Goal: Transaction & Acquisition: Purchase product/service

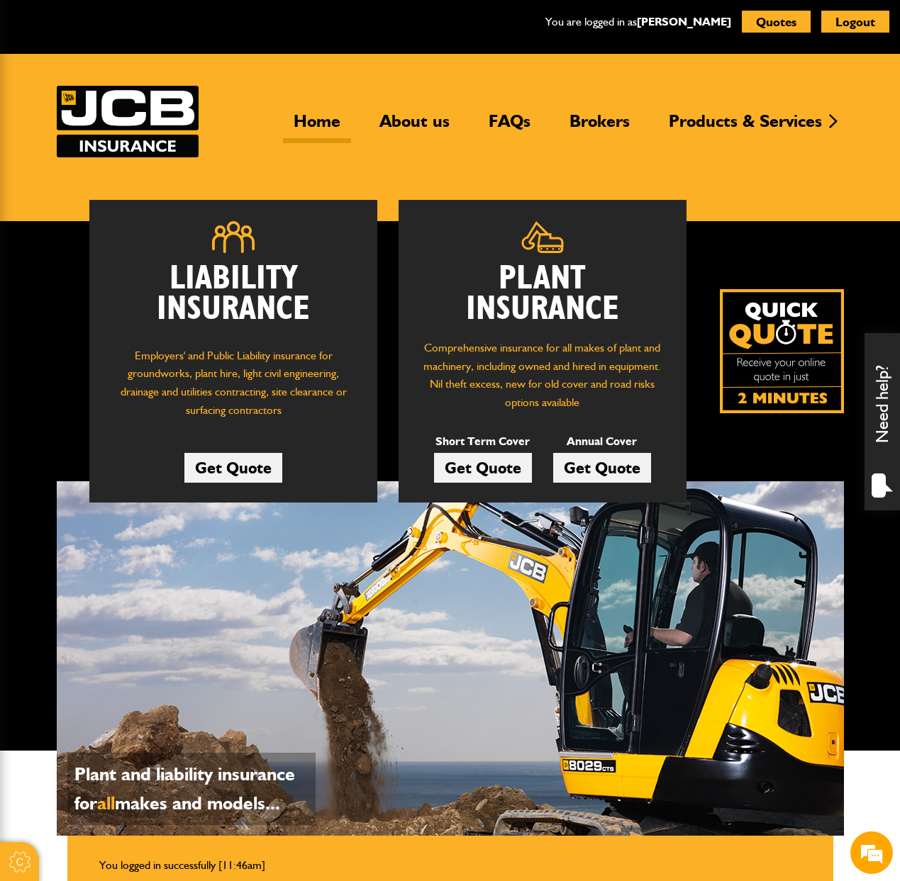
click at [494, 467] on link "Get Quote" at bounding box center [483, 468] width 98 height 30
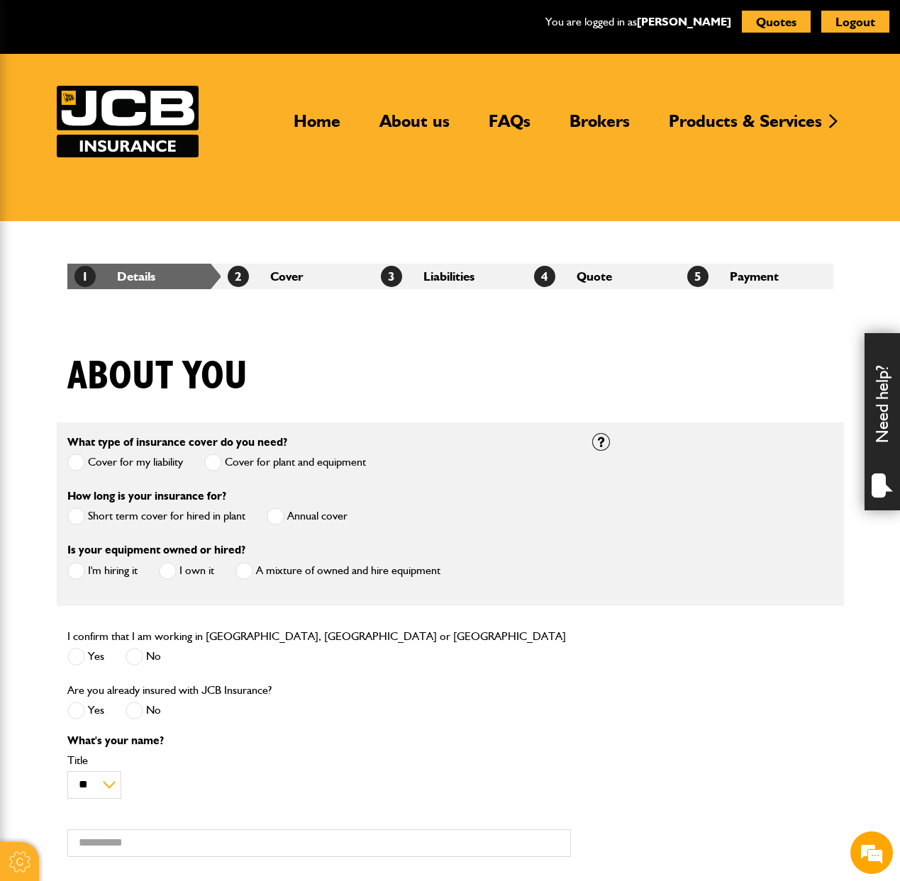
click at [459, 381] on div "About you" at bounding box center [450, 387] width 787 height 69
click at [112, 517] on label "Short term cover for hired in plant" at bounding box center [156, 517] width 178 height 18
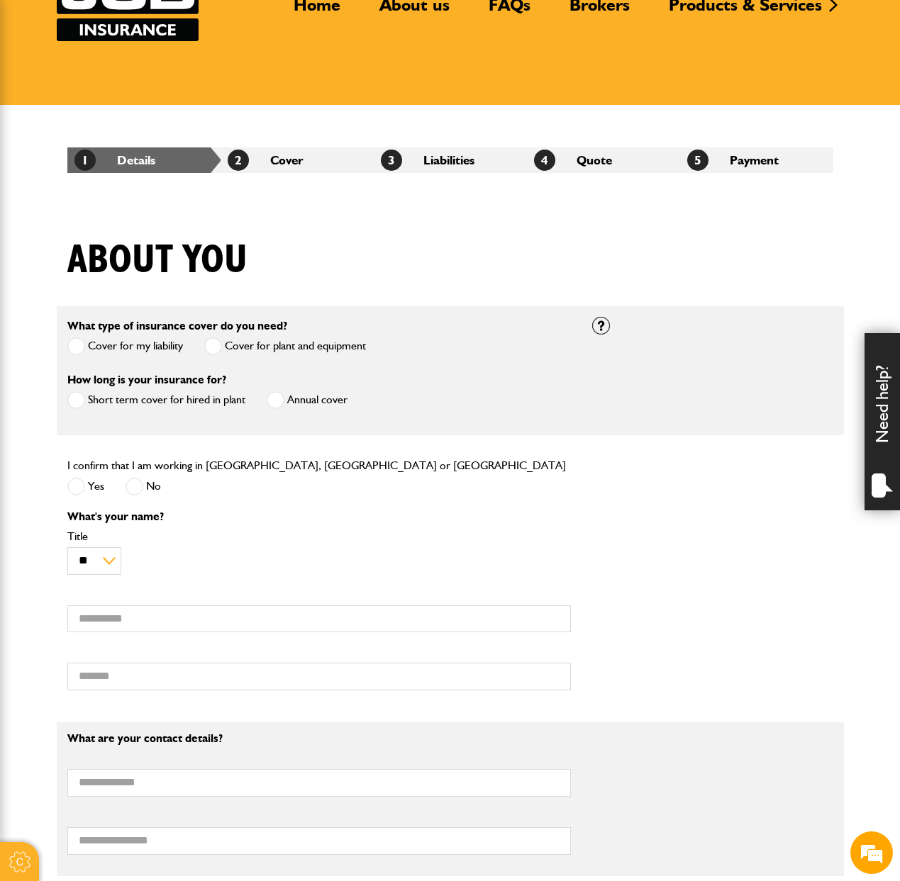
scroll to position [142, 0]
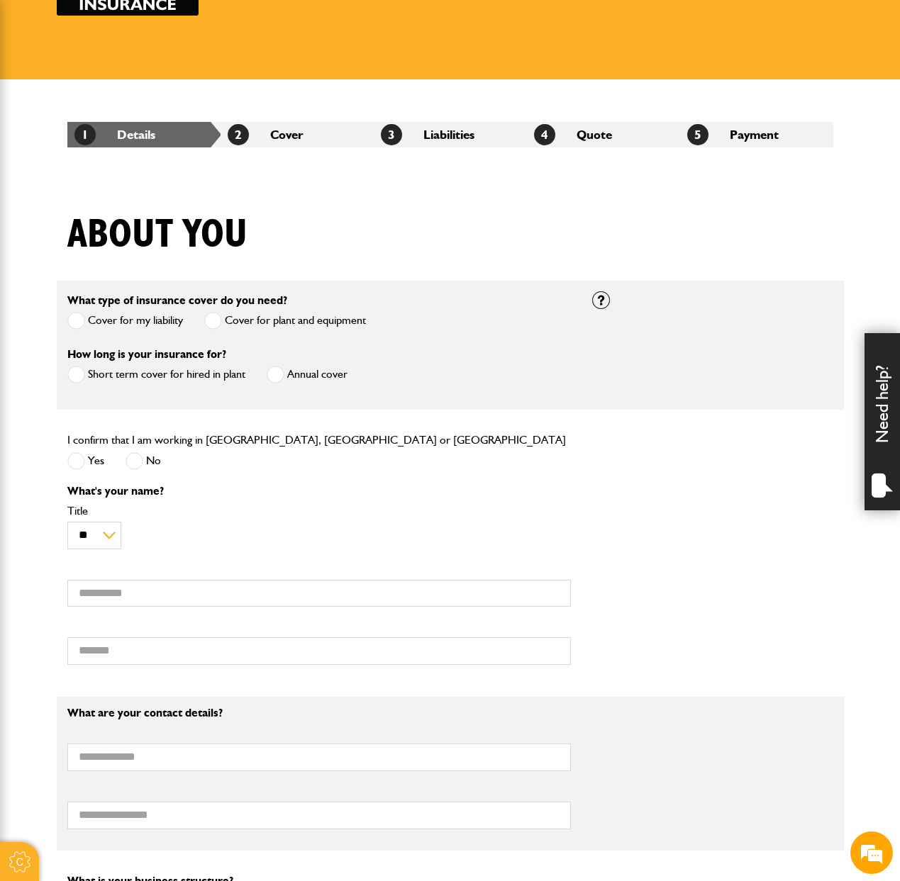
click at [84, 466] on span at bounding box center [76, 461] width 18 height 18
click at [154, 597] on input "First name" at bounding box center [318, 594] width 503 height 28
click at [201, 595] on input "First name" at bounding box center [318, 594] width 503 height 28
paste input "********"
type input "********"
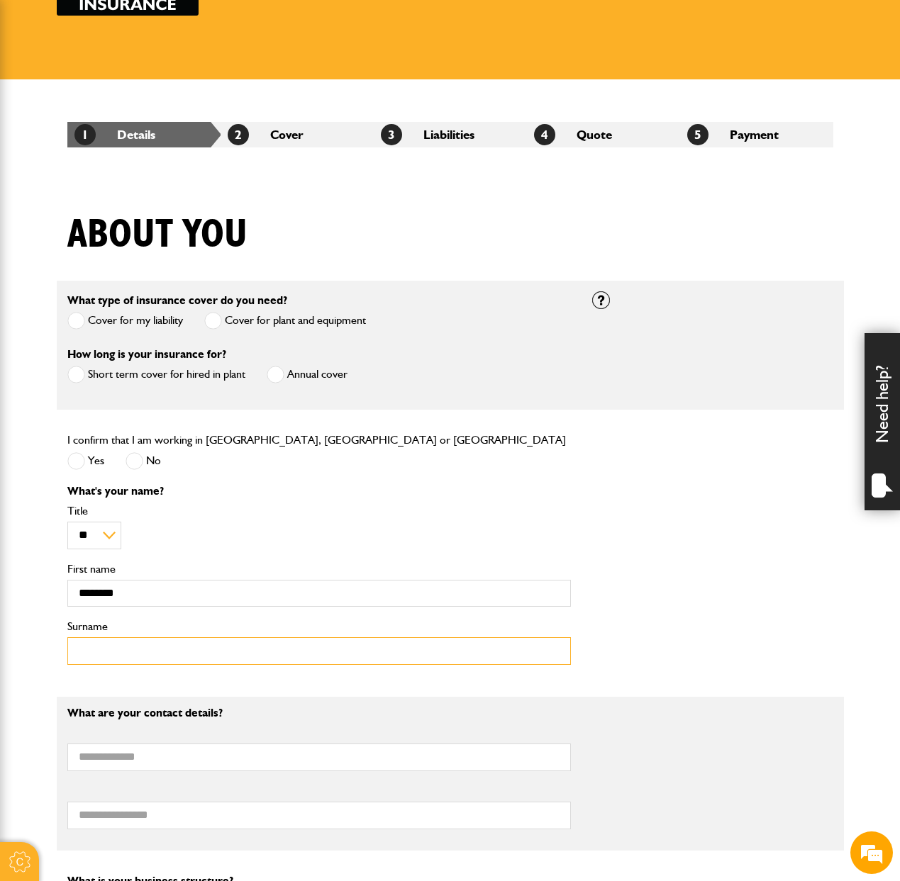
click at [125, 651] on input "Surname" at bounding box center [318, 651] width 503 height 28
paste input "******"
type input "******"
click at [445, 527] on div "** *** **** ** ** ** Title" at bounding box center [318, 527] width 503 height 44
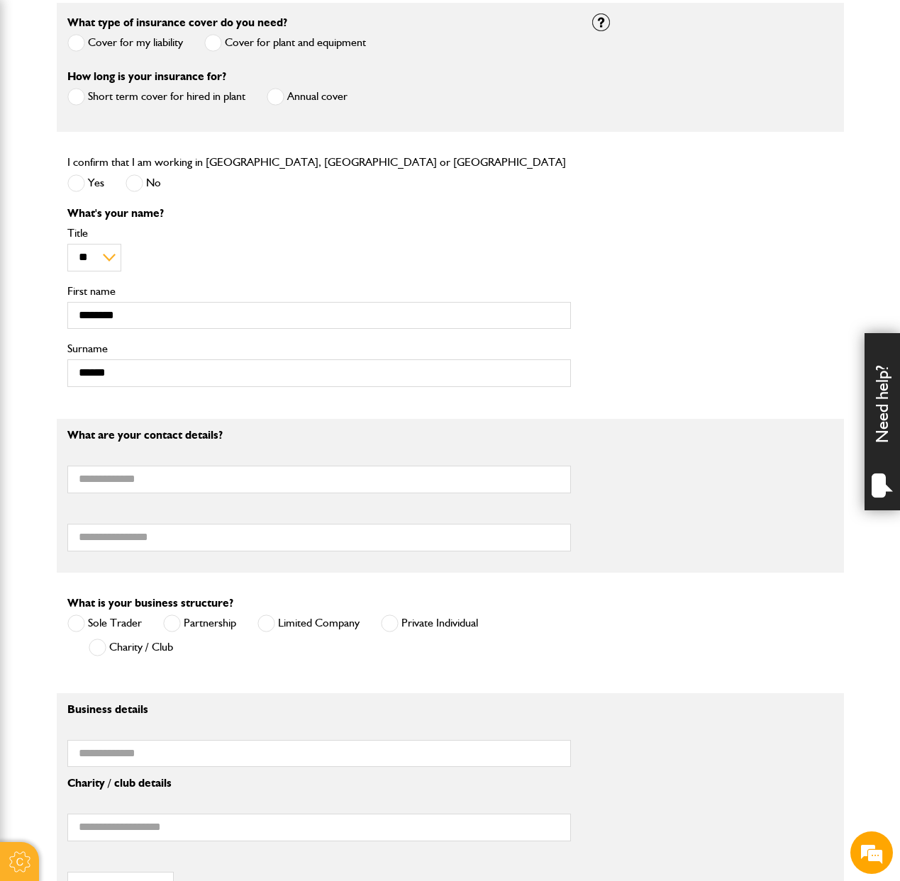
scroll to position [425, 0]
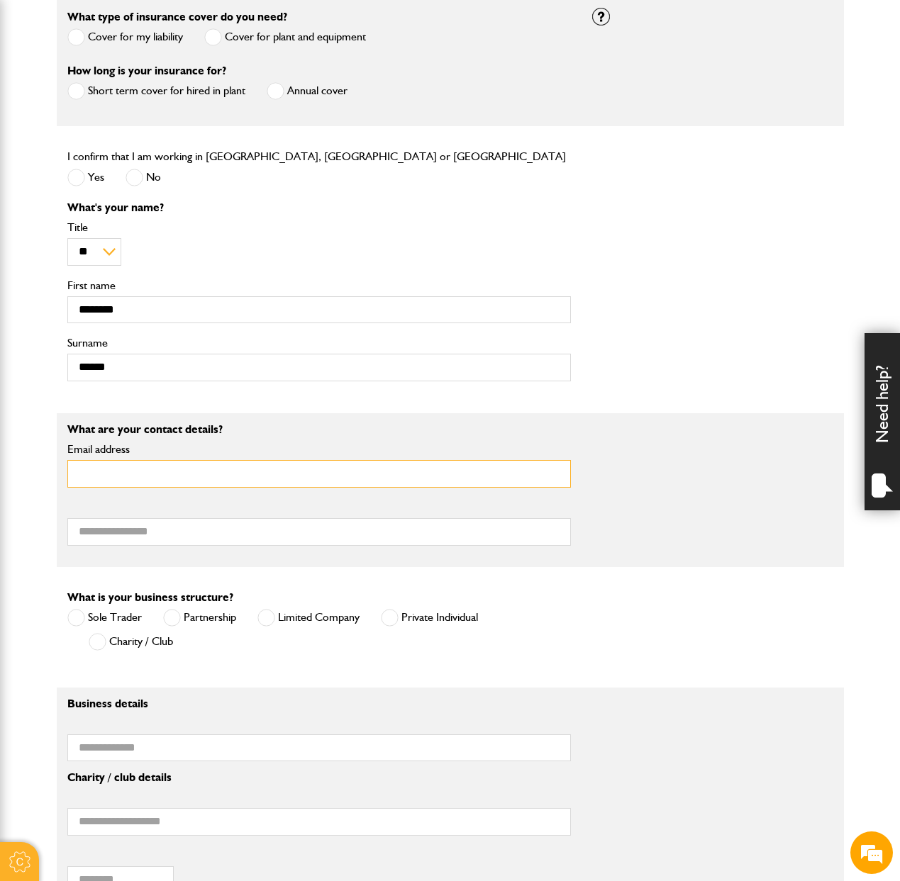
click at [154, 483] on input "Email address" at bounding box center [318, 474] width 503 height 28
type input "**********"
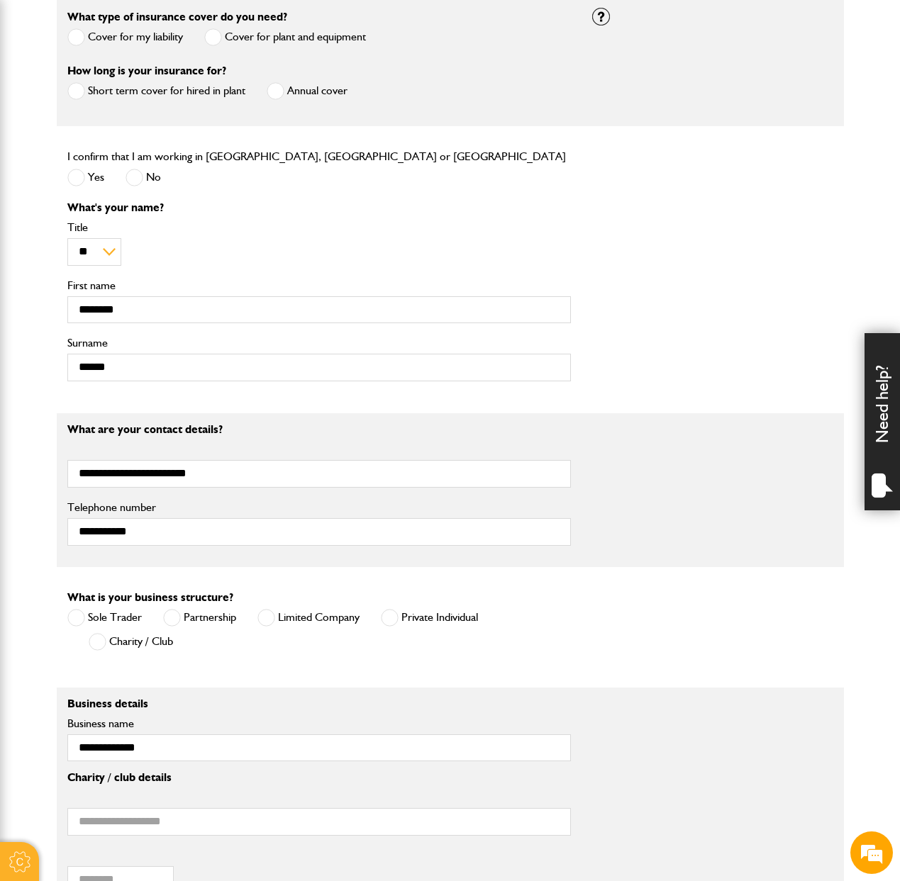
click at [152, 581] on form "What type of insurance cover do you need? Cover for my liability Cover for plan…" at bounding box center [450, 485] width 766 height 976
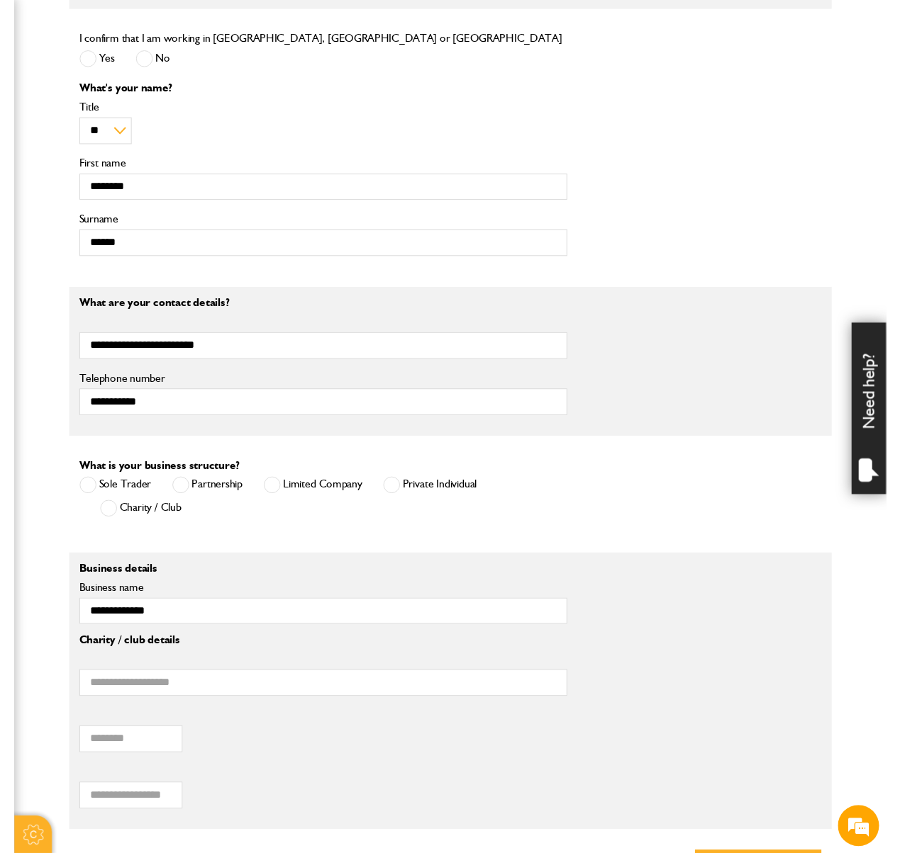
scroll to position [567, 0]
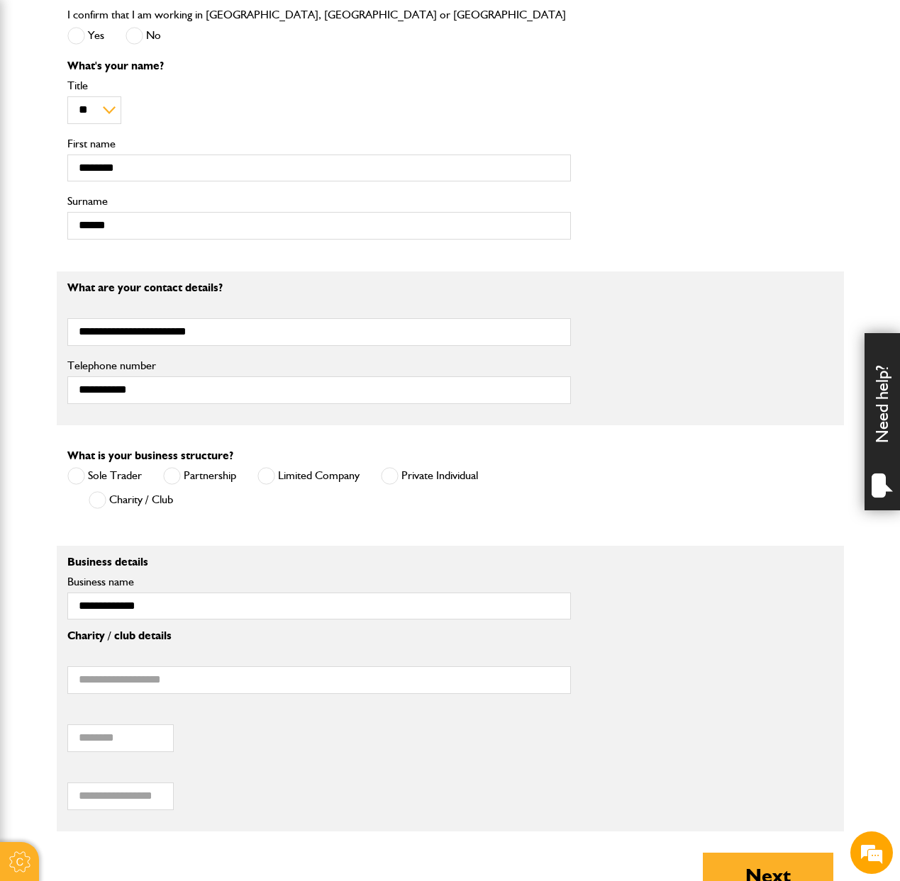
click at [265, 471] on span at bounding box center [266, 476] width 18 height 18
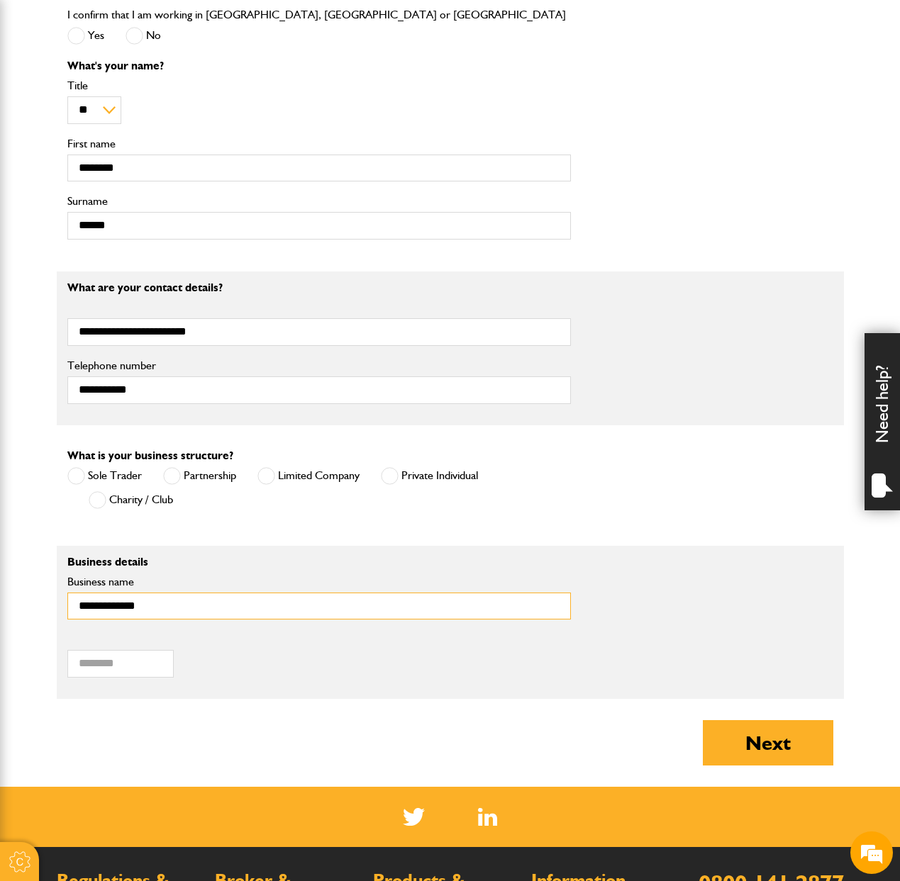
drag, startPoint x: 168, startPoint y: 610, endPoint x: 43, endPoint y: 612, distance: 124.8
click at [43, 612] on body "Cookie Options You can control which cookies we use with the form below. Please…" at bounding box center [450, 311] width 900 height 1757
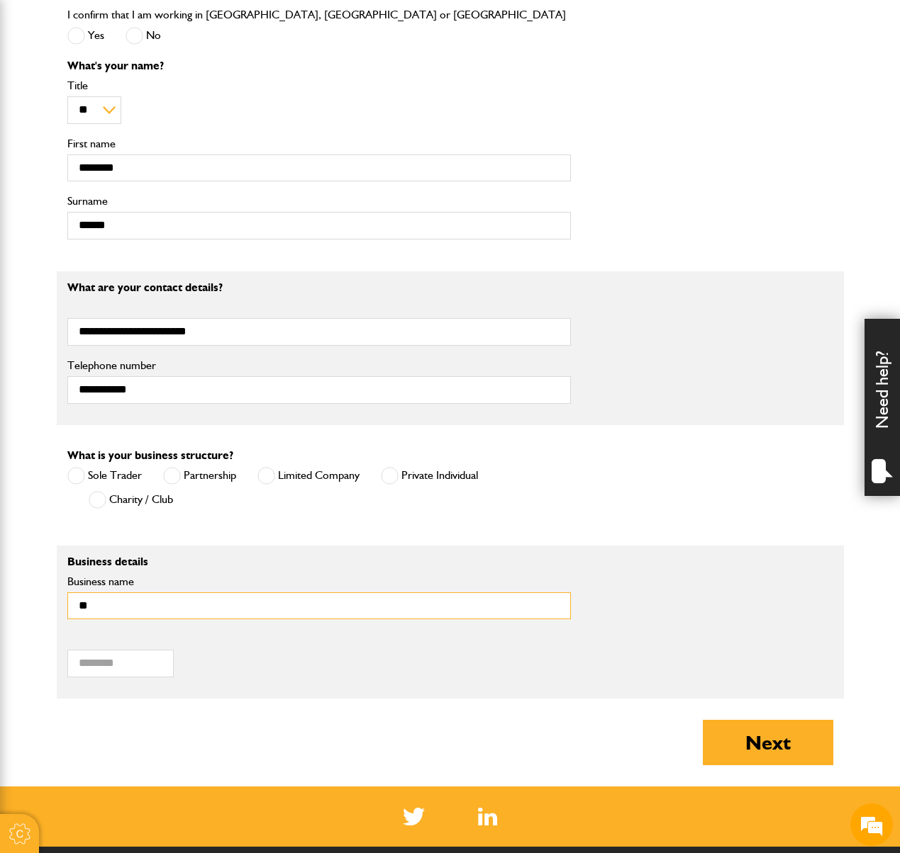
type input "**********"
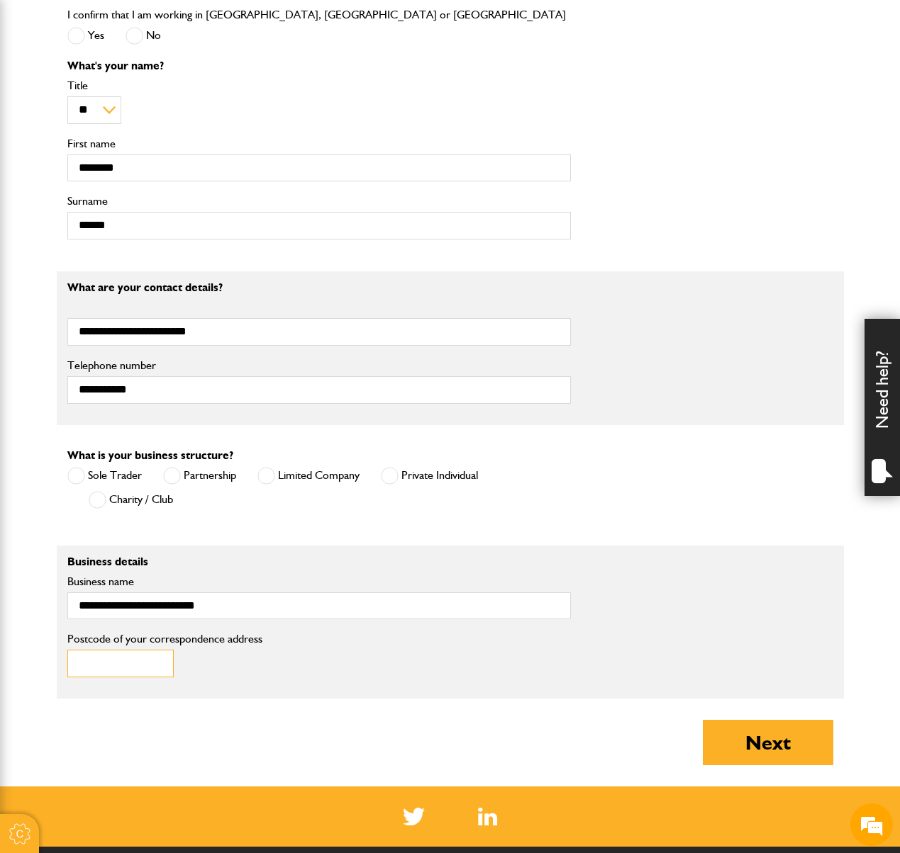
click at [145, 671] on input "Postcode of your correspondence address" at bounding box center [120, 664] width 106 height 28
type input "*******"
click at [763, 749] on button "Next" at bounding box center [768, 742] width 130 height 45
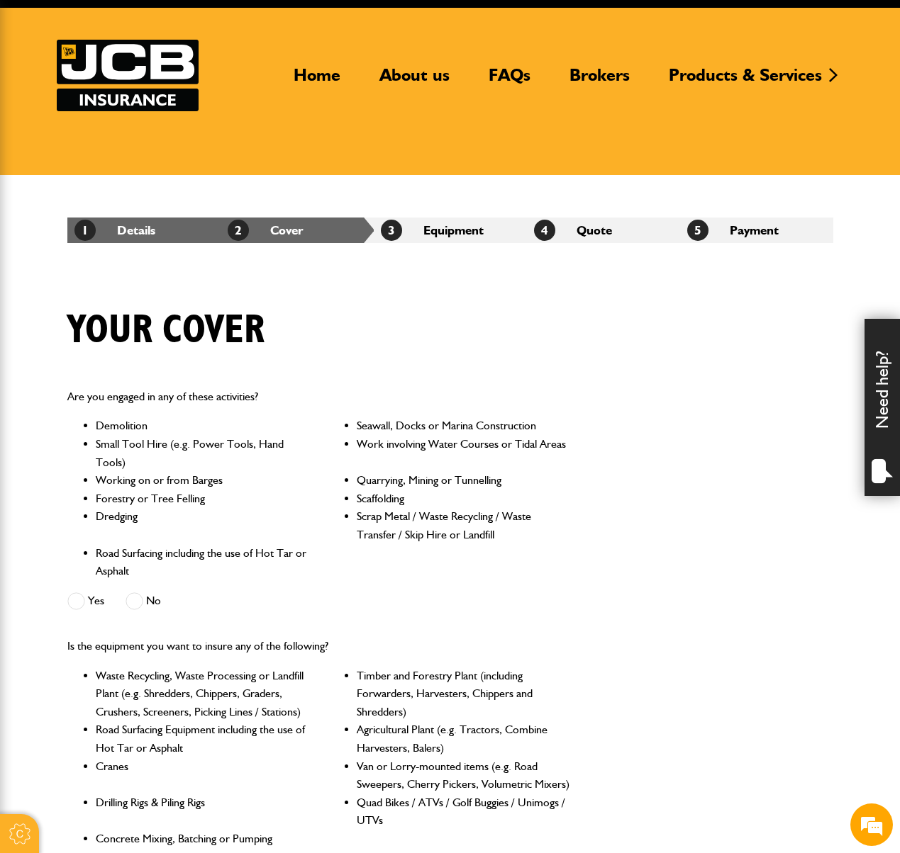
scroll to position [71, 0]
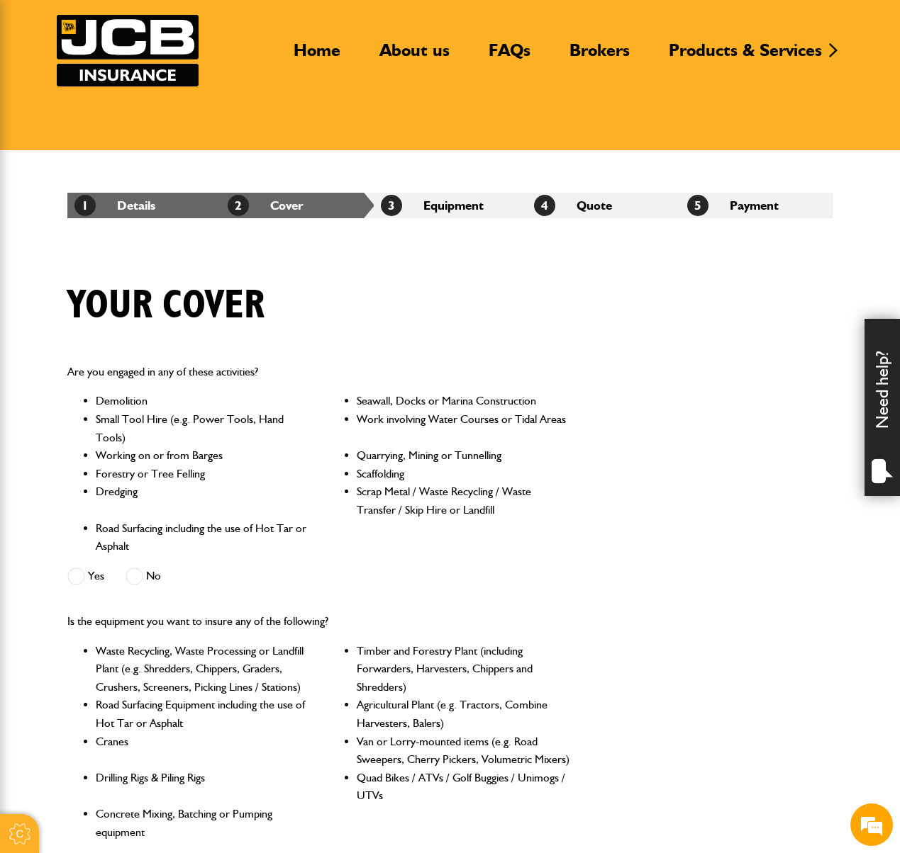
click at [81, 583] on span at bounding box center [76, 577] width 18 height 18
click at [144, 573] on label "No" at bounding box center [142, 577] width 35 height 18
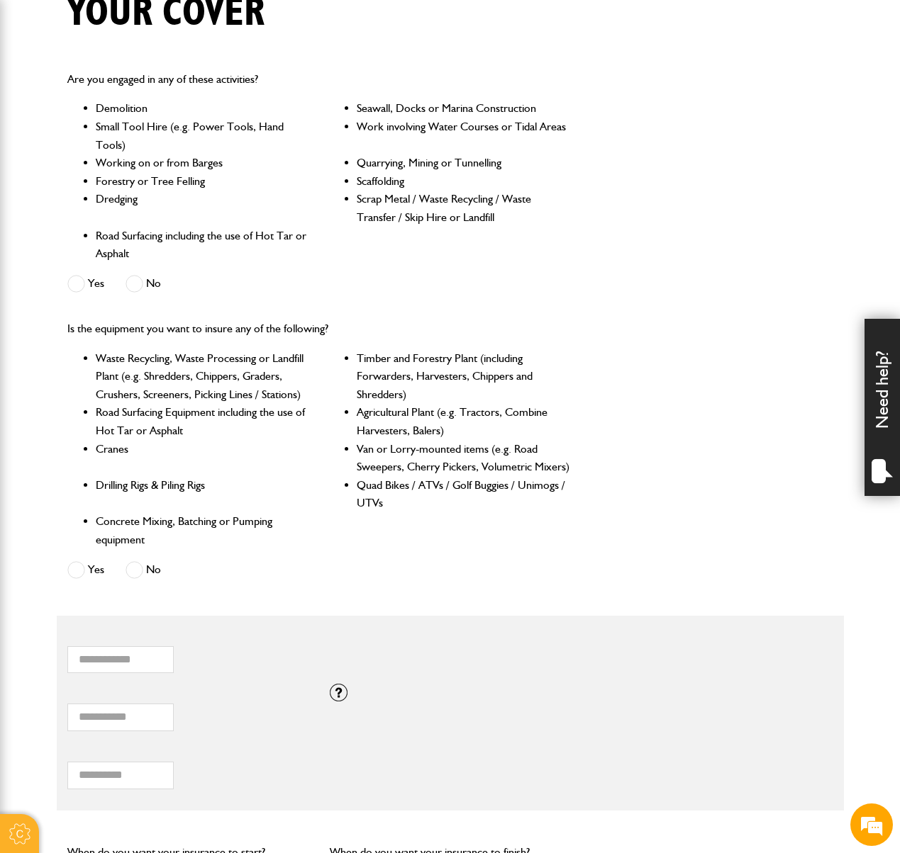
scroll to position [425, 0]
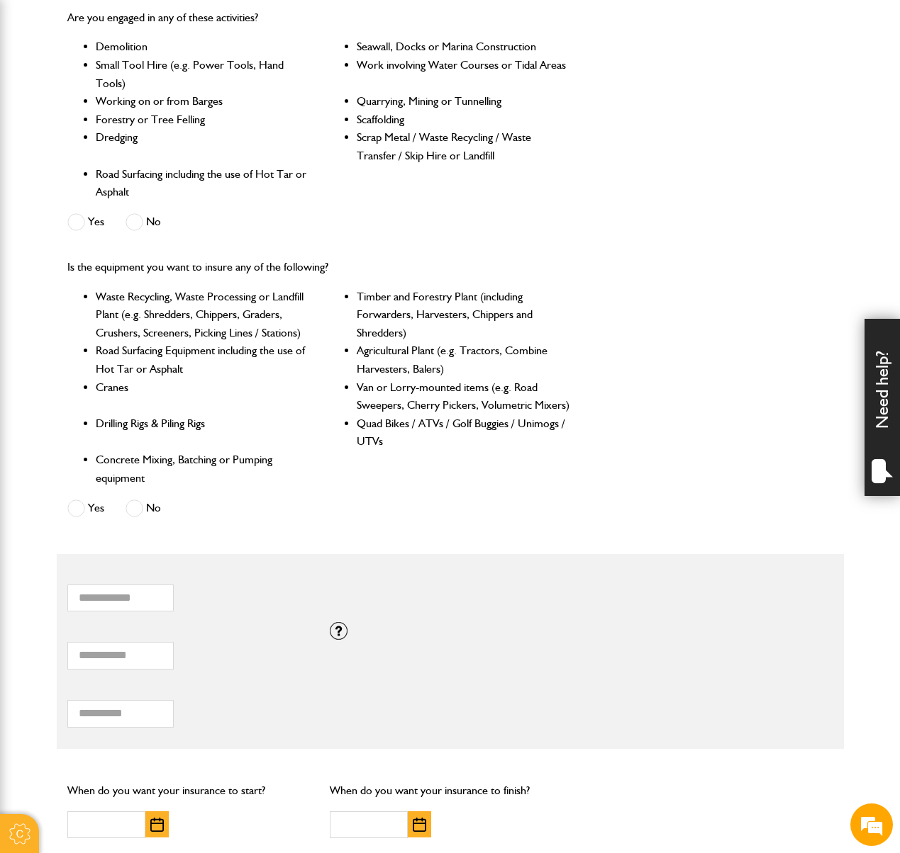
click at [145, 530] on div "Is the equipment you want to insure any of the following? Waste Recycling, Wast…" at bounding box center [319, 390] width 525 height 286
click at [135, 510] on span at bounding box center [134, 509] width 18 height 18
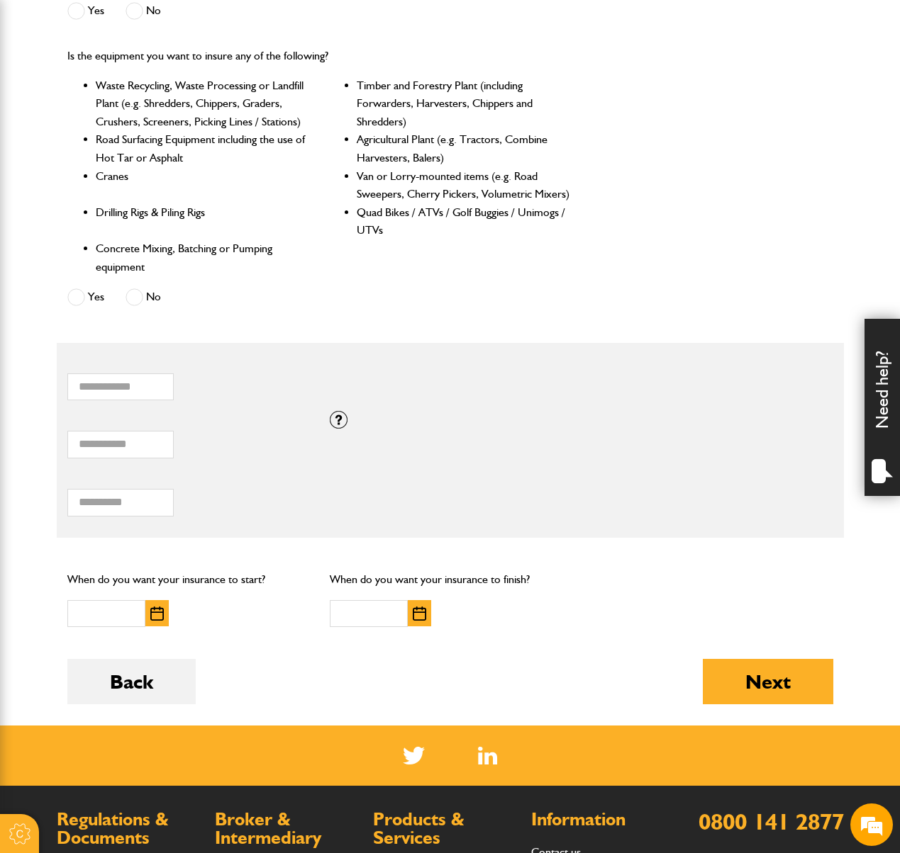
scroll to position [638, 0]
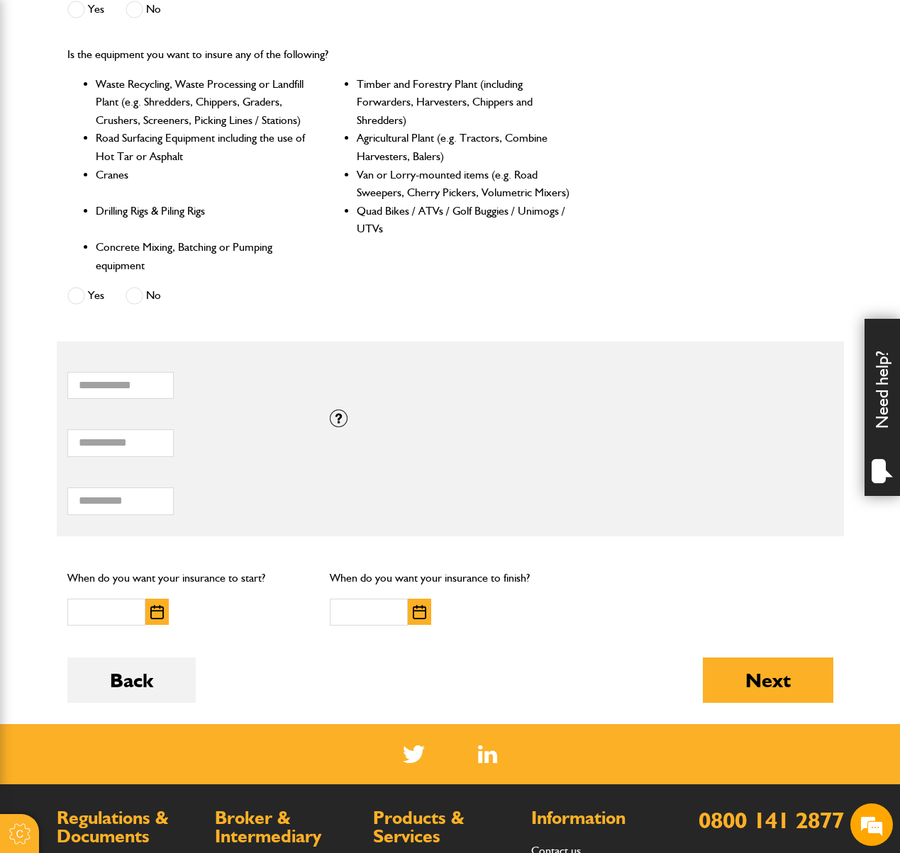
click at [161, 601] on button "button" at bounding box center [156, 612] width 23 height 26
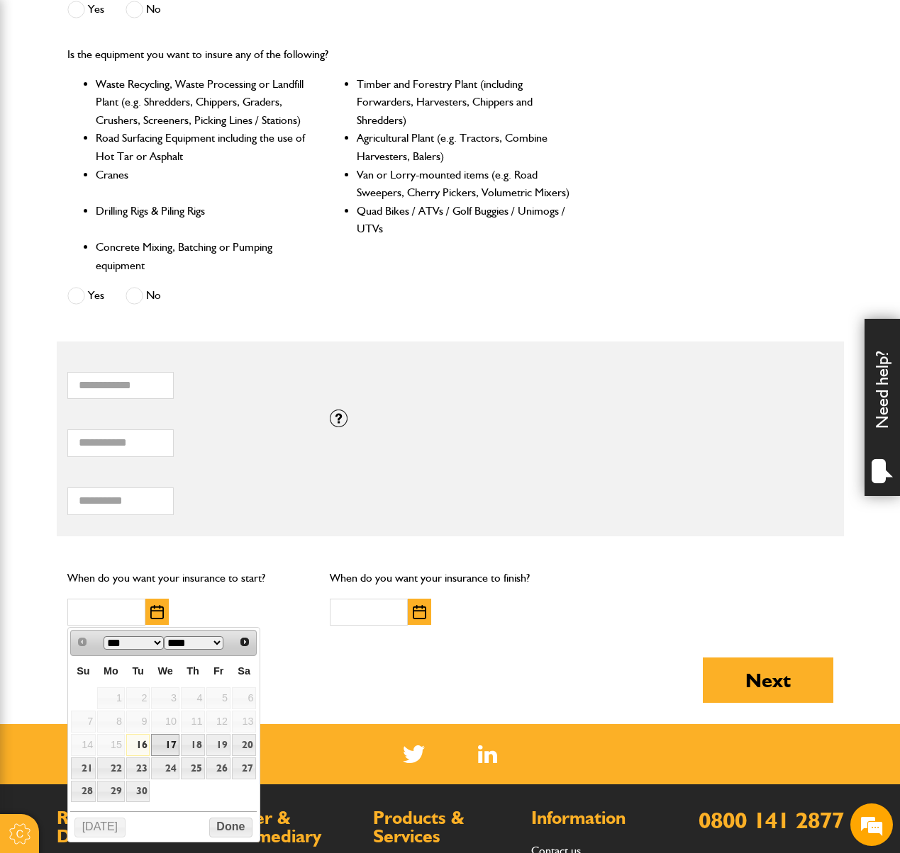
click at [155, 744] on link "17" at bounding box center [165, 745] width 28 height 22
type input "**********"
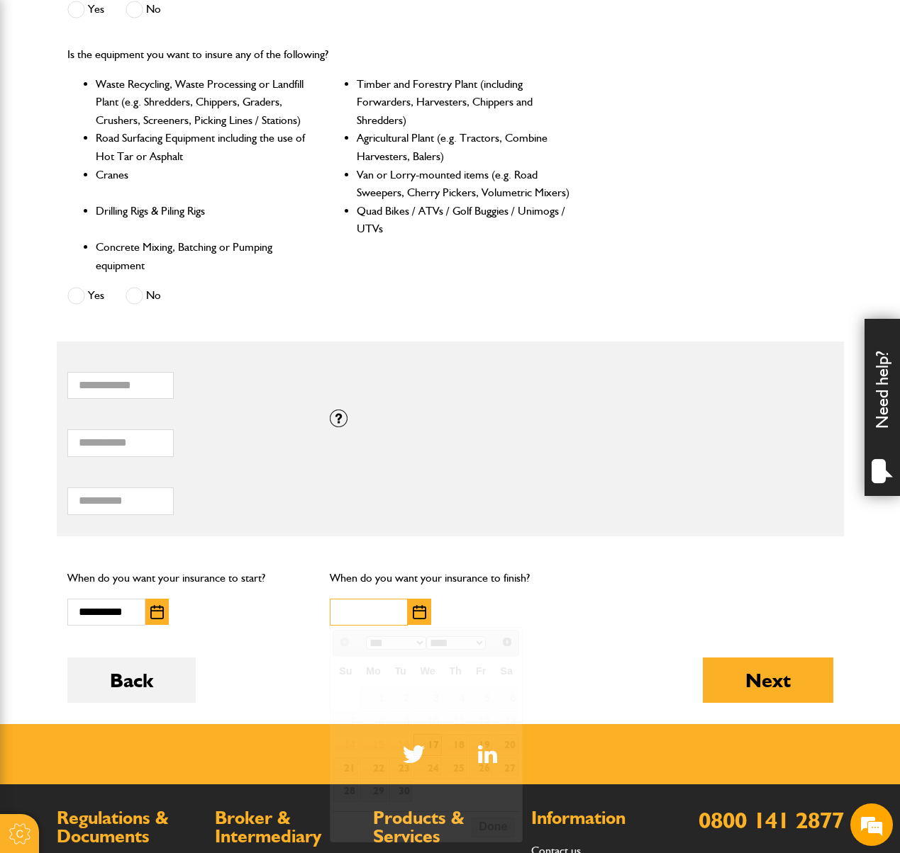
click at [381, 615] on input "text" at bounding box center [369, 613] width 78 height 28
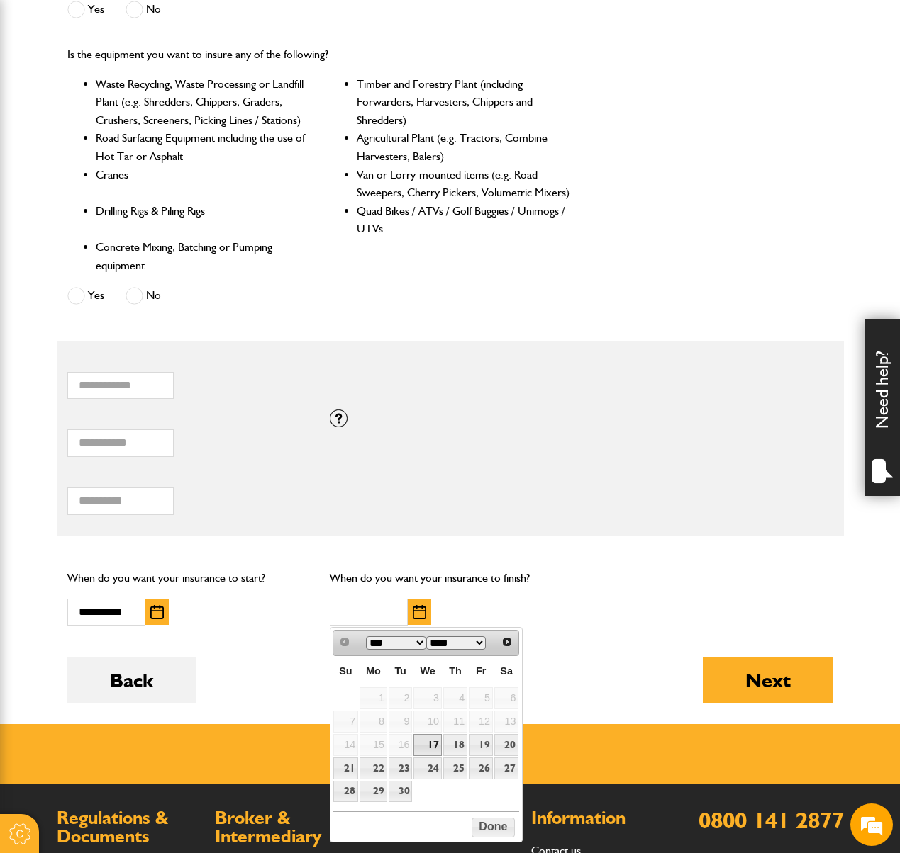
click at [578, 577] on div "When do you want your insurance to finish?" at bounding box center [450, 597] width 262 height 79
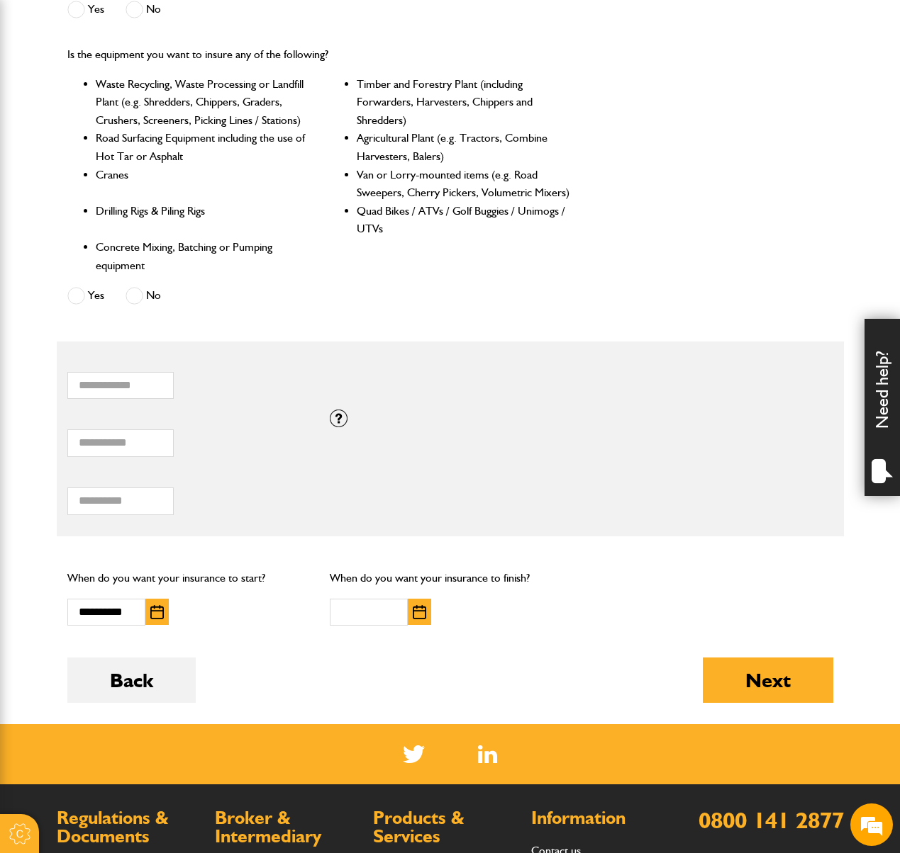
click at [430, 615] on button "button" at bounding box center [419, 612] width 23 height 26
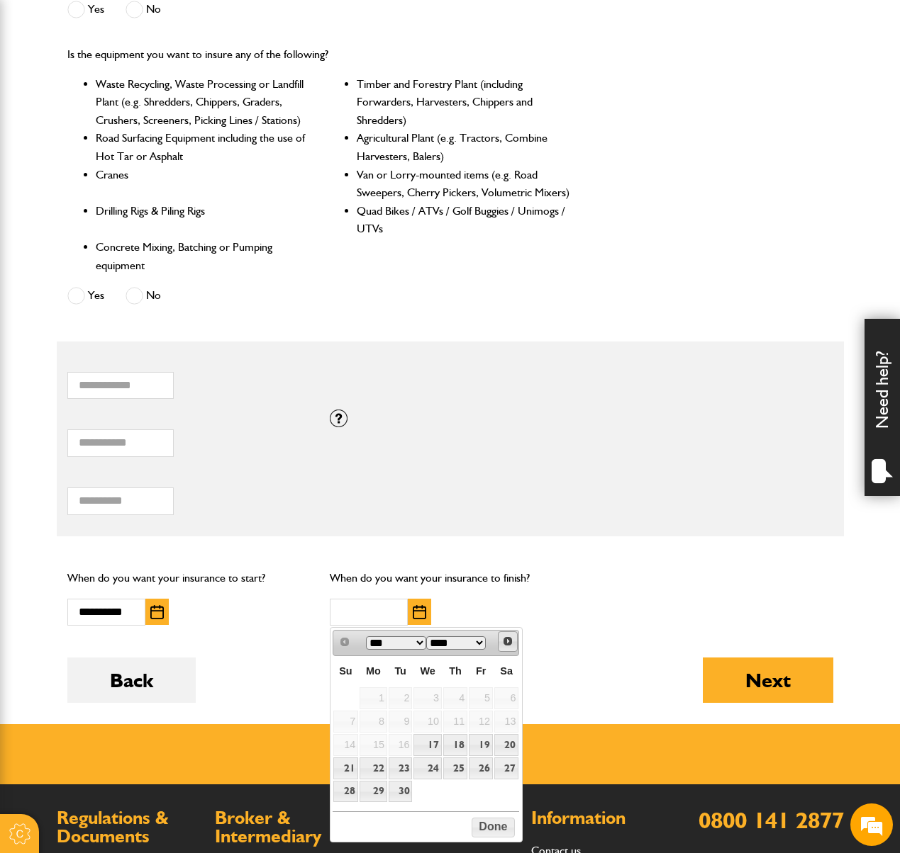
click at [503, 646] on span "Next" at bounding box center [507, 641] width 11 height 11
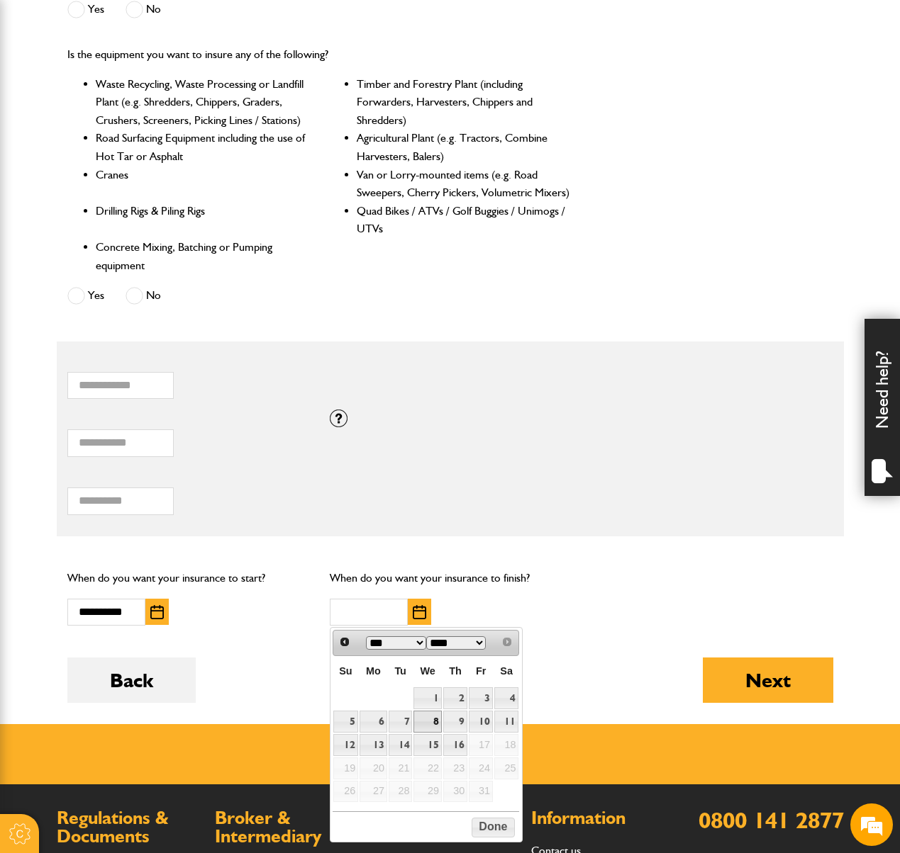
click at [430, 722] on link "8" at bounding box center [427, 722] width 28 height 22
type input "**********"
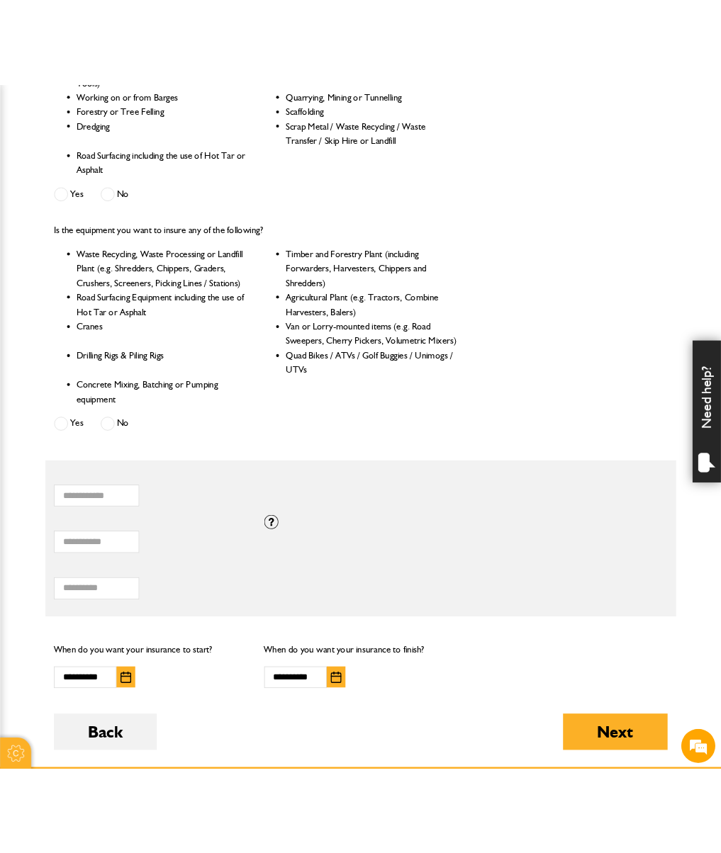
scroll to position [496, 0]
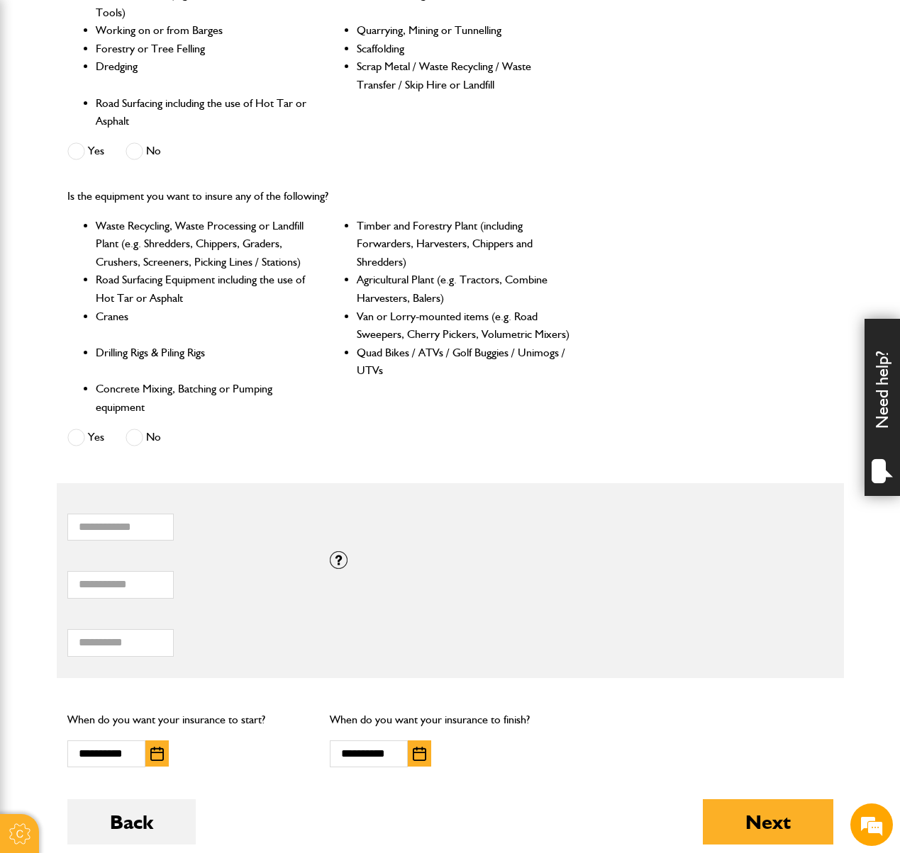
click at [0, 515] on html "Cookie Options You can control which cookies we use with the form below. Please…" at bounding box center [450, 387] width 900 height 1767
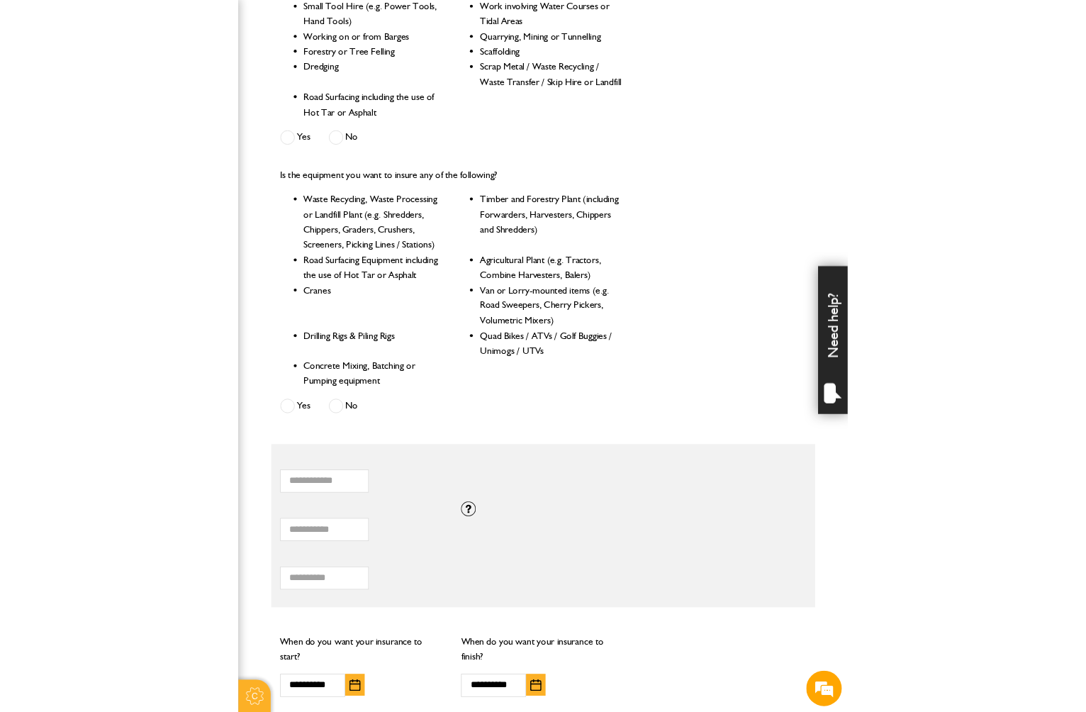
scroll to position [502, 0]
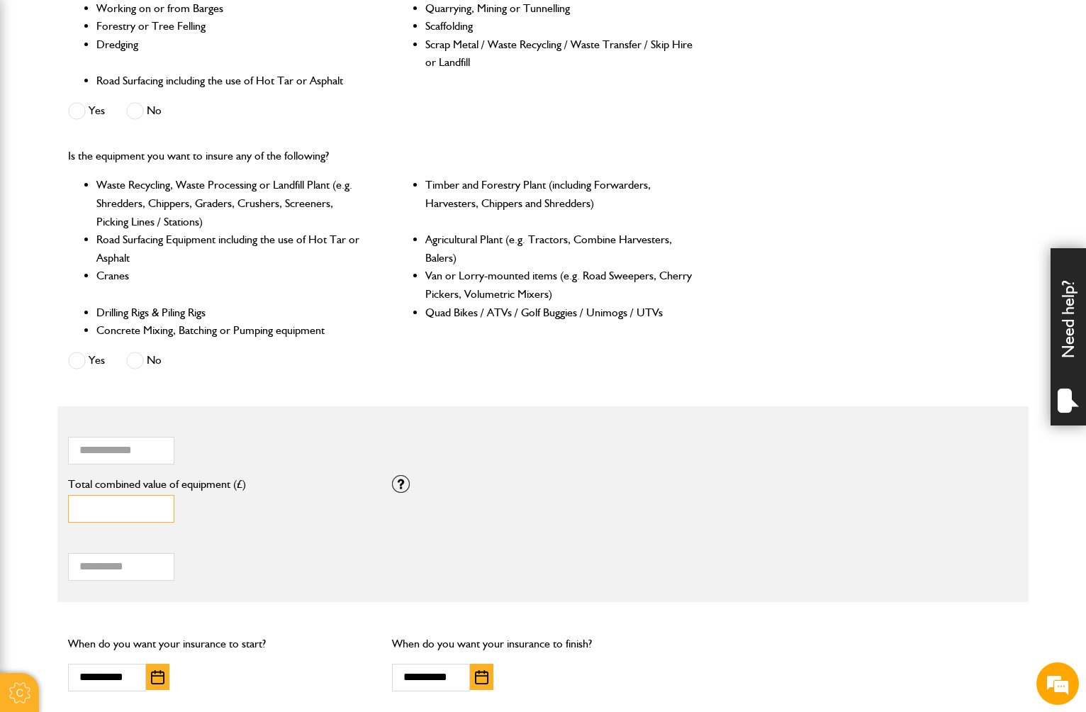
click at [157, 505] on input "*" at bounding box center [121, 509] width 106 height 28
type input "*"
click at [157, 505] on input "*" at bounding box center [121, 509] width 106 height 28
drag, startPoint x: 116, startPoint y: 509, endPoint x: 27, endPoint y: 522, distance: 89.5
click at [27, 522] on body "Cookie Options You can control which cookies we use with the form below. Please…" at bounding box center [543, 345] width 1086 height 1695
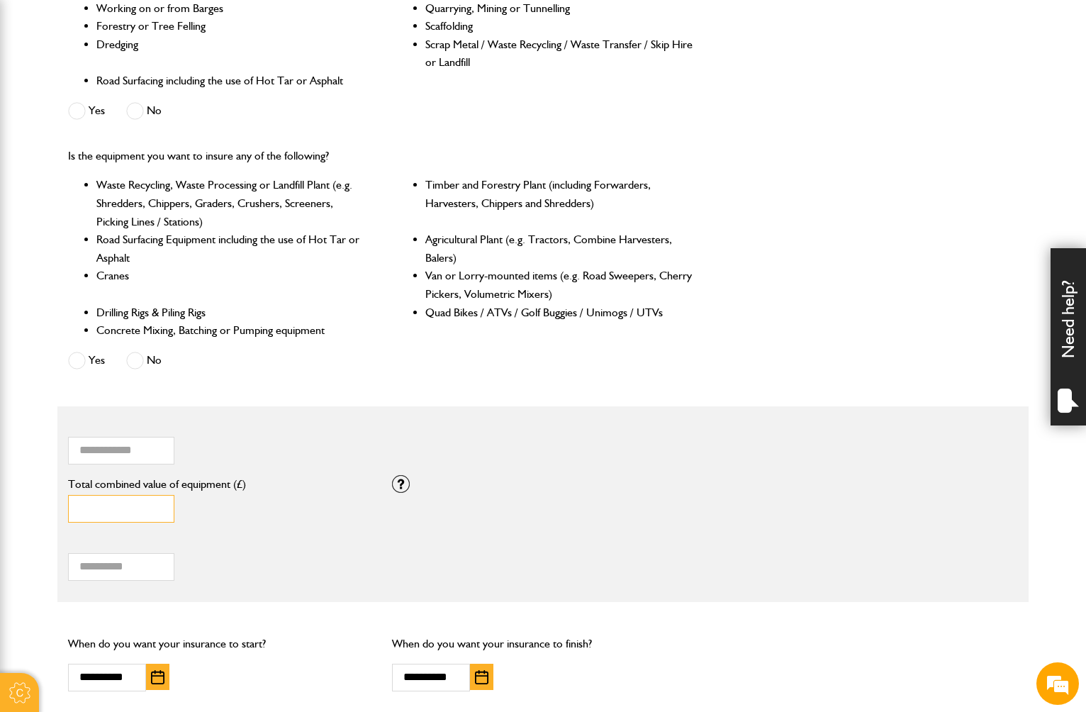
click at [158, 502] on input "*" at bounding box center [121, 509] width 106 height 28
click at [159, 503] on input "*" at bounding box center [121, 509] width 106 height 28
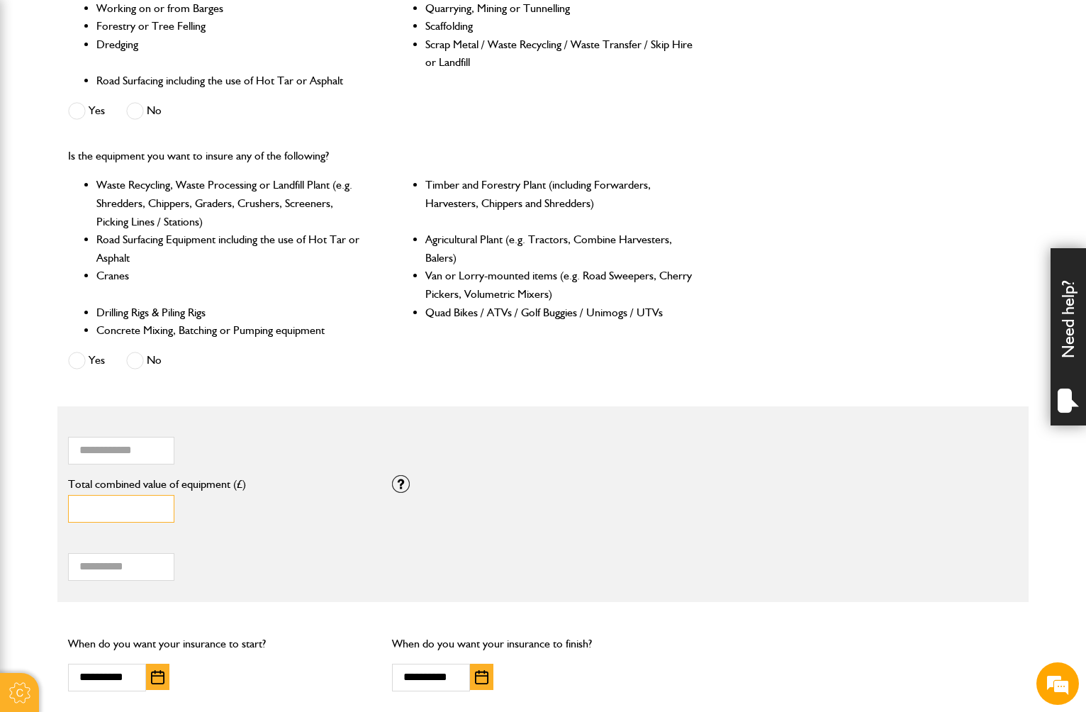
click at [159, 503] on input "*" at bounding box center [121, 509] width 106 height 28
type input "*"
click at [159, 503] on input "*" at bounding box center [121, 509] width 106 height 28
drag, startPoint x: 101, startPoint y: 514, endPoint x: 65, endPoint y: 498, distance: 39.0
click at [72, 511] on input "*" at bounding box center [121, 509] width 106 height 28
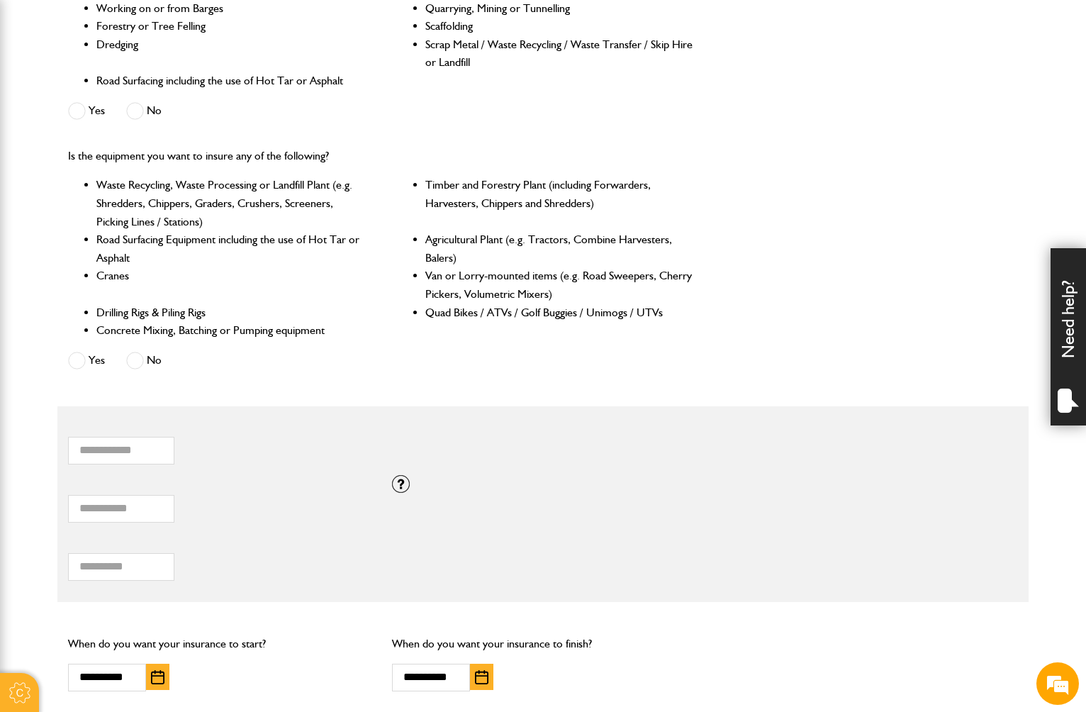
click at [329, 476] on div "Total combined value of equipment (£)" at bounding box center [219, 504] width 324 height 58
click at [99, 506] on input "Total combined value of equipment (£)" at bounding box center [121, 509] width 106 height 28
type input "*****"
click at [430, 493] on div "If you need cover for equipment valued above £100,000, please call JCB Insuranc…" at bounding box center [543, 484] width 324 height 18
click at [454, 562] on div "Total hiring fees Please enter a minimum value of 25 for total hiring fees." at bounding box center [542, 562] width 971 height 58
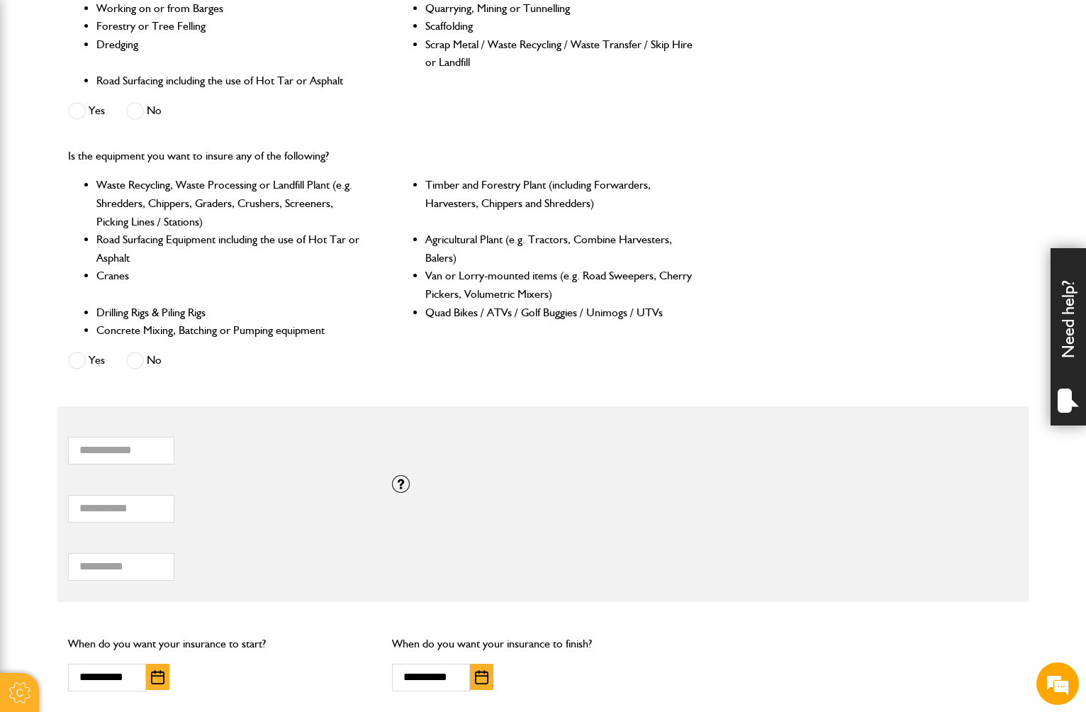
click at [261, 519] on div "***** Total combined value of equipment (£)" at bounding box center [219, 500] width 303 height 44
click at [413, 479] on div "If you need cover for equipment valued above £100,000, please call JCB Insuranc…" at bounding box center [543, 484] width 324 height 18
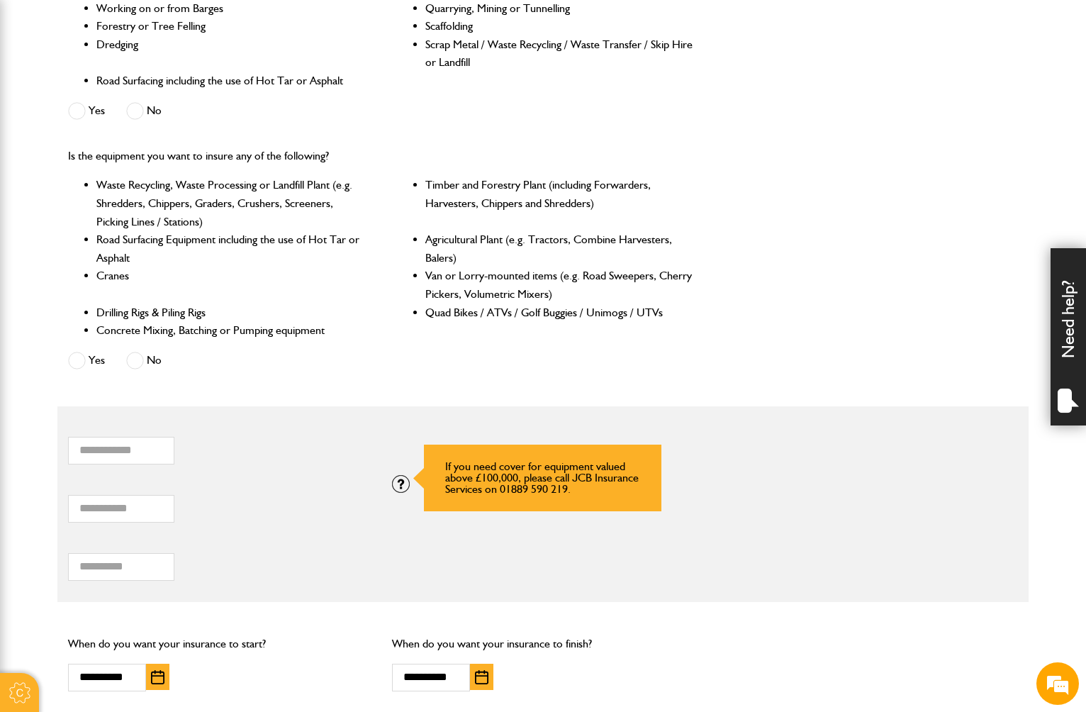
click at [397, 485] on div at bounding box center [401, 484] width 18 height 18
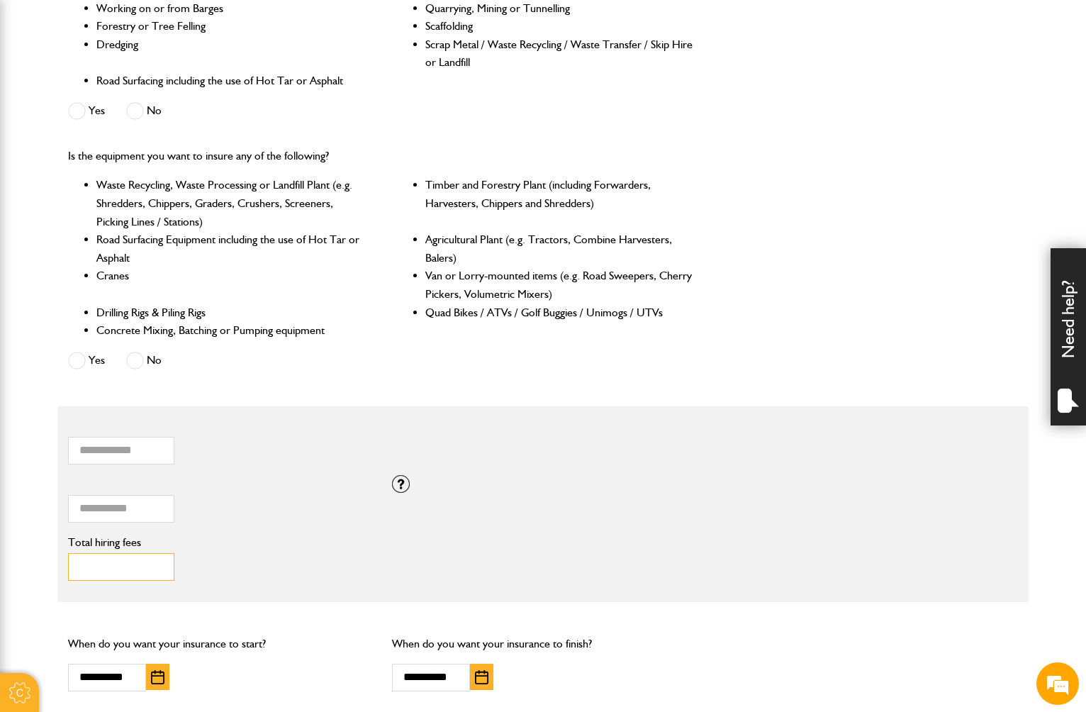
click at [142, 571] on input "Total hiring fees" at bounding box center [121, 567] width 106 height 28
click at [194, 564] on div "******* Total hiring fees Please enter a minimum value of 25 for total hiring f…" at bounding box center [219, 559] width 303 height 44
click at [211, 554] on div "******* Total hiring fees Please enter a minimum value of 25 for total hiring f…" at bounding box center [219, 559] width 303 height 44
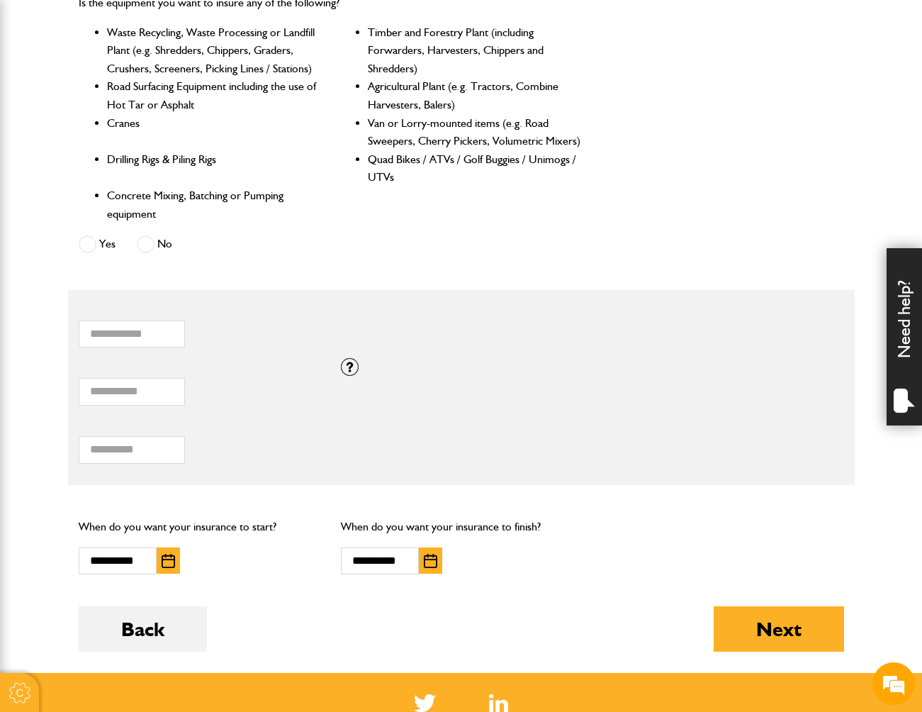
scroll to position [715, 0]
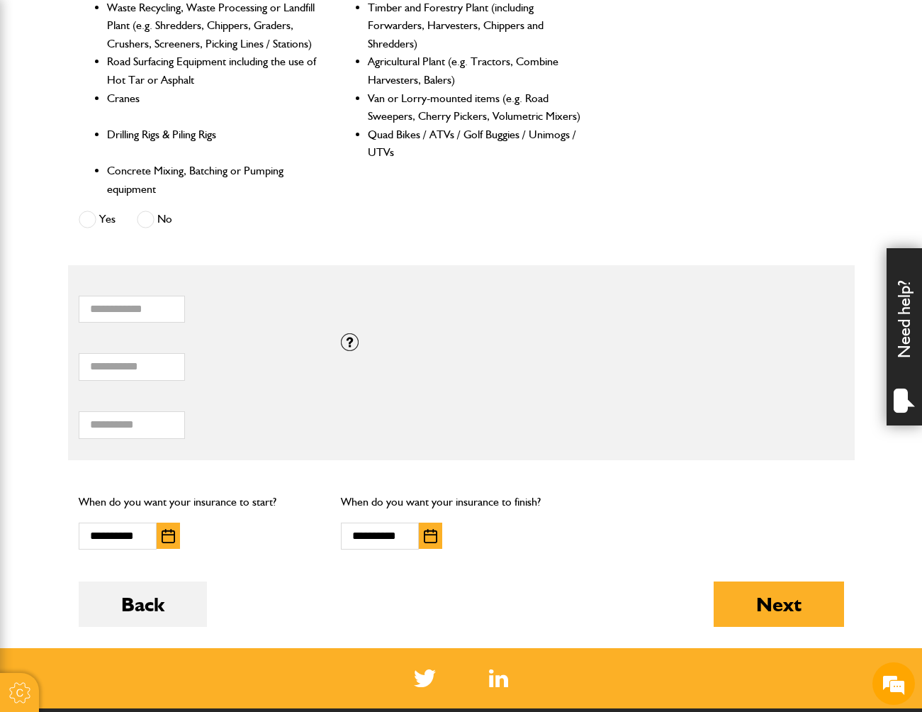
click at [868, 382] on body "Cookie Options You can control which cookies we use with the form below. Please…" at bounding box center [461, 168] width 922 height 1767
click at [460, 622] on div "Back Next" at bounding box center [462, 614] width 766 height 67
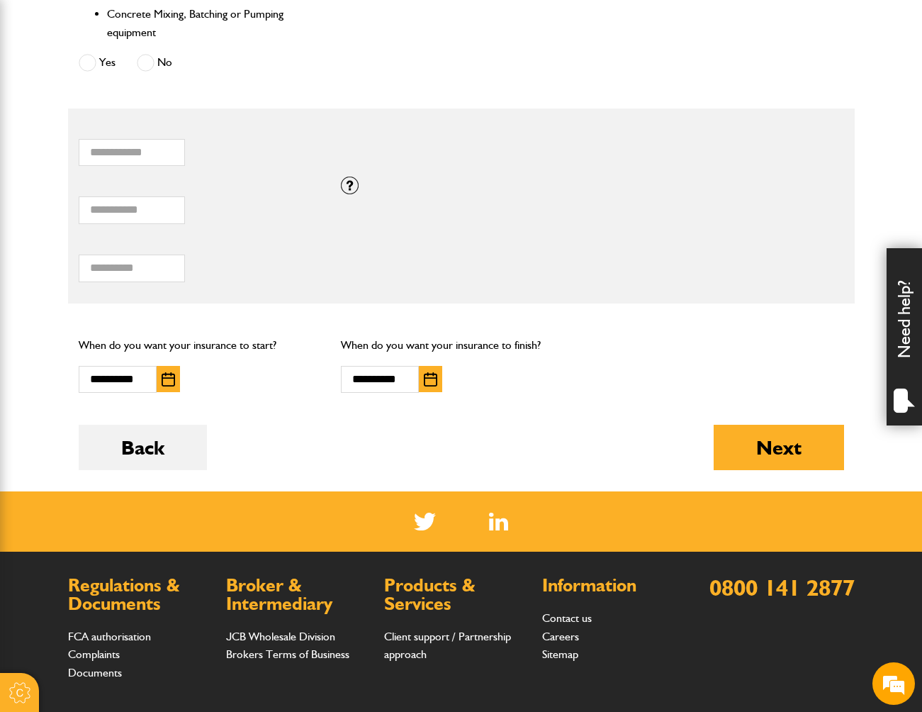
scroll to position [856, 0]
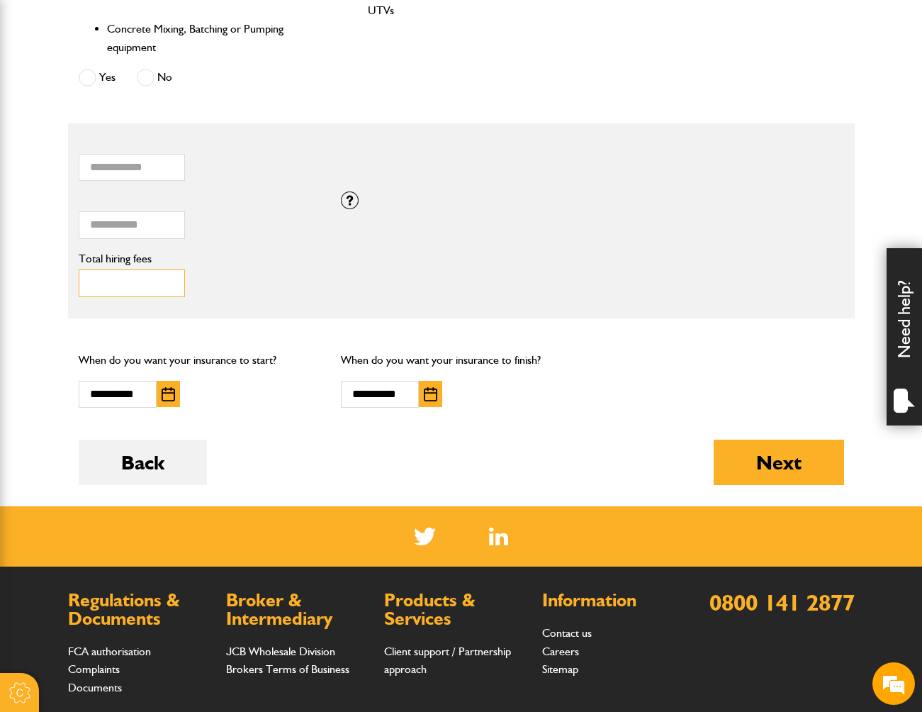
drag, startPoint x: 150, startPoint y: 289, endPoint x: 47, endPoint y: 292, distance: 102.1
click at [47, 292] on body "Cookie Options You can control which cookies we use with the form below. Please…" at bounding box center [461, 27] width 922 height 1767
type input "***"
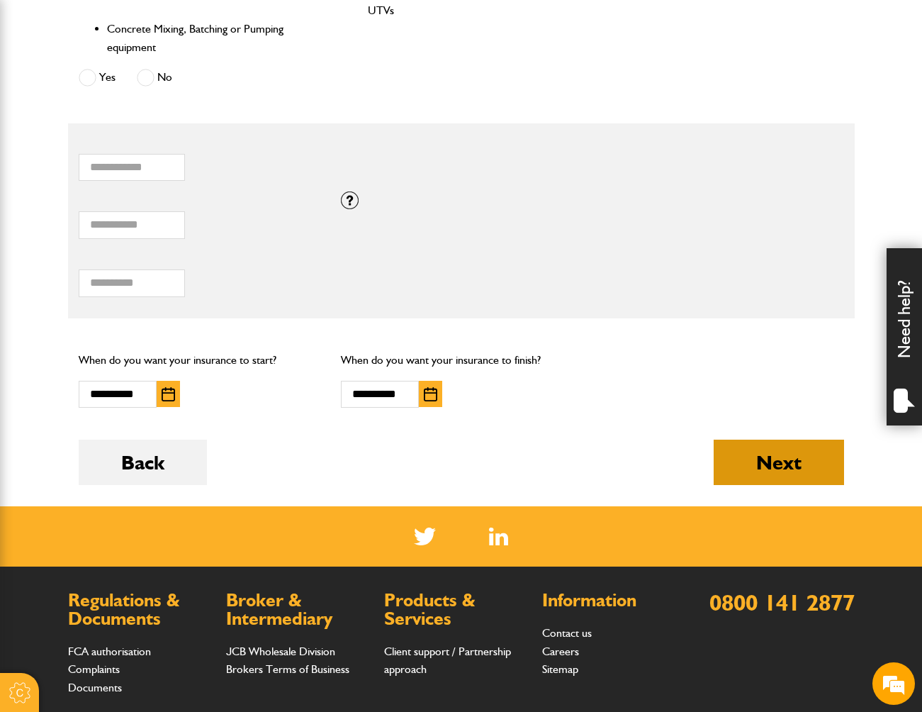
click at [833, 466] on button "Next" at bounding box center [779, 462] width 130 height 45
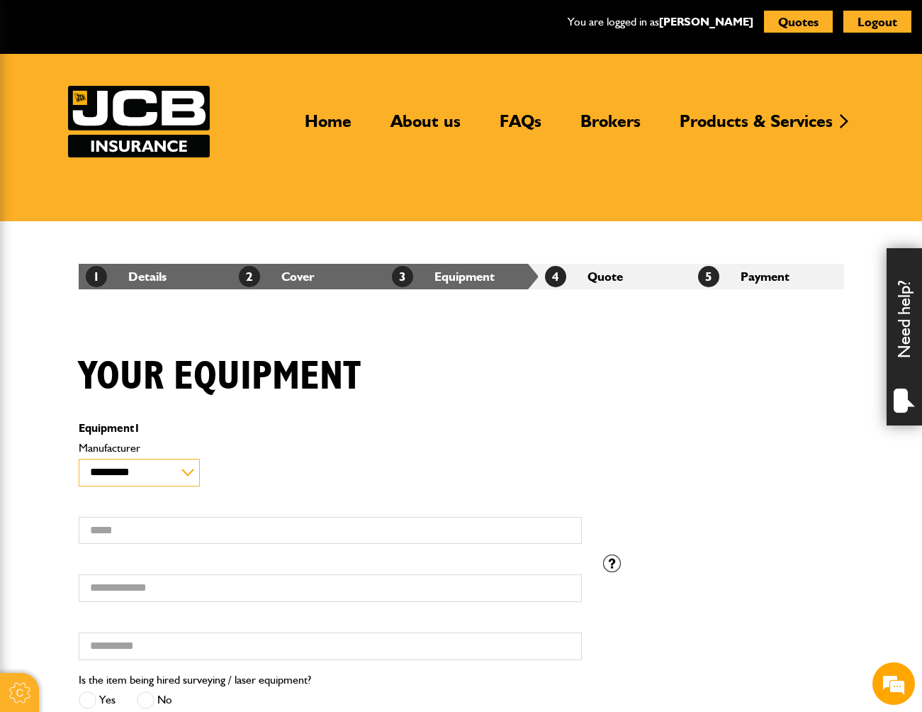
click at [163, 474] on select "**********" at bounding box center [139, 473] width 121 height 28
select select "**"
click at [79, 459] on select "**********" at bounding box center [139, 473] width 121 height 28
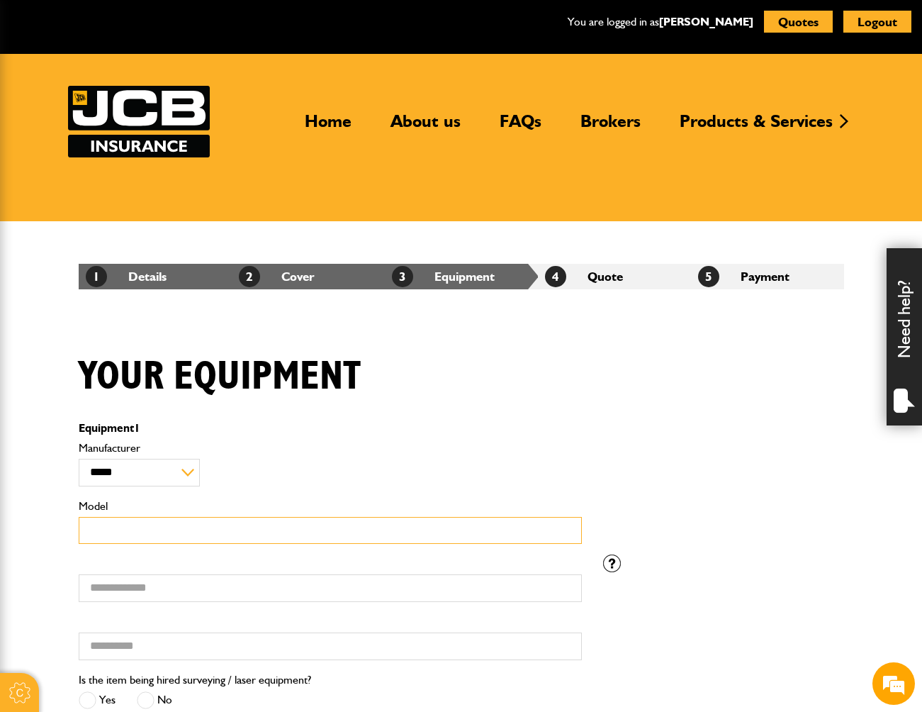
click at [128, 535] on input "Model" at bounding box center [330, 531] width 503 height 28
type input "**********"
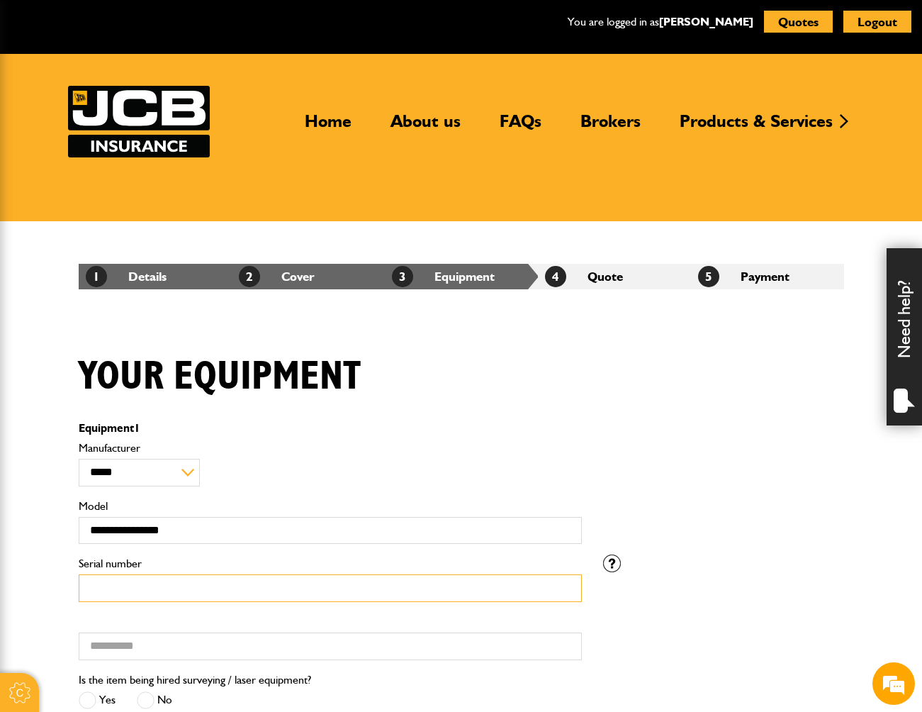
click at [142, 576] on input "Serial number" at bounding box center [330, 588] width 503 height 28
type input "***"
click at [646, 405] on div "Your equipment" at bounding box center [461, 387] width 787 height 69
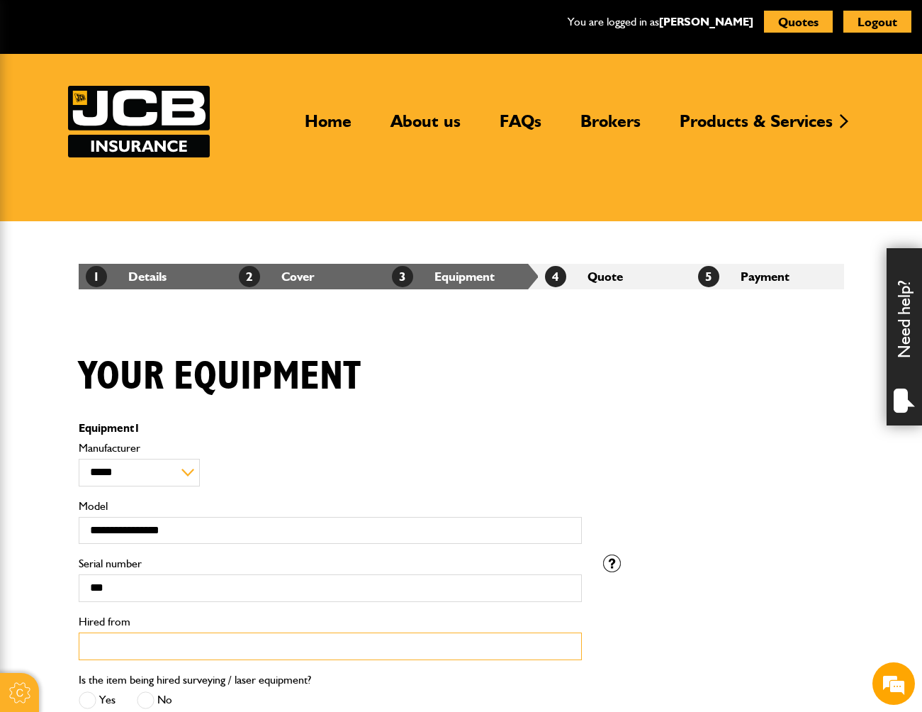
click at [163, 644] on input "Hired from" at bounding box center [330, 646] width 503 height 28
type input "*******"
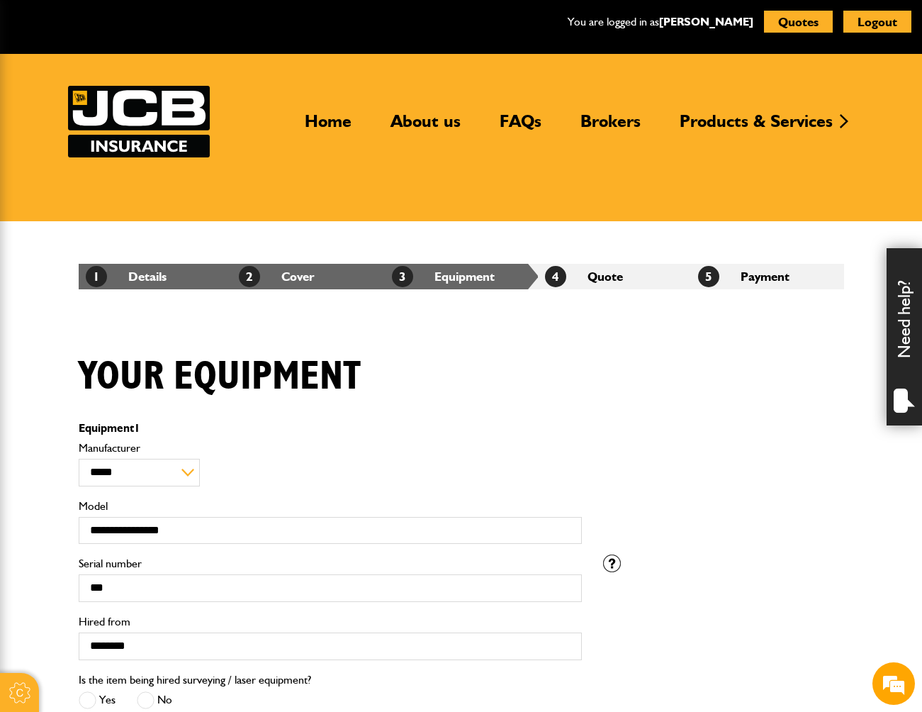
click at [812, 470] on div "**********" at bounding box center [461, 497] width 787 height 116
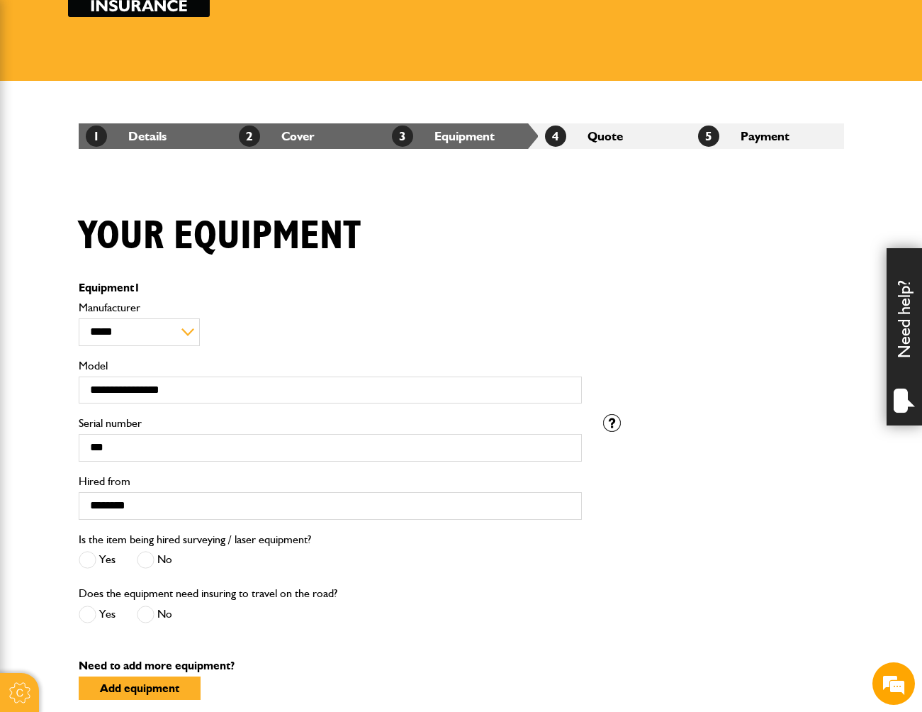
scroll to position [142, 0]
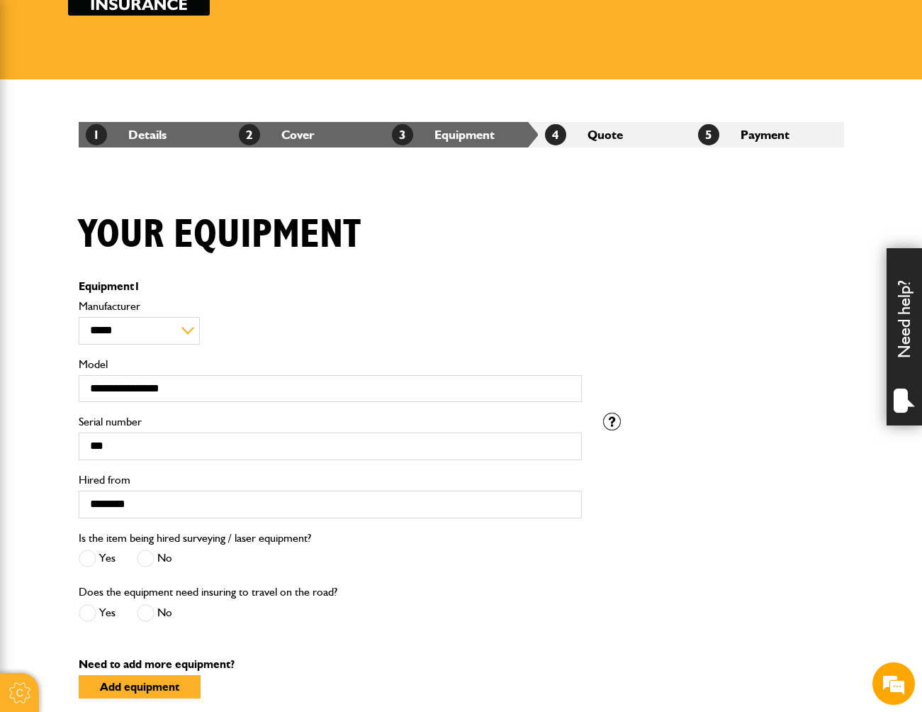
click at [143, 559] on span at bounding box center [146, 558] width 18 height 18
click at [145, 617] on span at bounding box center [146, 613] width 18 height 18
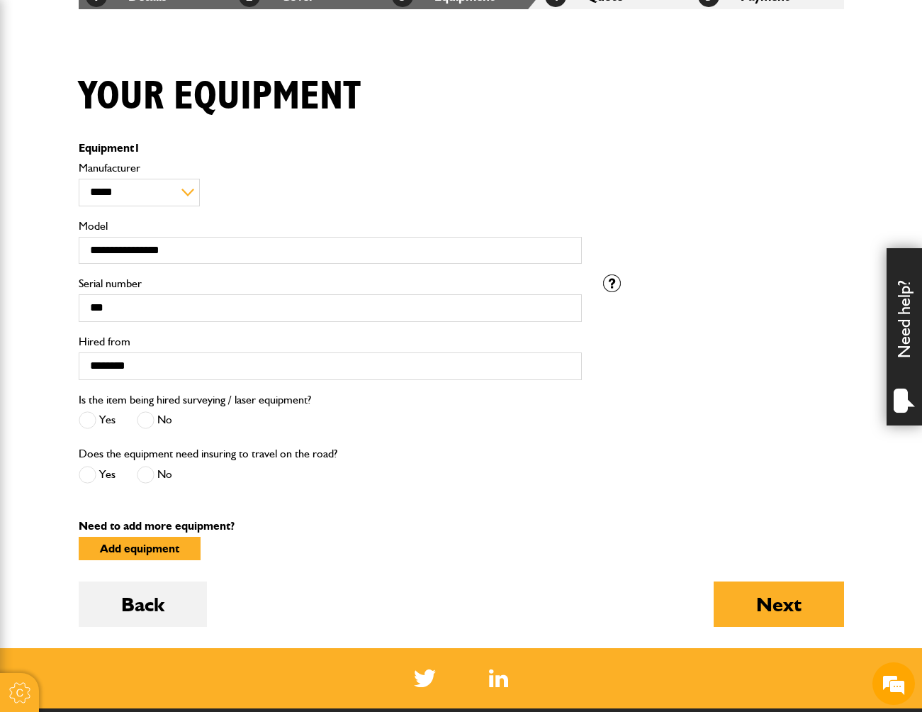
scroll to position [284, 0]
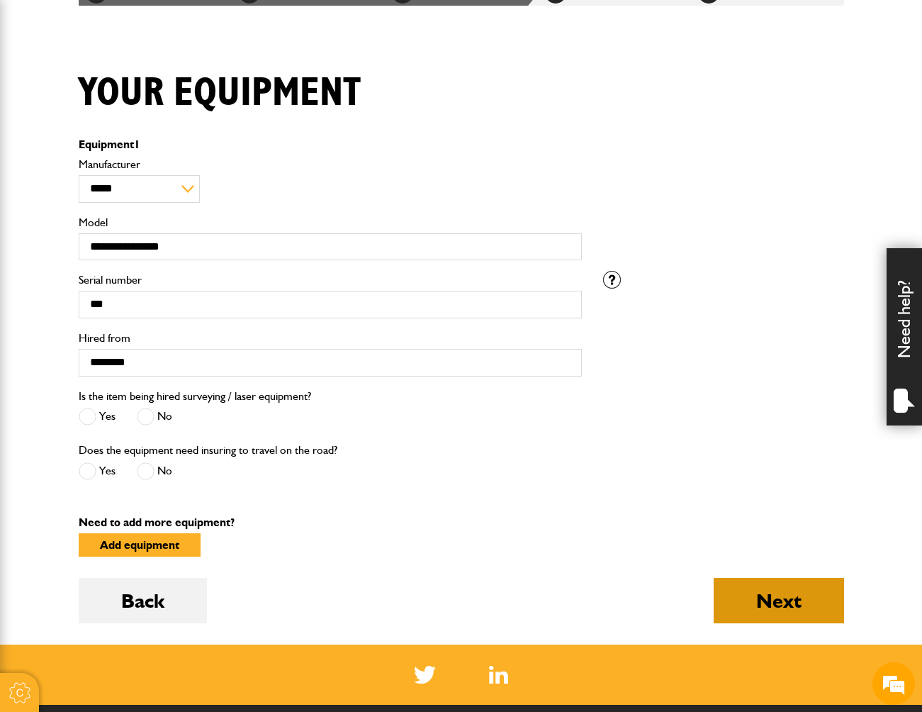
click at [788, 595] on button "Next" at bounding box center [779, 600] width 130 height 45
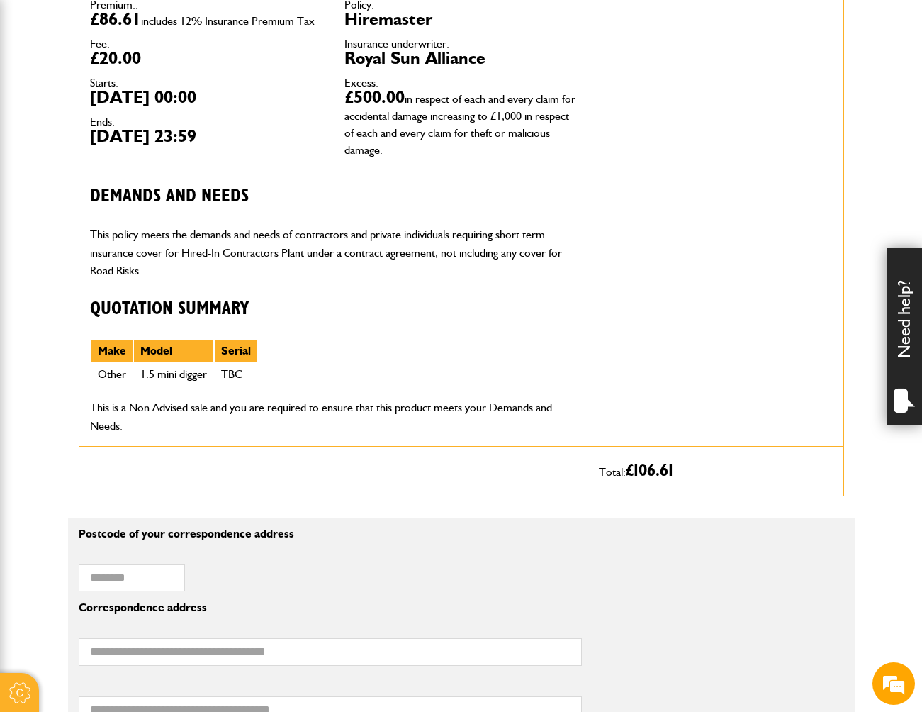
scroll to position [496, 0]
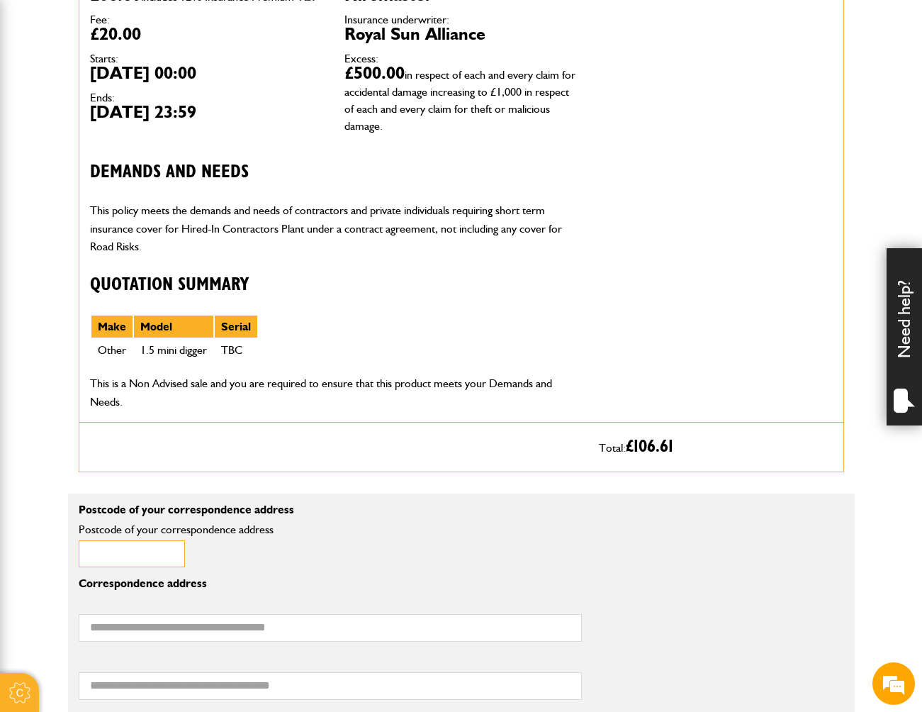
click at [162, 552] on input "Postcode of your correspondence address" at bounding box center [132, 554] width 106 height 28
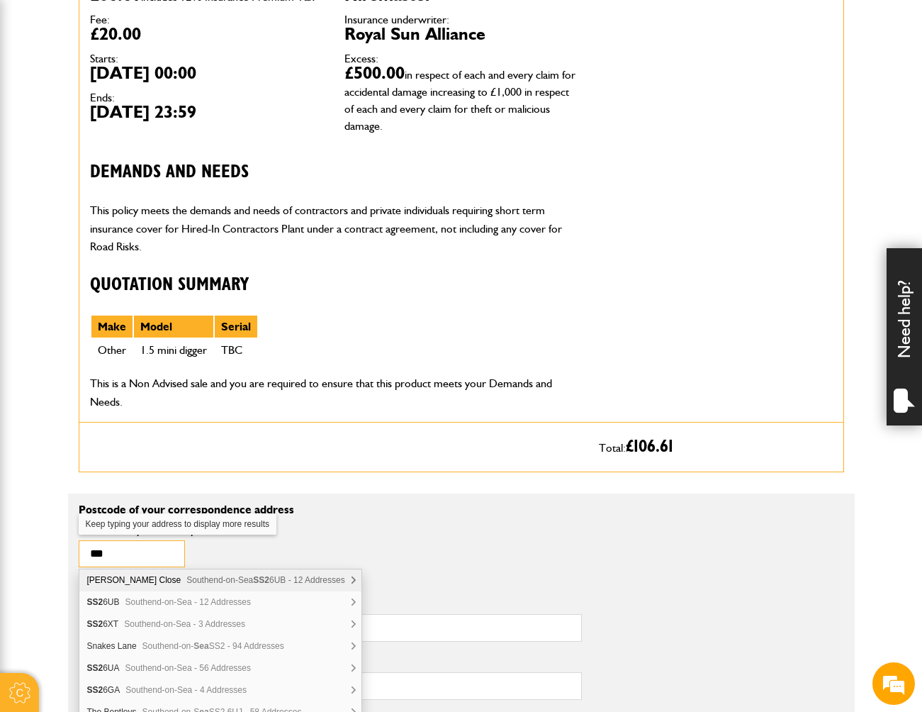
type input "*******"
type input "**********"
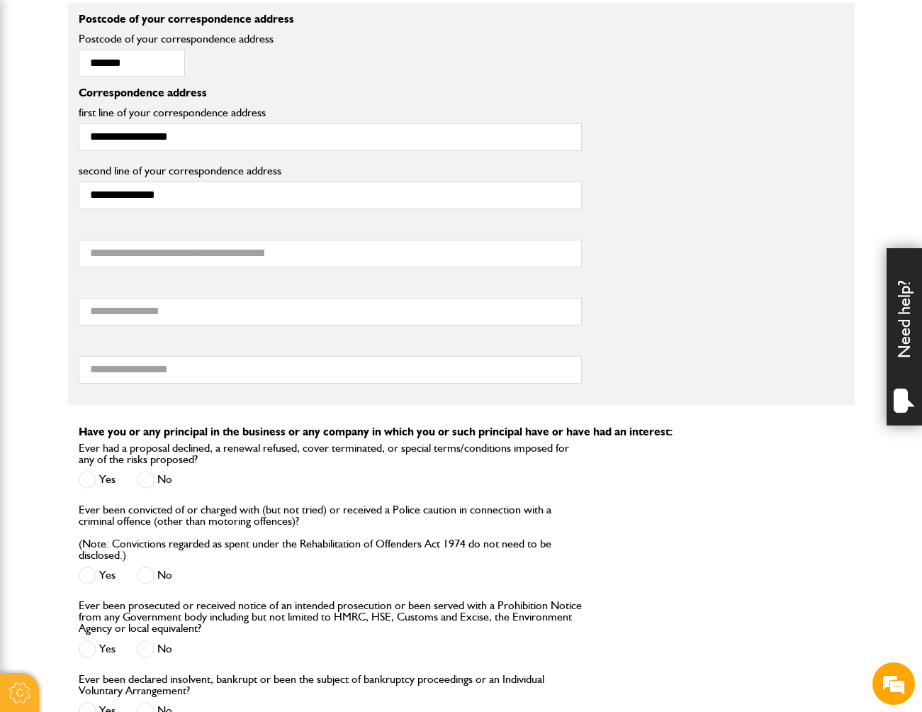
scroll to position [992, 0]
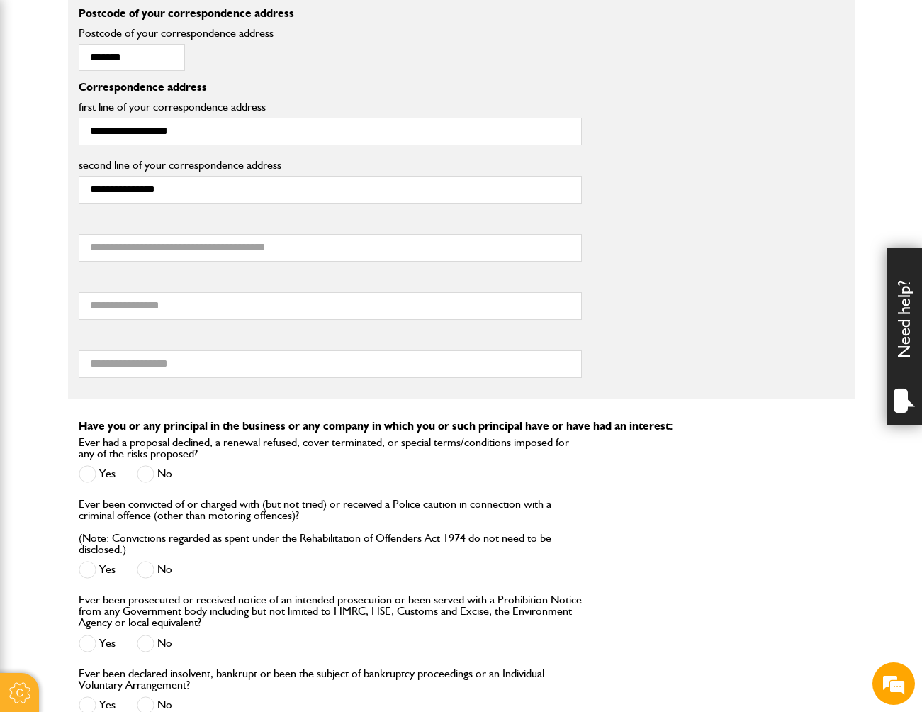
click at [146, 473] on span at bounding box center [146, 474] width 18 height 18
click at [151, 571] on span at bounding box center [146, 570] width 18 height 18
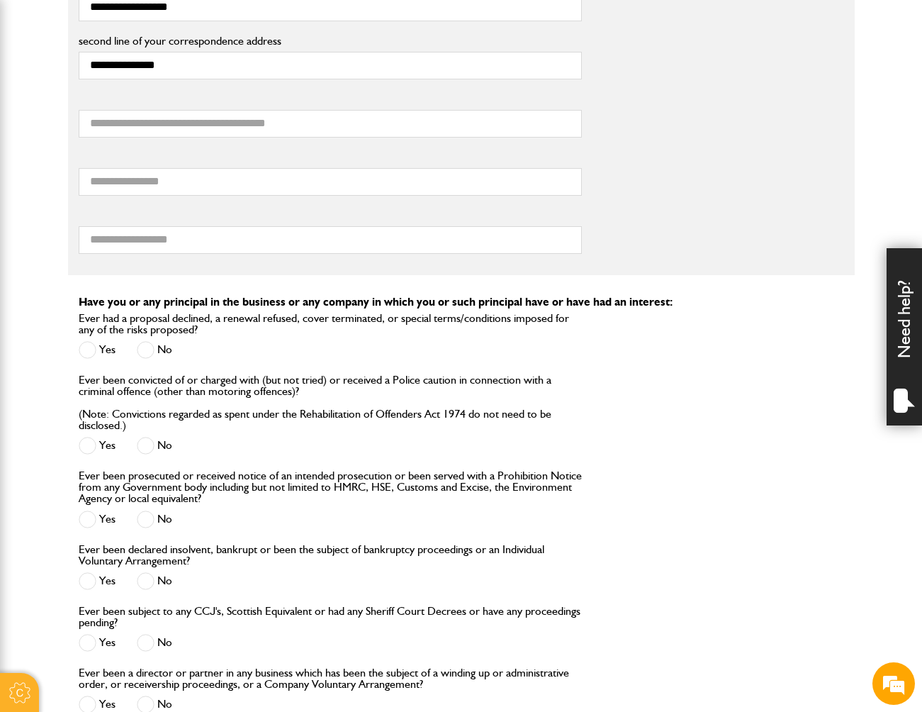
scroll to position [1134, 0]
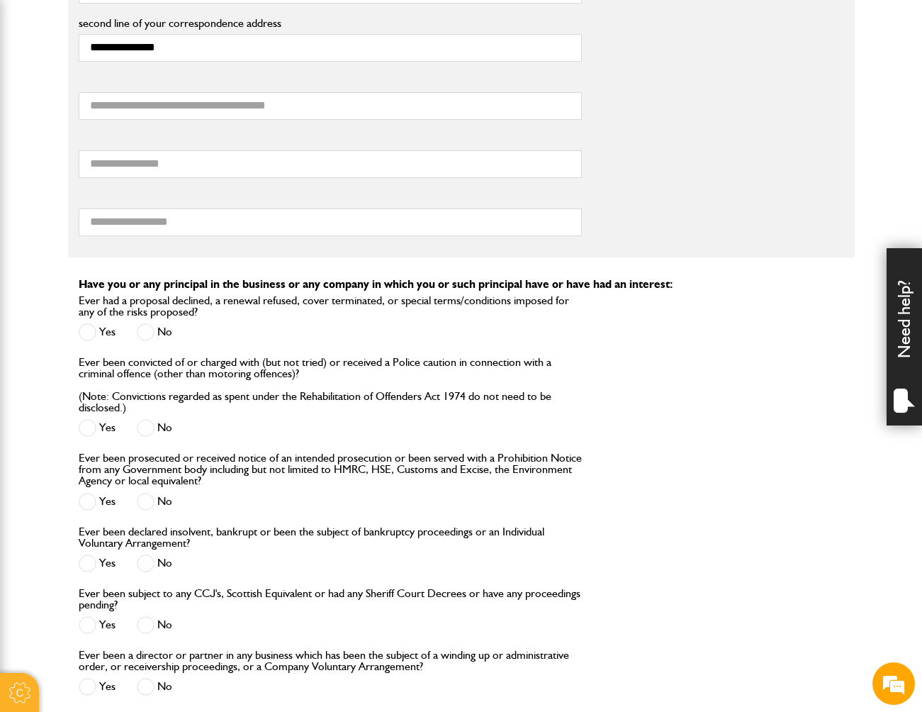
click at [147, 503] on span at bounding box center [146, 502] width 18 height 18
click at [151, 556] on span at bounding box center [146, 563] width 18 height 18
click at [152, 630] on span at bounding box center [146, 625] width 18 height 18
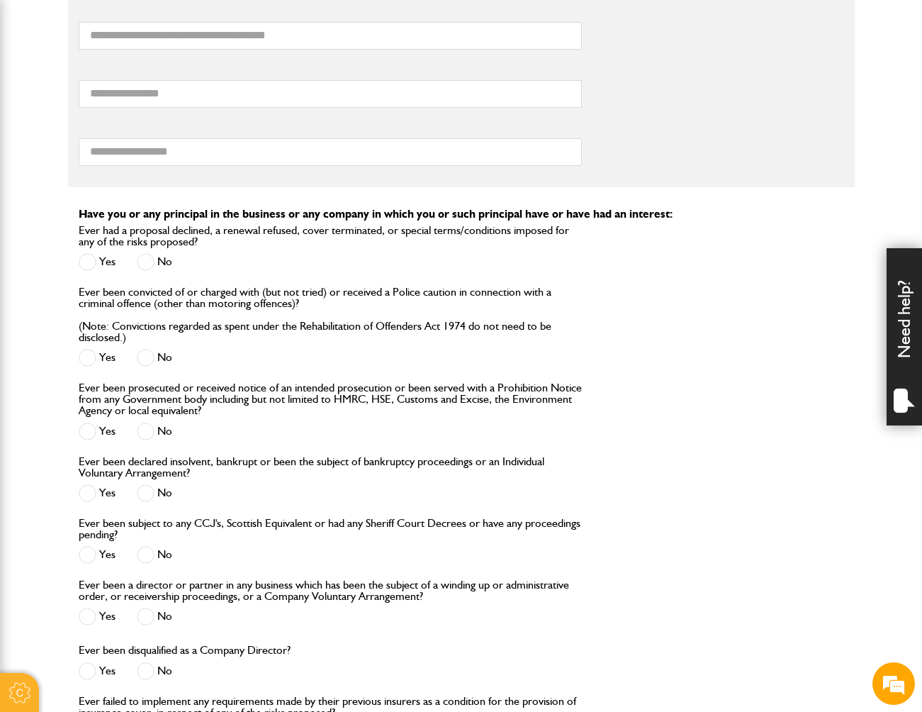
scroll to position [1205, 0]
click at [152, 629] on div "No" at bounding box center [154, 617] width 35 height 23
click at [151, 625] on span at bounding box center [146, 616] width 18 height 18
click at [147, 662] on div "No" at bounding box center [154, 671] width 35 height 23
click at [147, 671] on span at bounding box center [146, 670] width 18 height 18
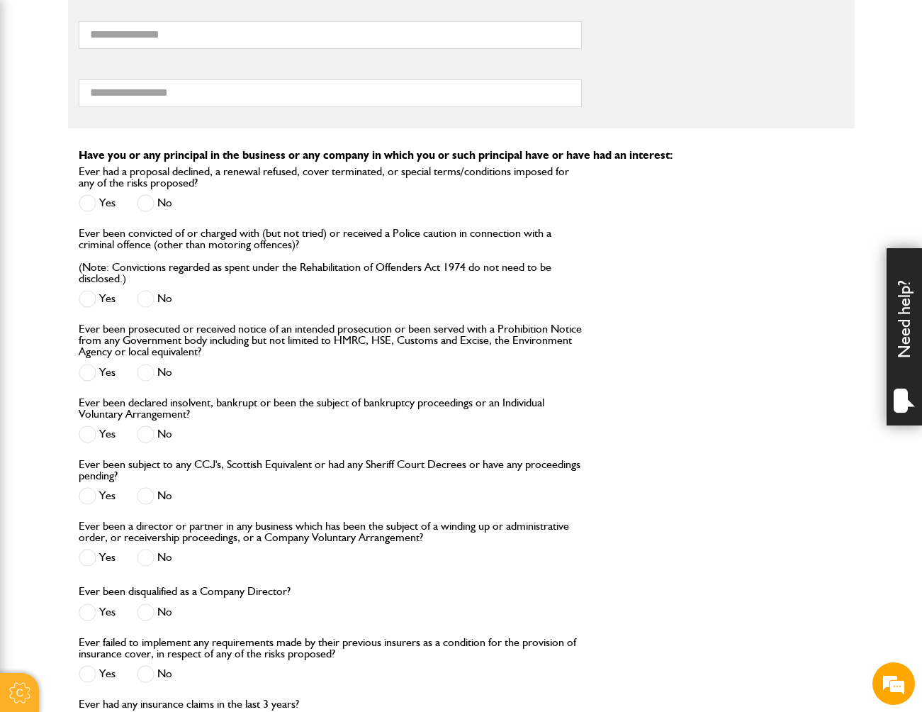
scroll to position [1347, 0]
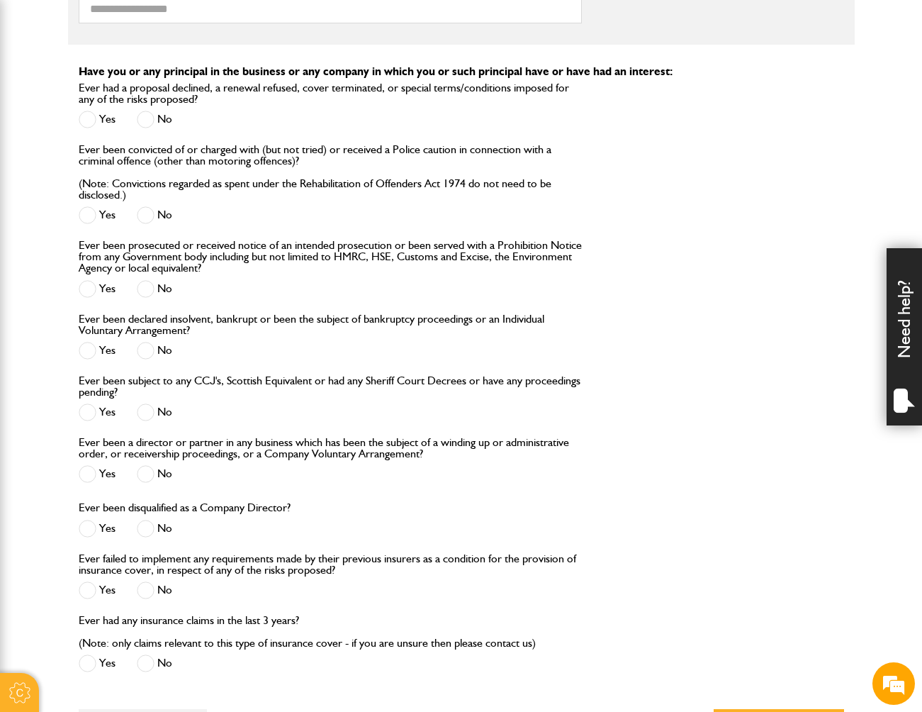
click at [139, 585] on span at bounding box center [146, 590] width 18 height 18
click at [147, 668] on span at bounding box center [146, 663] width 18 height 18
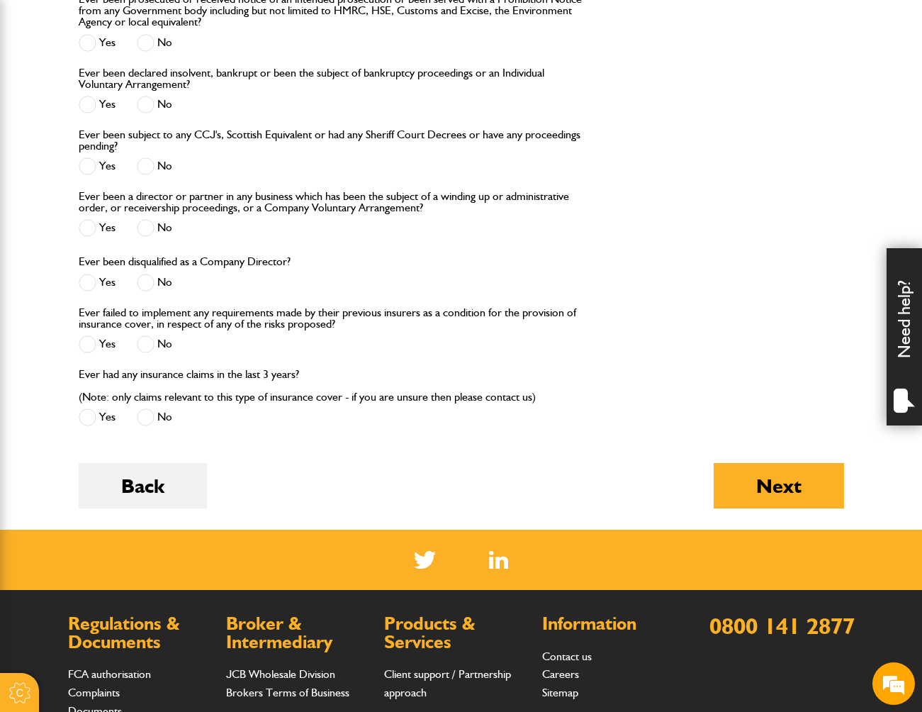
scroll to position [1630, 0]
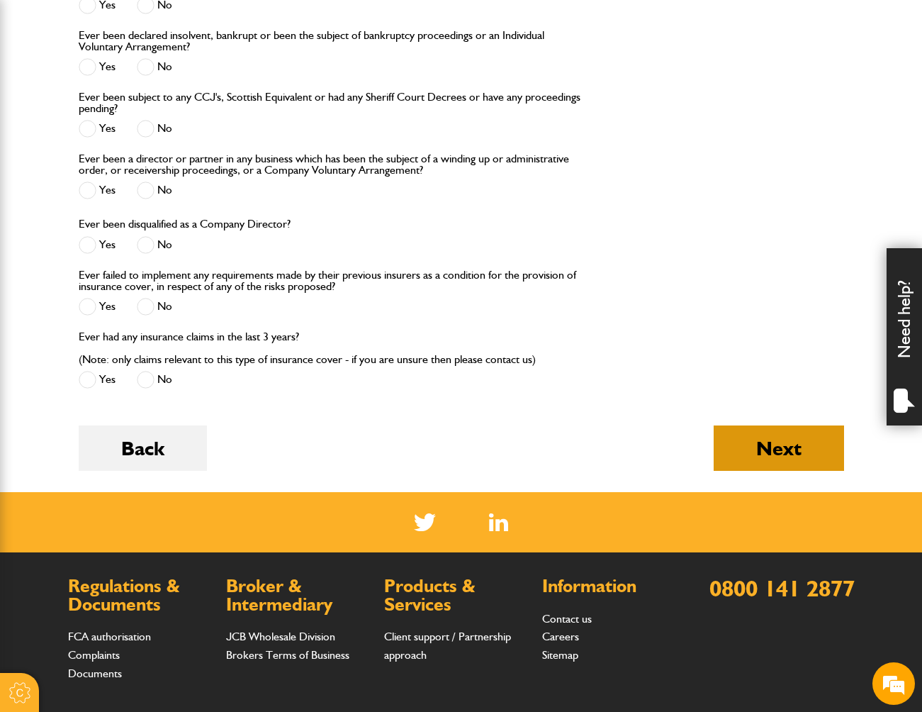
click at [749, 454] on button "Next" at bounding box center [779, 447] width 130 height 45
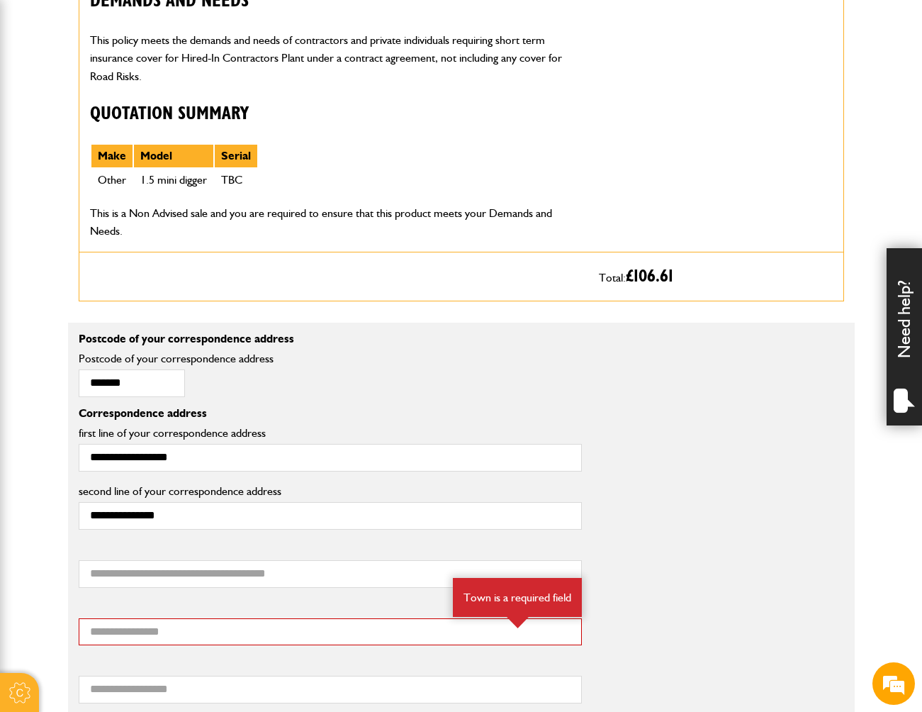
scroll to position [780, 0]
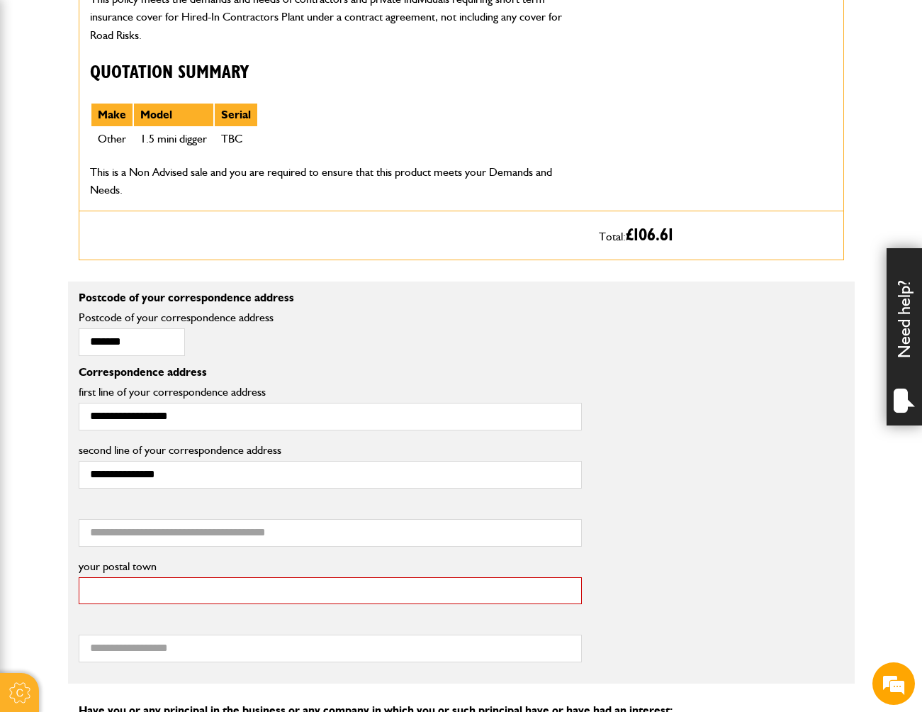
click at [214, 592] on input "your postal town" at bounding box center [330, 591] width 503 height 28
type input "*********"
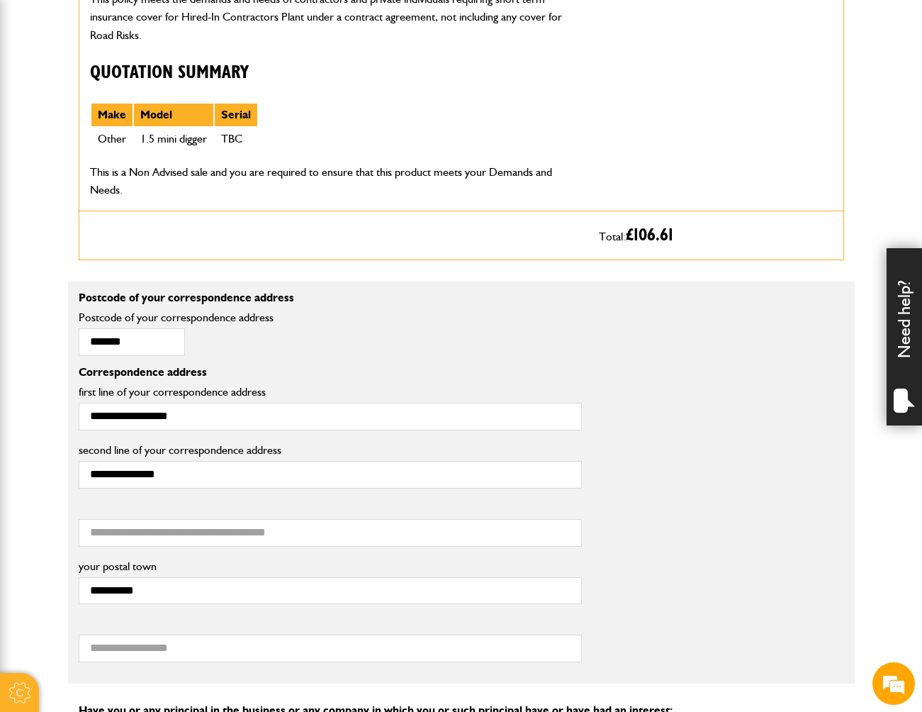
click at [746, 554] on div "third line of your correspondence address" at bounding box center [461, 528] width 787 height 58
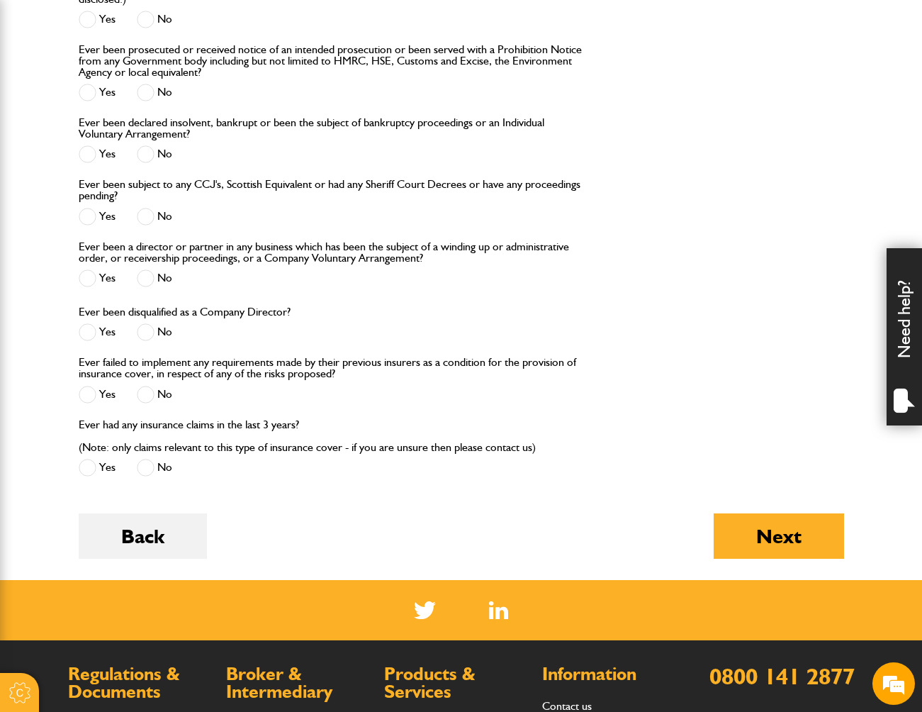
scroll to position [1843, 0]
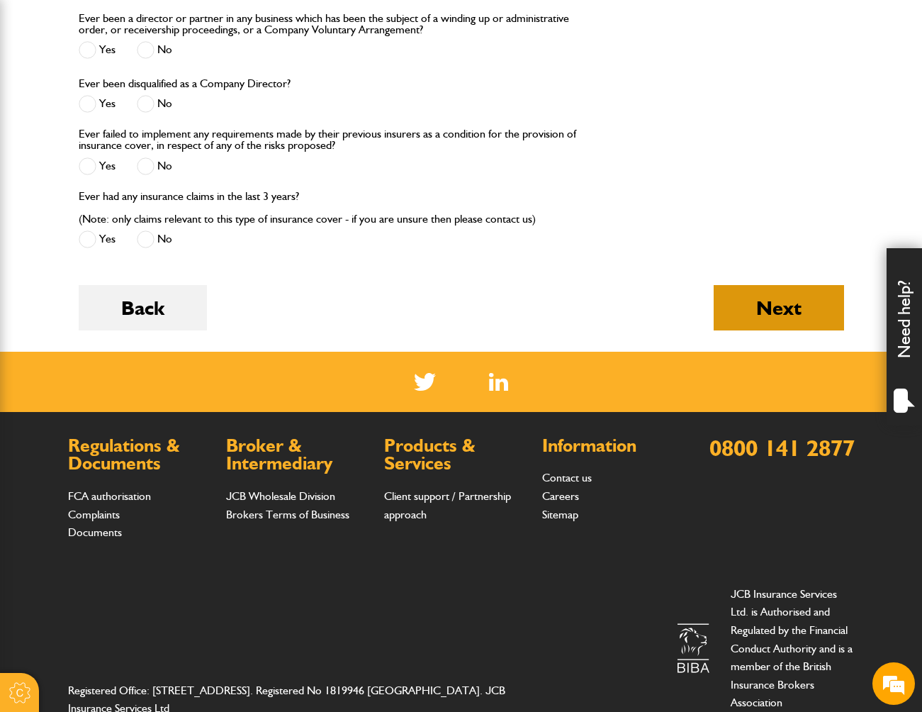
click at [764, 315] on button "Next" at bounding box center [779, 307] width 130 height 45
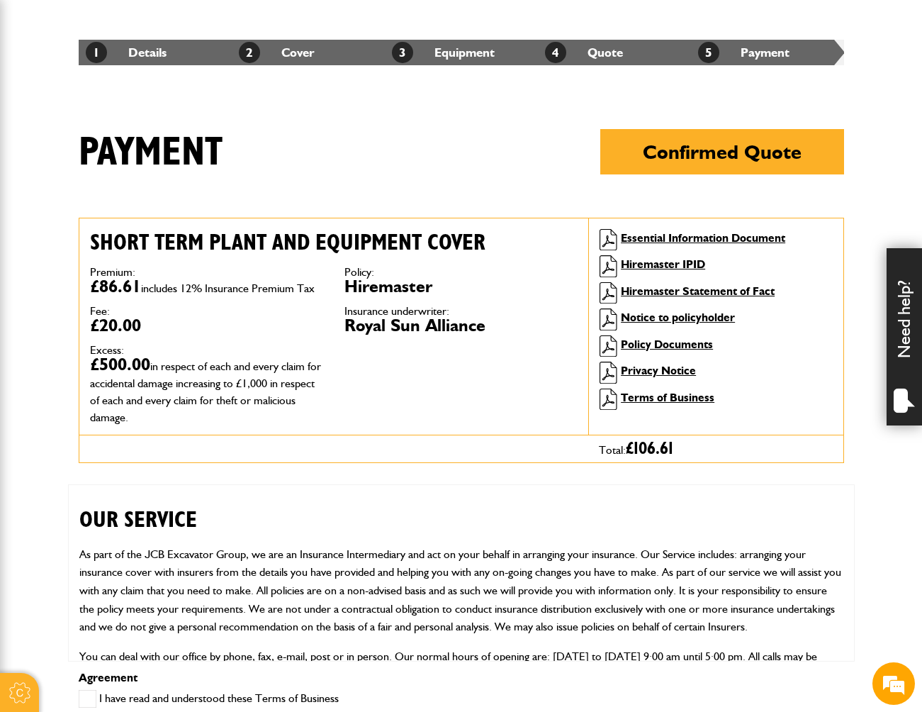
scroll to position [213, 0]
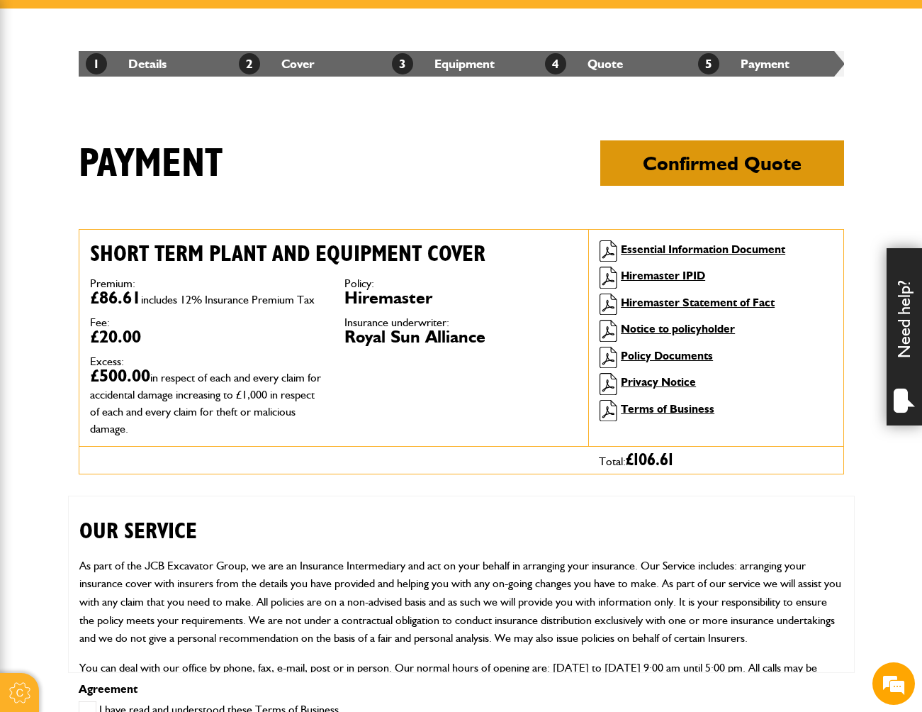
click at [676, 158] on button "Confirmed Quote" at bounding box center [722, 162] width 244 height 45
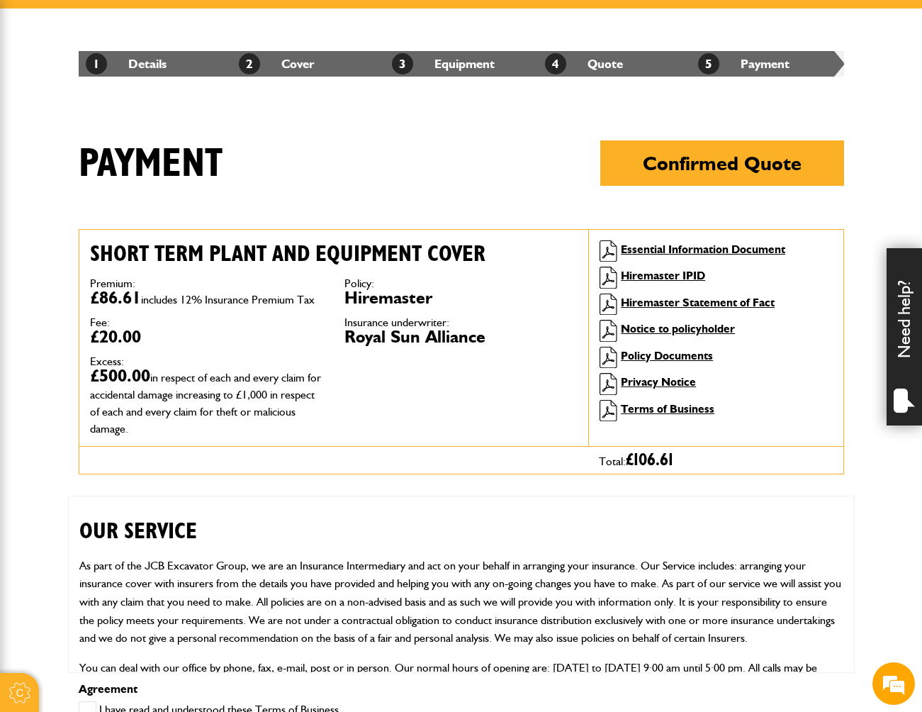
click at [878, 539] on body "Cookie Options You can control which cookies we use with the form below. Please…" at bounding box center [461, 550] width 922 height 1526
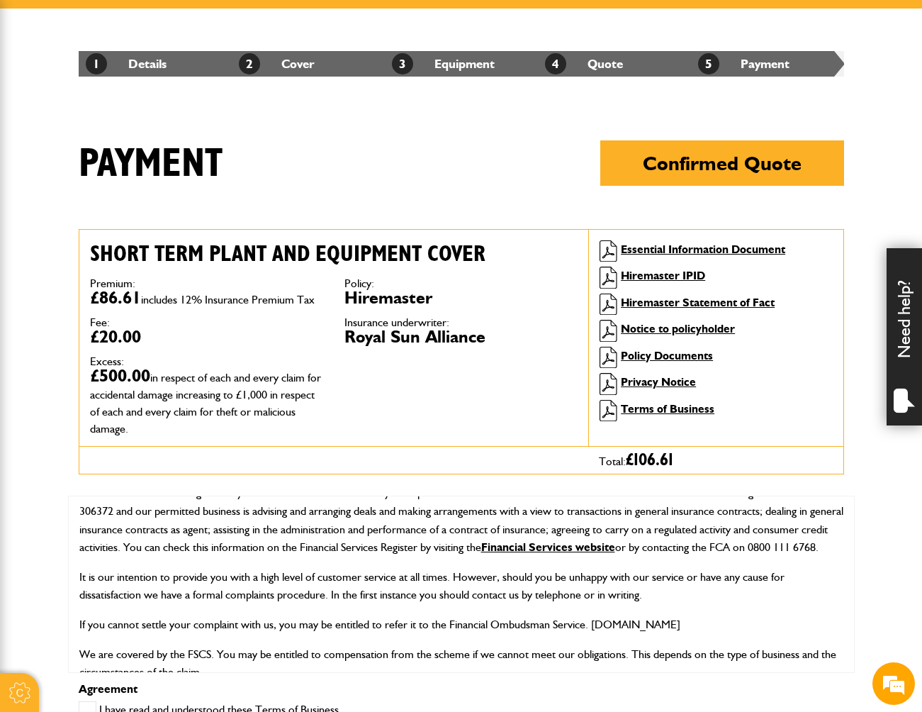
scroll to position [284, 0]
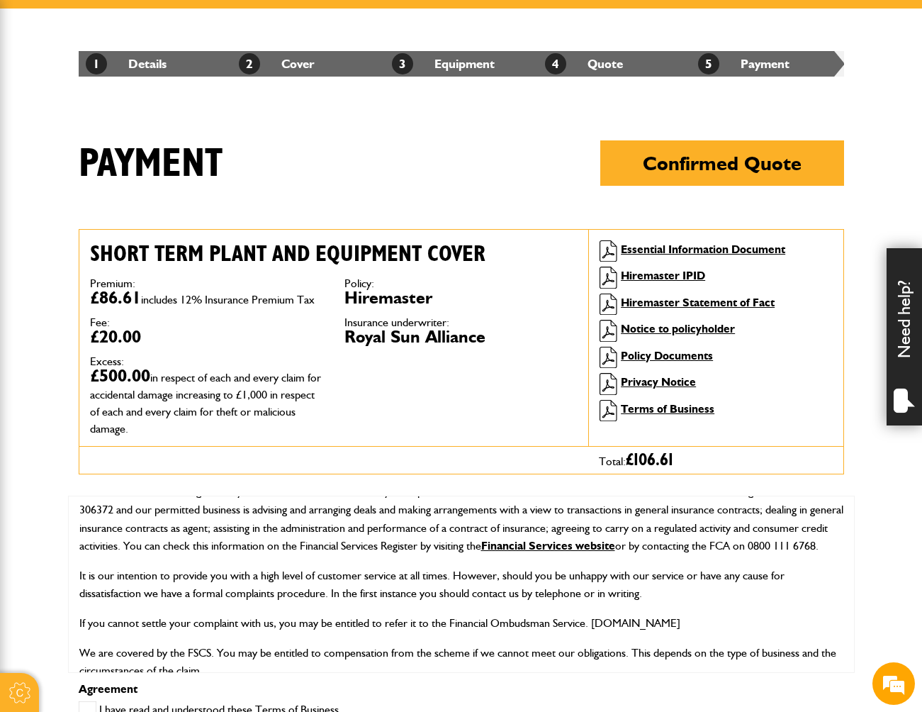
click at [89, 705] on span at bounding box center [88, 710] width 18 height 18
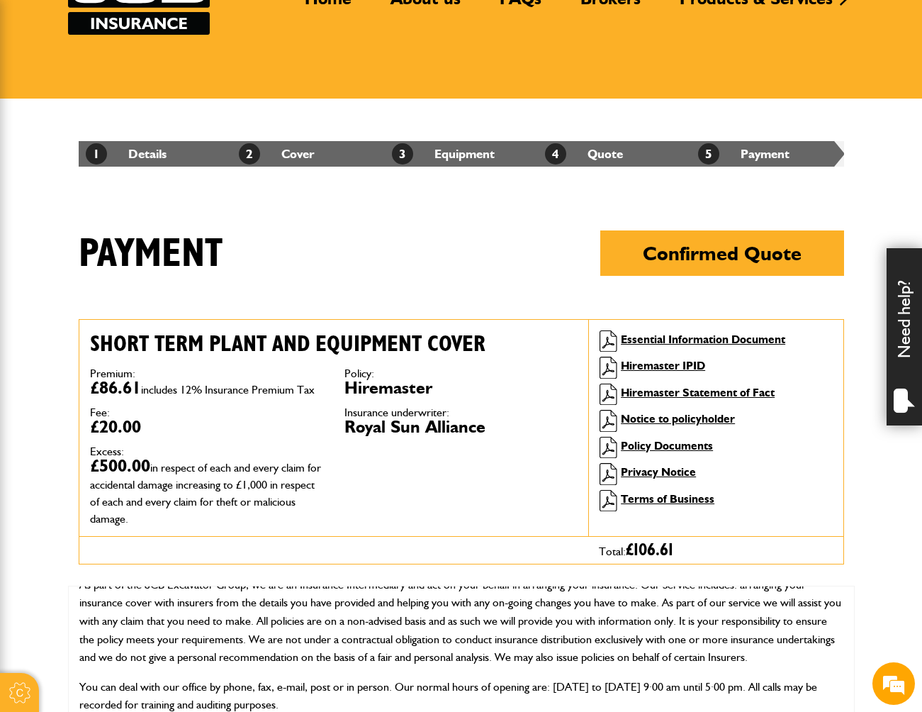
scroll to position [94, 0]
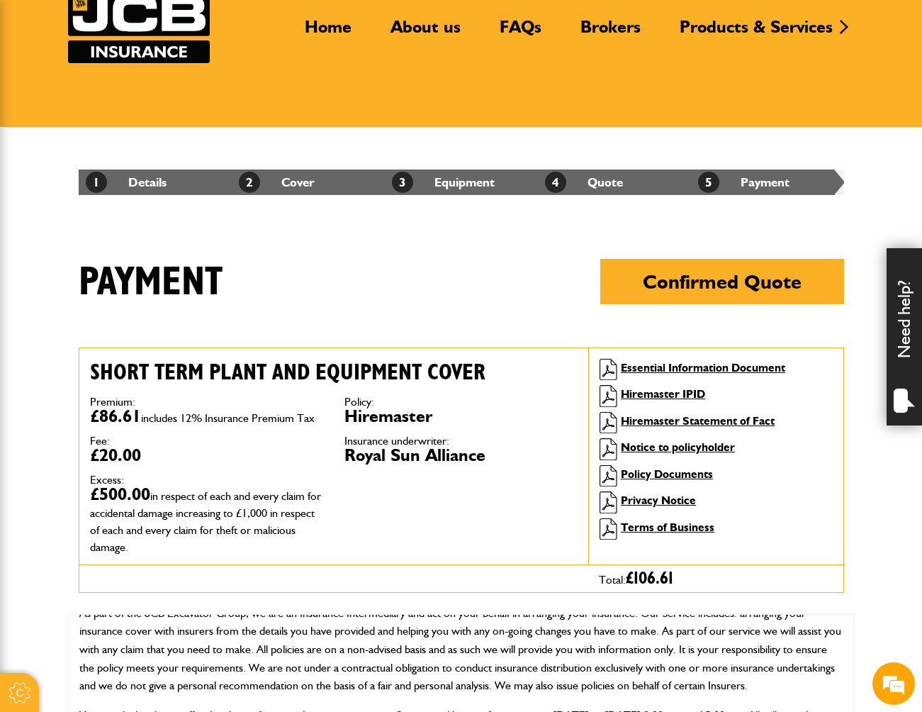
click at [337, 282] on h1 "Payment Confirmed Quote" at bounding box center [462, 292] width 766 height 67
click at [667, 474] on link "Policy Documents" at bounding box center [667, 473] width 92 height 13
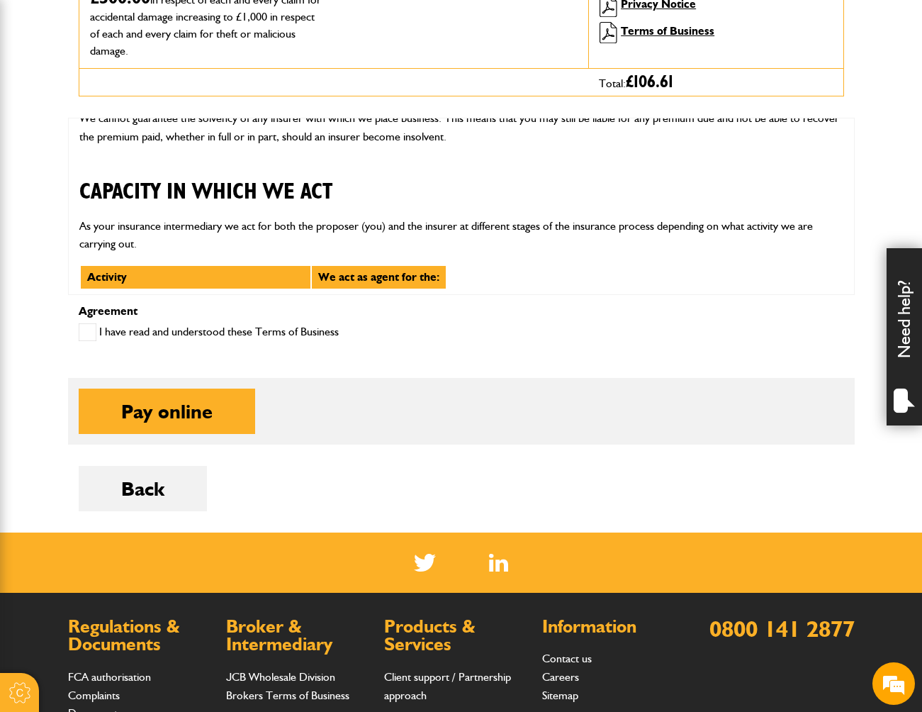
scroll to position [3828, 0]
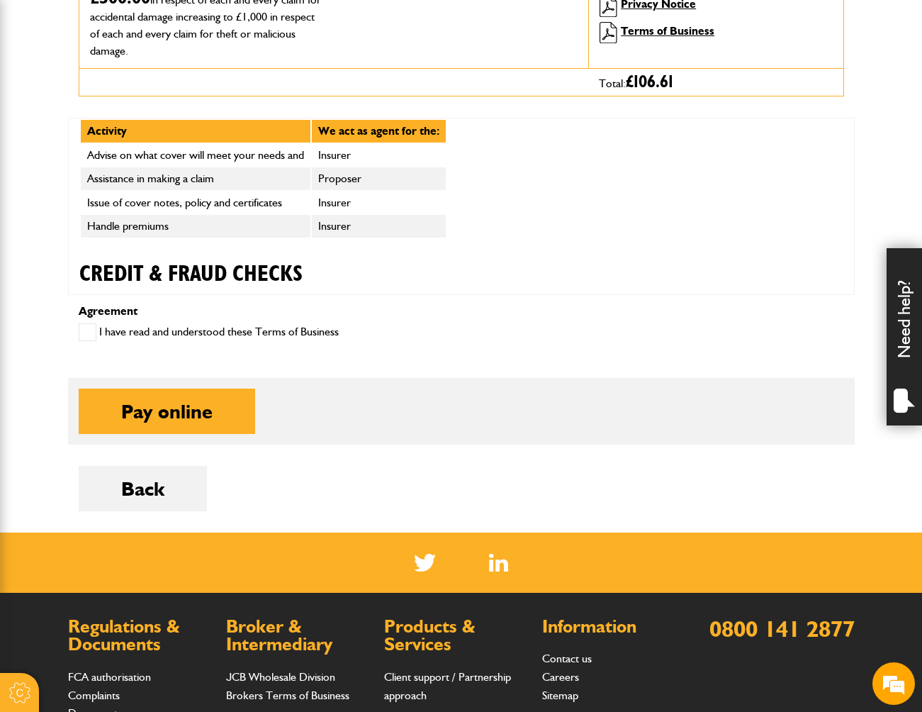
click at [911, 545] on section at bounding box center [461, 562] width 922 height 60
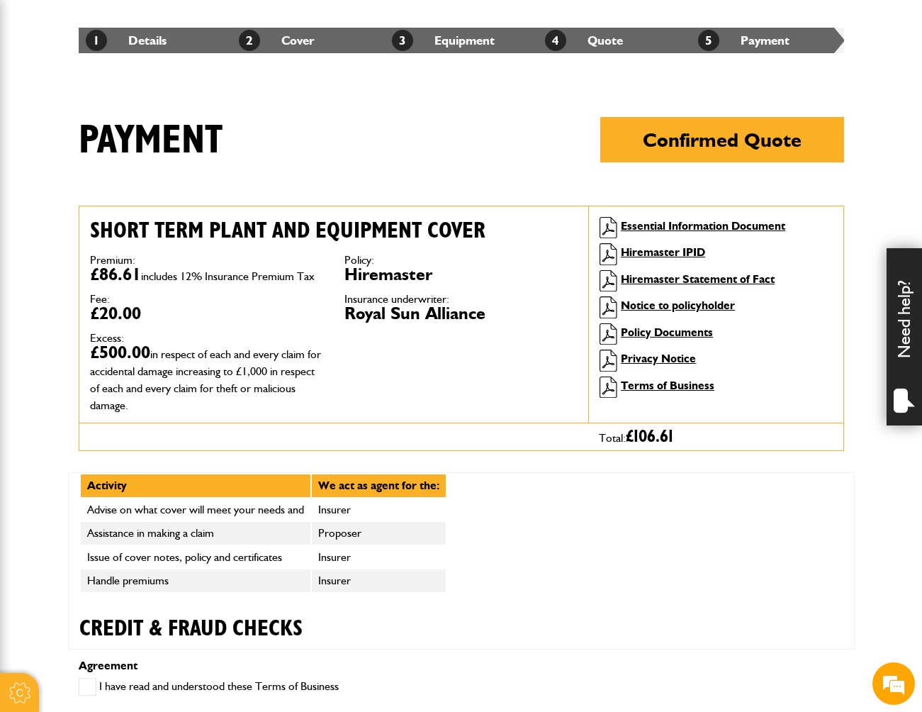
scroll to position [0, 0]
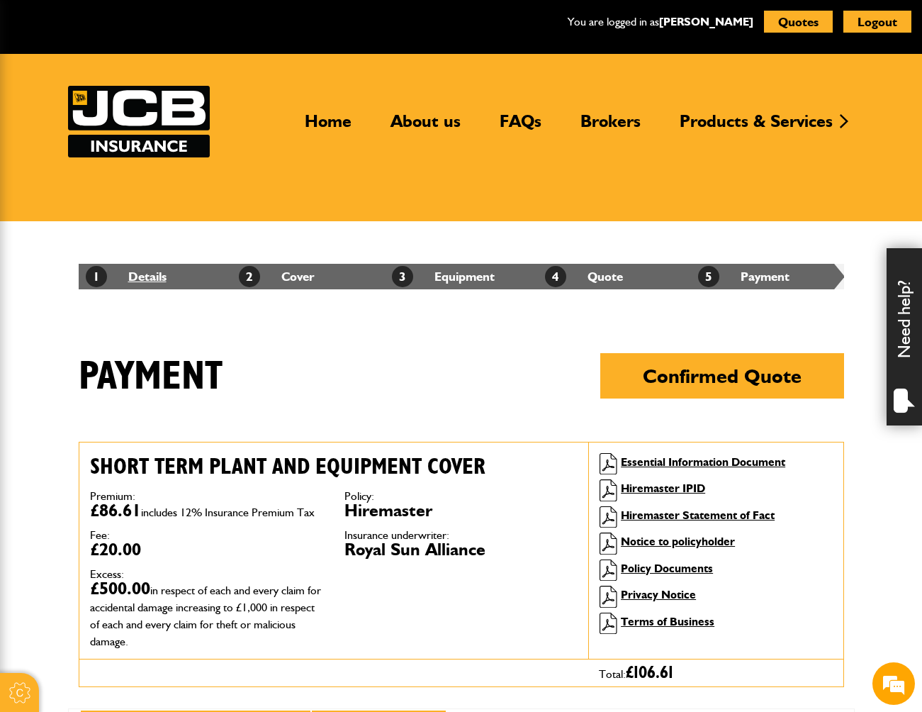
click at [166, 275] on link "1 Details" at bounding box center [126, 276] width 81 height 15
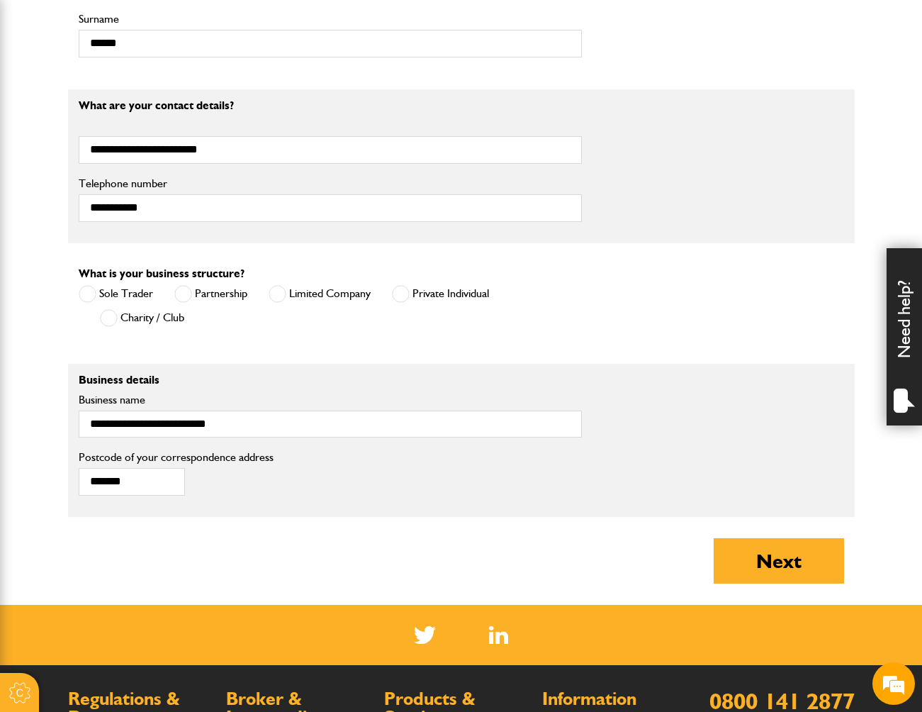
scroll to position [780, 0]
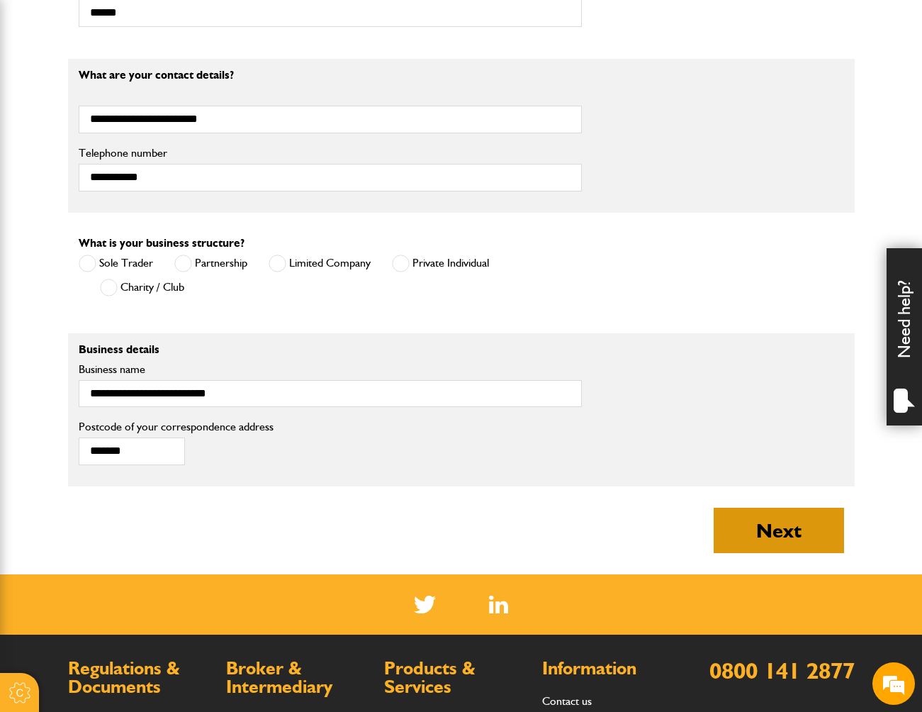
click at [756, 517] on button "Next" at bounding box center [779, 530] width 130 height 45
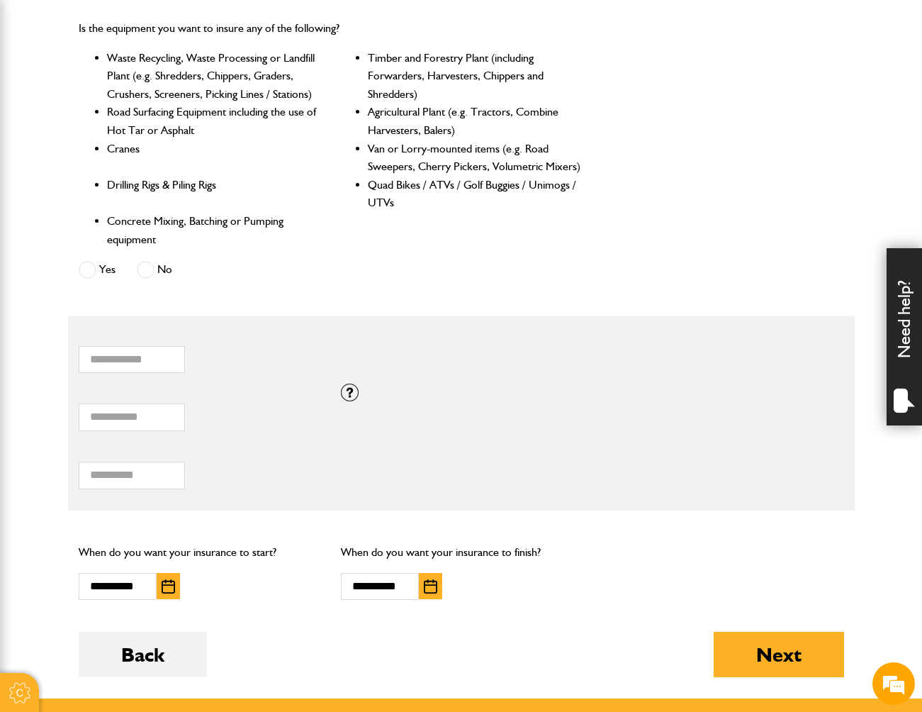
scroll to position [709, 0]
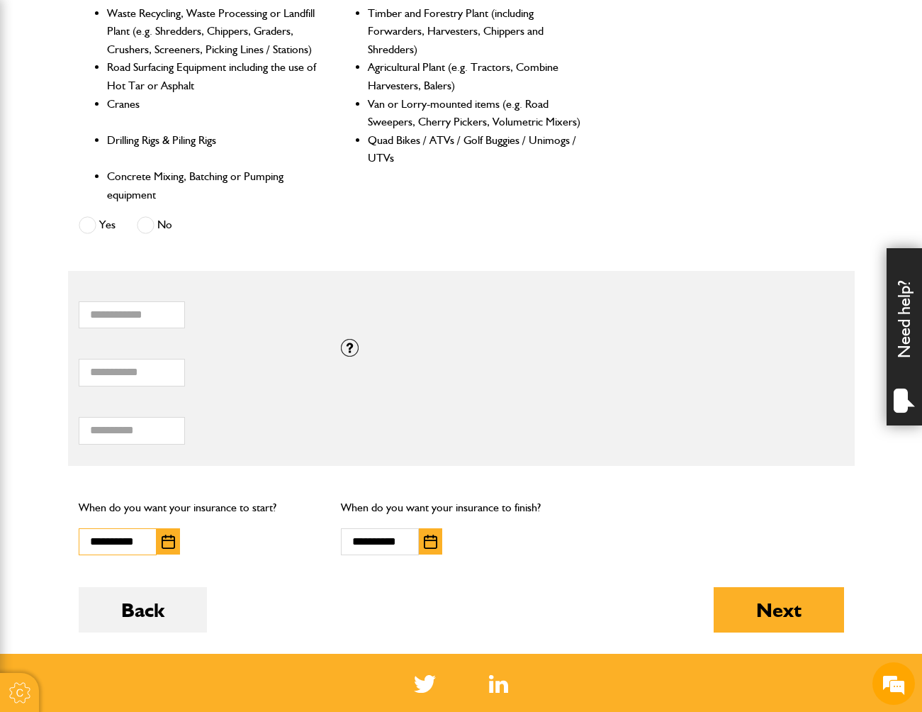
click at [155, 552] on input "**********" at bounding box center [118, 542] width 78 height 28
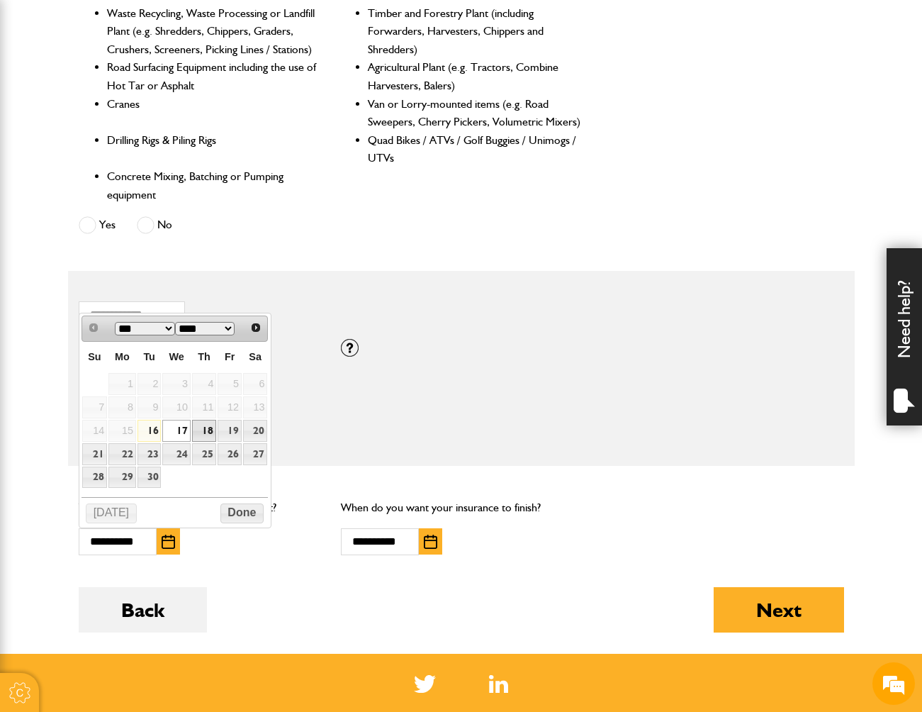
click at [210, 427] on link "18" at bounding box center [204, 431] width 24 height 22
type input "**********"
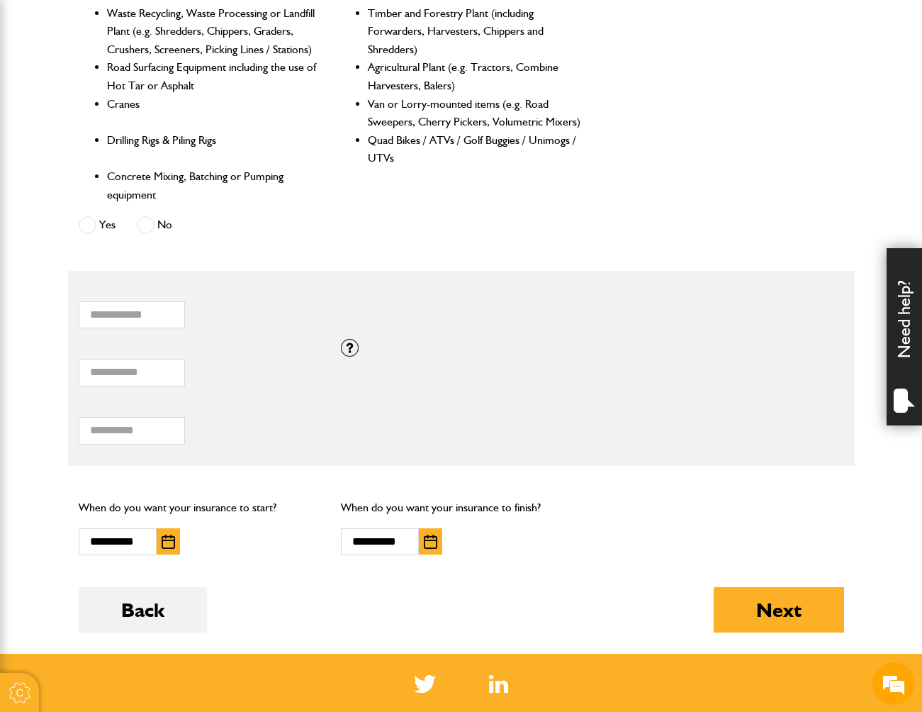
click at [439, 549] on button "button" at bounding box center [430, 541] width 23 height 26
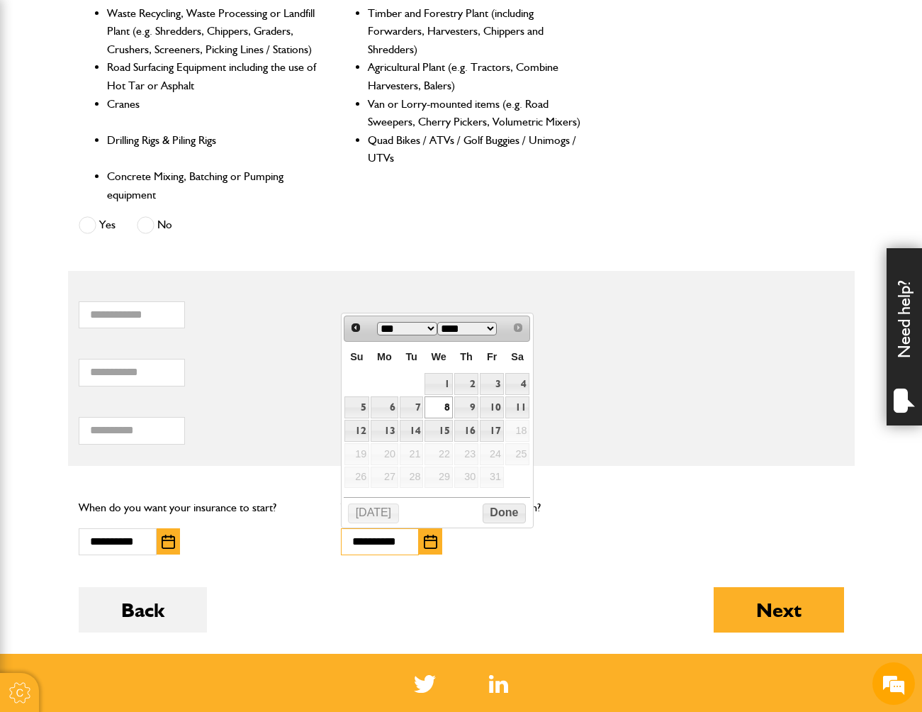
scroll to position [0, 0]
click at [352, 330] on span "Prev" at bounding box center [354, 326] width 11 height 11
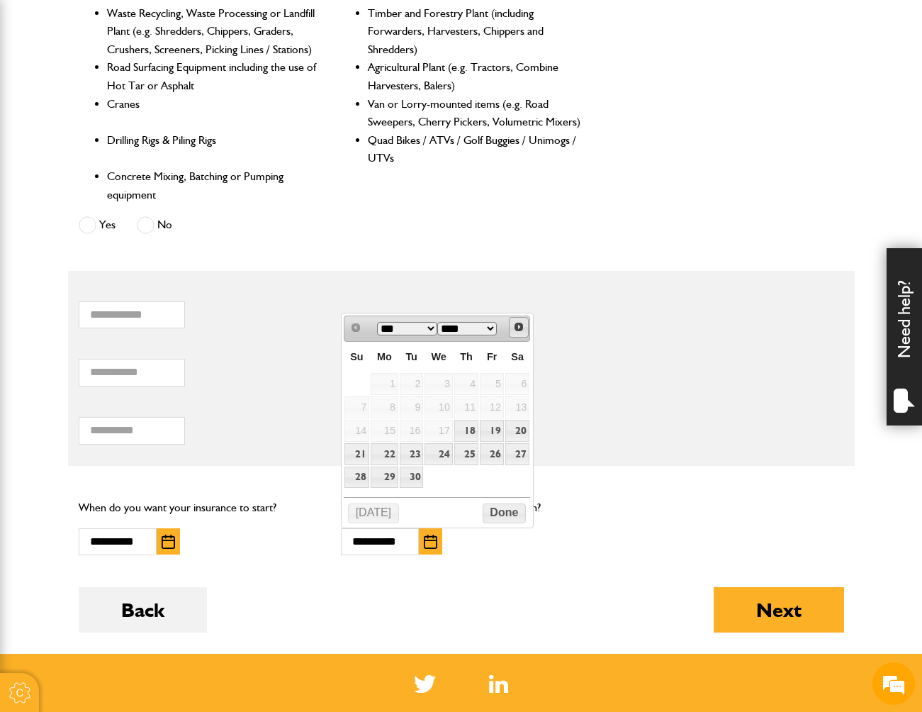
click at [515, 325] on span "Next" at bounding box center [518, 326] width 11 height 11
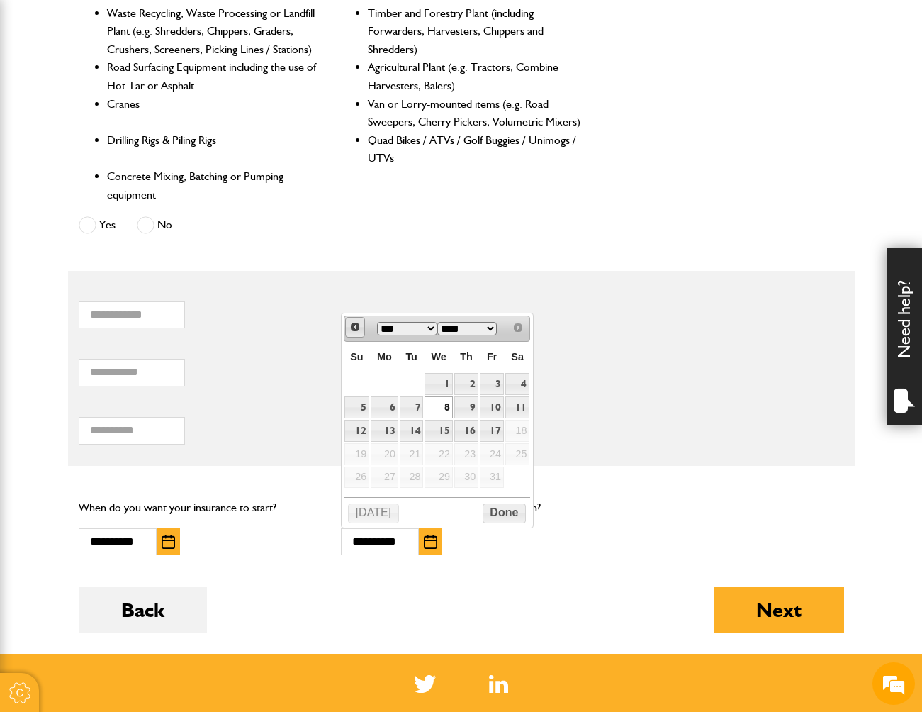
click at [359, 323] on span "Prev" at bounding box center [354, 326] width 11 height 11
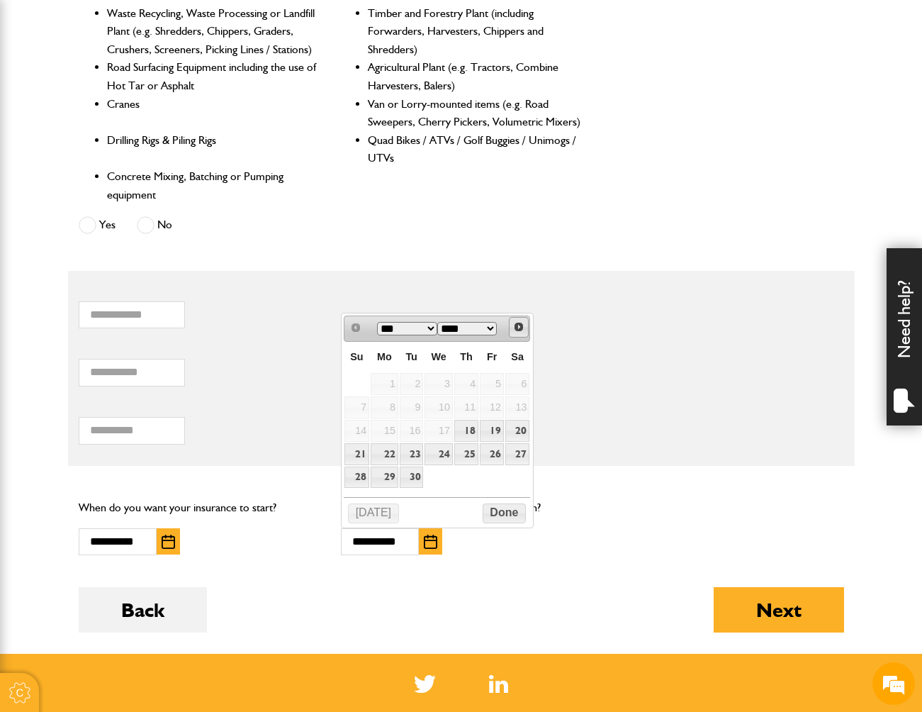
click at [523, 320] on link "Next" at bounding box center [519, 327] width 21 height 21
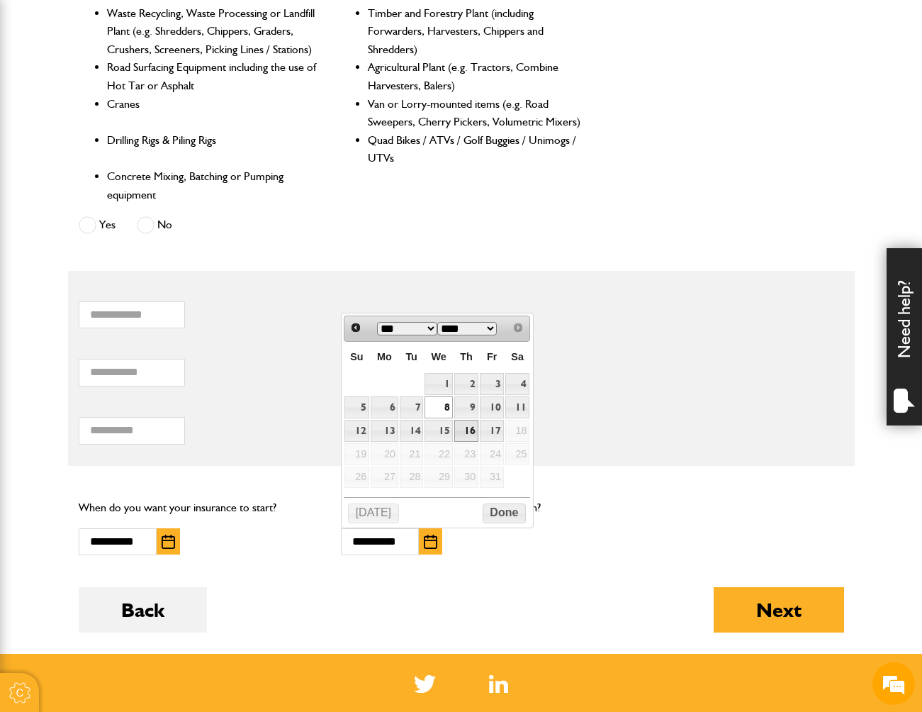
click at [462, 423] on link "16" at bounding box center [466, 431] width 24 height 22
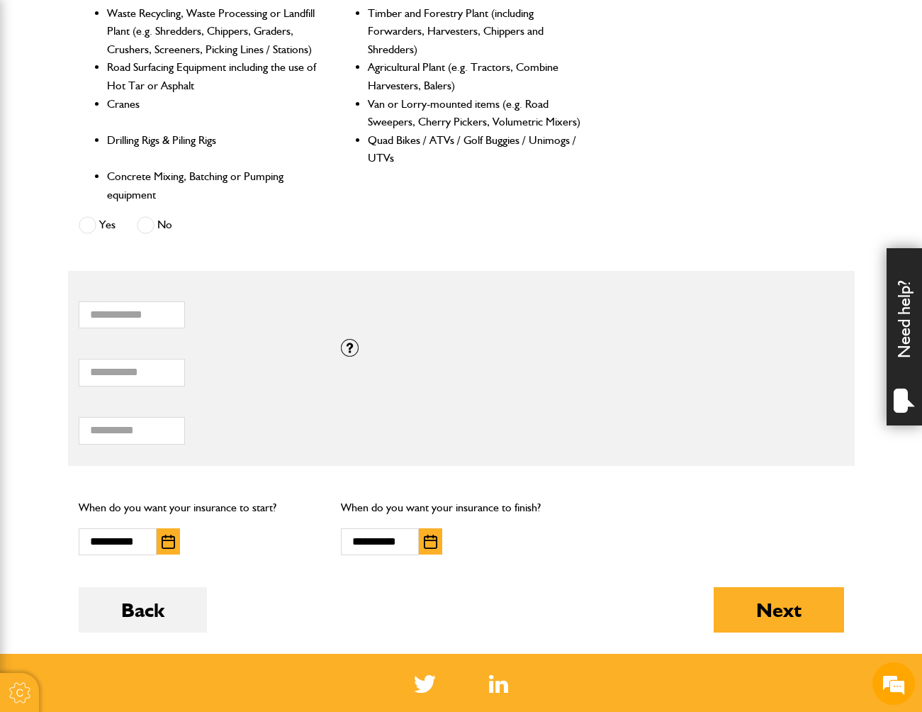
click at [436, 530] on button "button" at bounding box center [430, 541] width 23 height 26
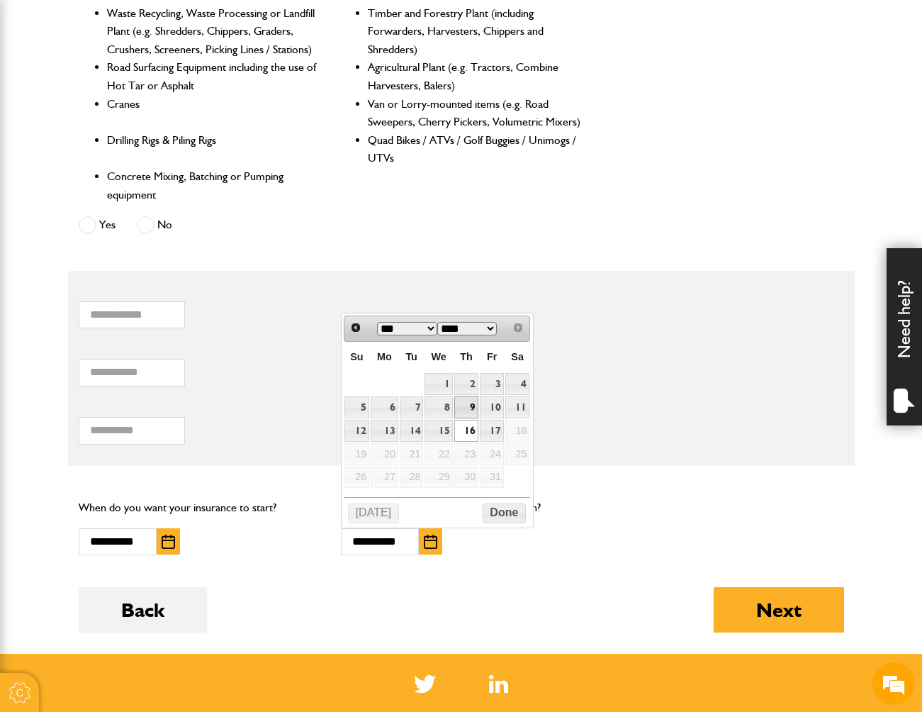
click at [459, 412] on link "9" at bounding box center [466, 407] width 24 height 22
type input "**********"
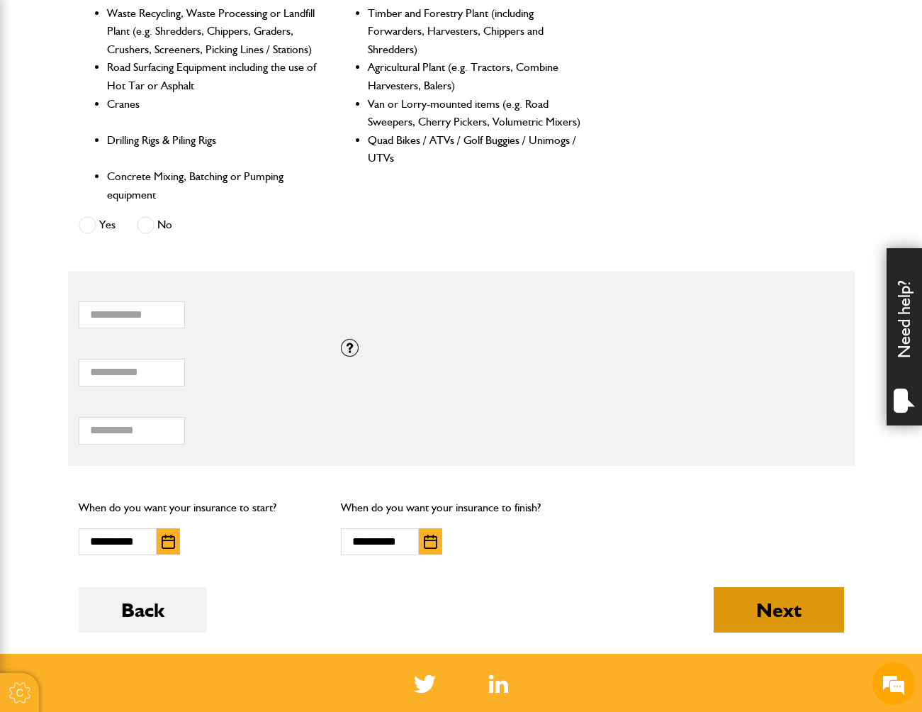
click at [781, 620] on button "Next" at bounding box center [779, 609] width 130 height 45
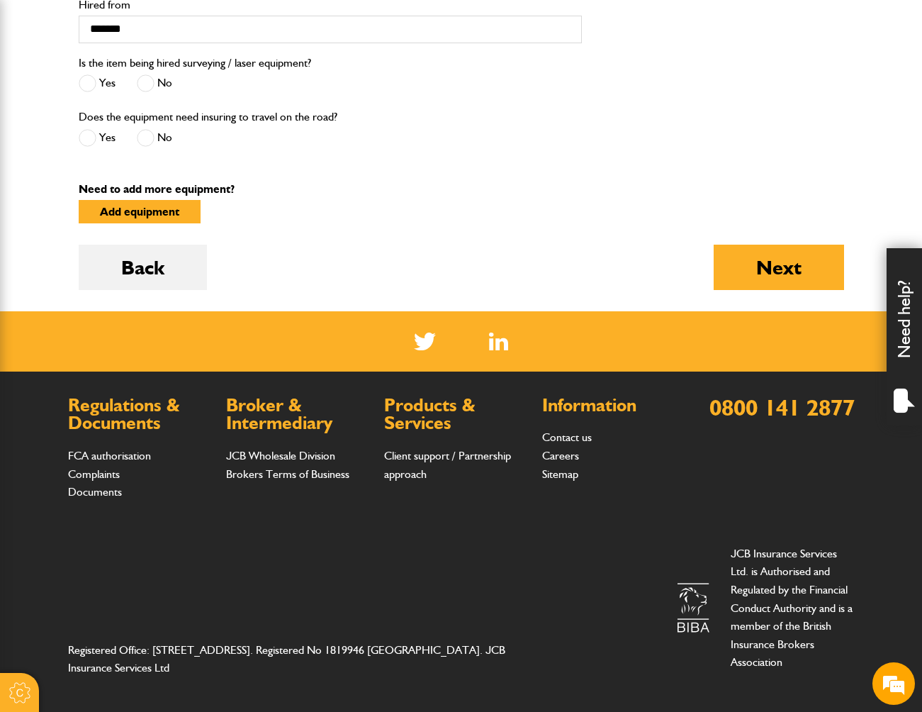
scroll to position [620, 0]
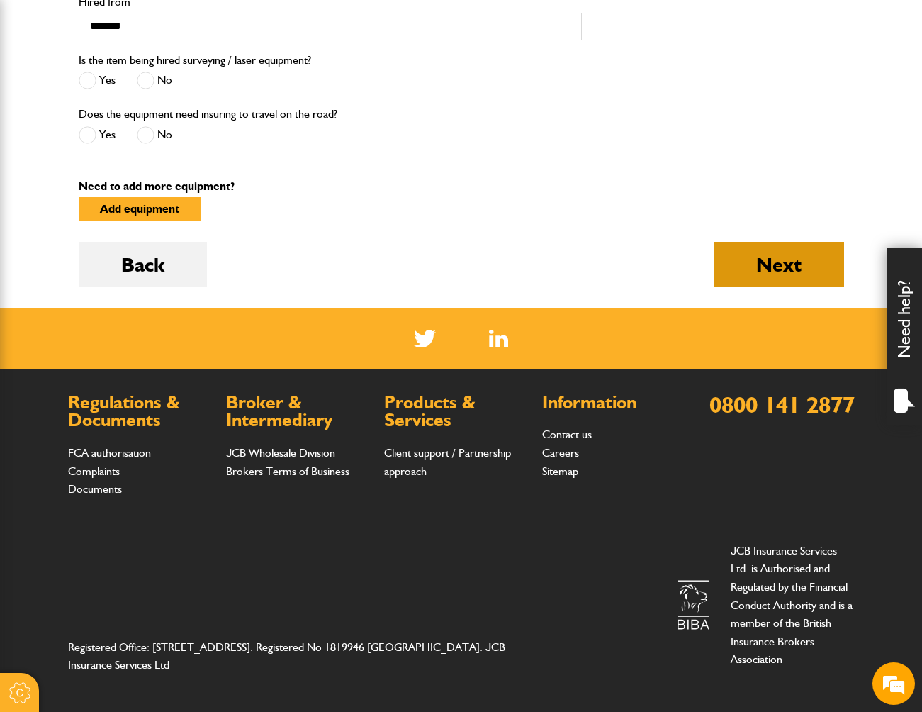
click at [795, 264] on button "Next" at bounding box center [779, 264] width 130 height 45
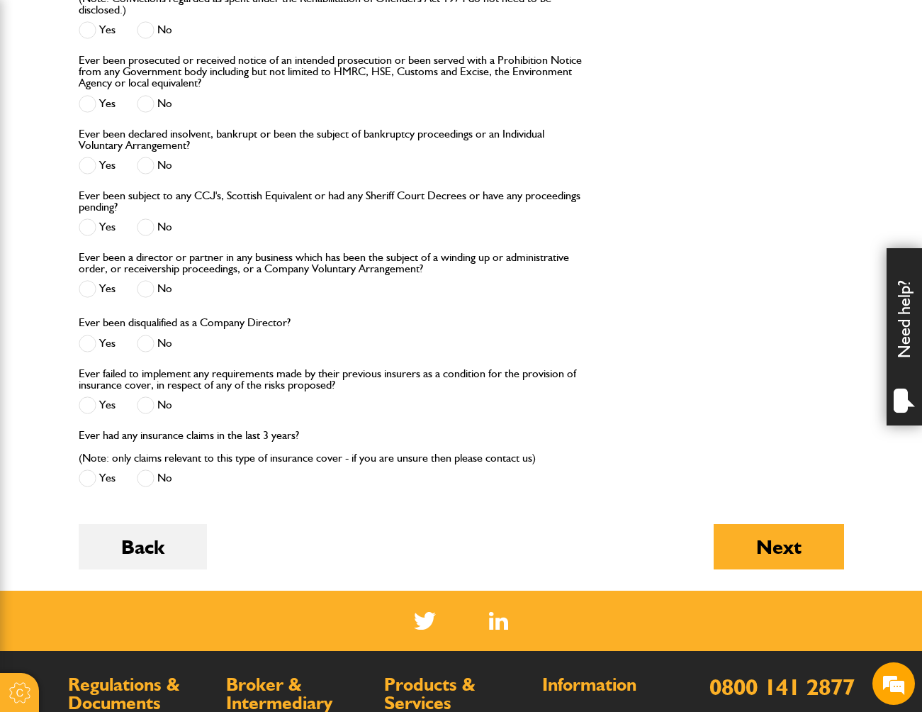
scroll to position [1560, 0]
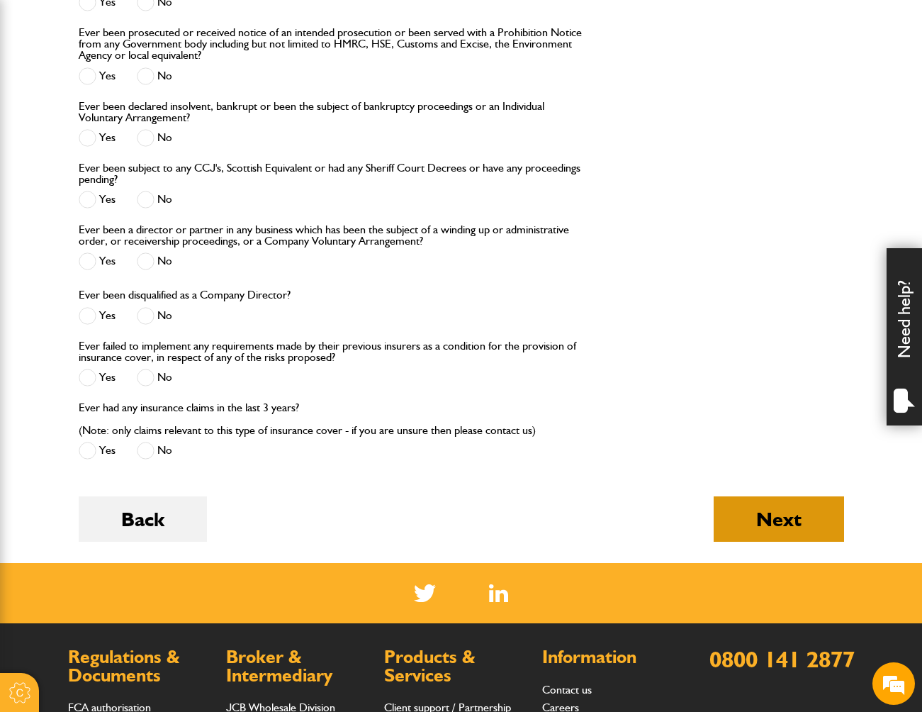
click at [752, 518] on button "Next" at bounding box center [779, 518] width 130 height 45
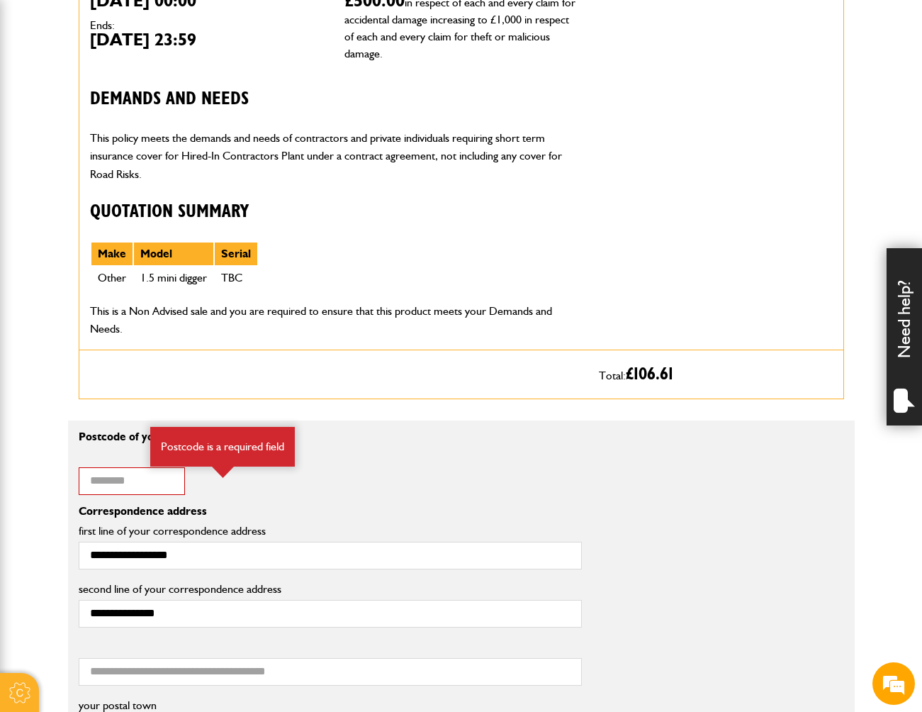
scroll to position [922, 0]
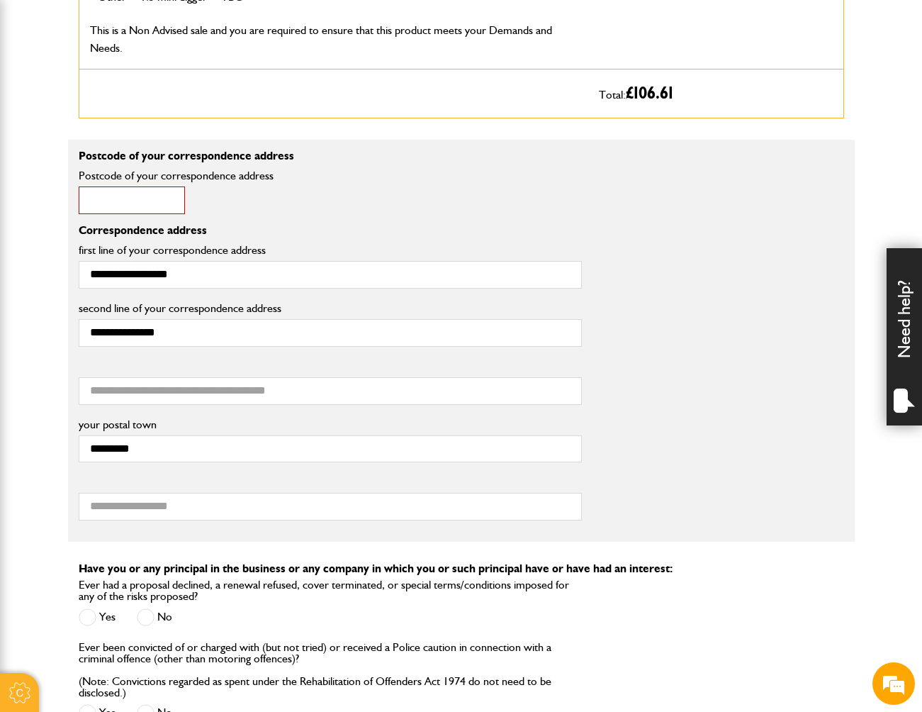
click at [105, 196] on input "Postcode of your correspondence address" at bounding box center [132, 200] width 106 height 28
type input "*******"
click at [596, 202] on div "Postcode of your correspondence address ******* Postcode of your correspondence…" at bounding box center [461, 187] width 787 height 74
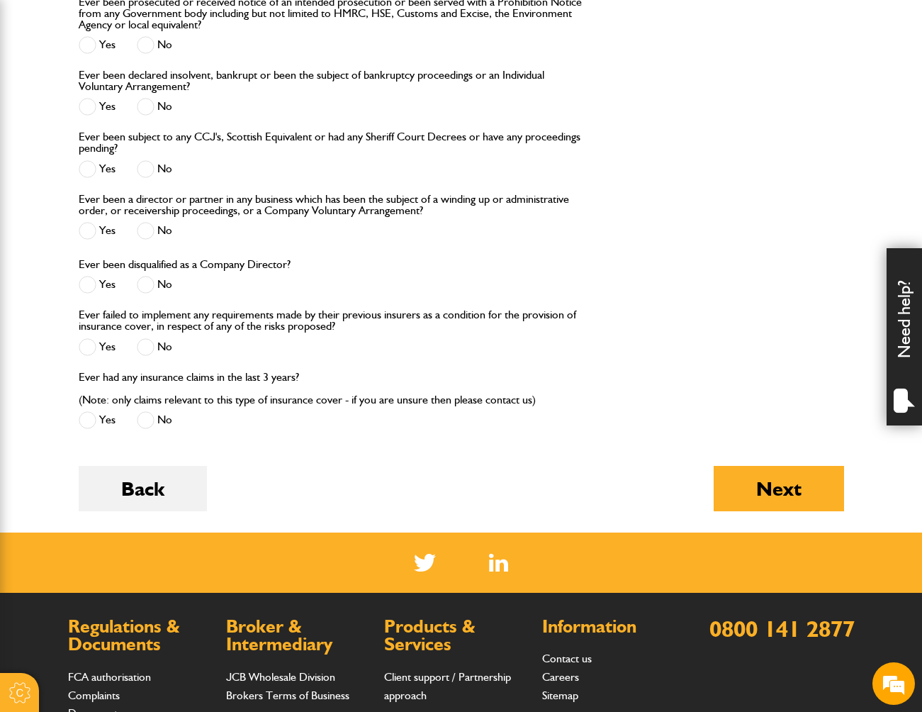
scroll to position [1772, 0]
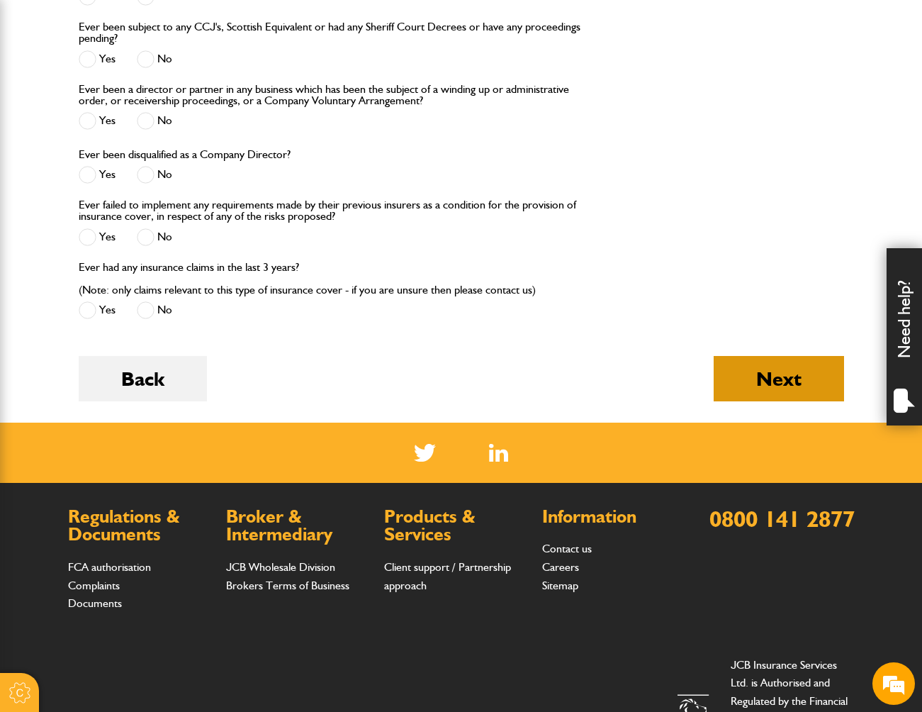
click at [778, 374] on button "Next" at bounding box center [779, 378] width 130 height 45
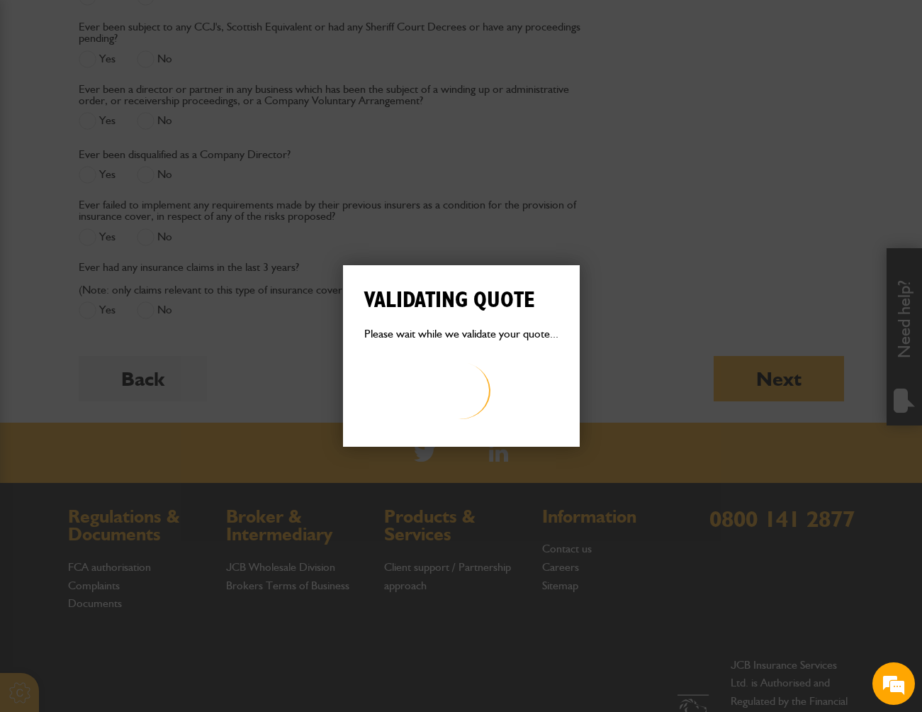
scroll to position [0, 0]
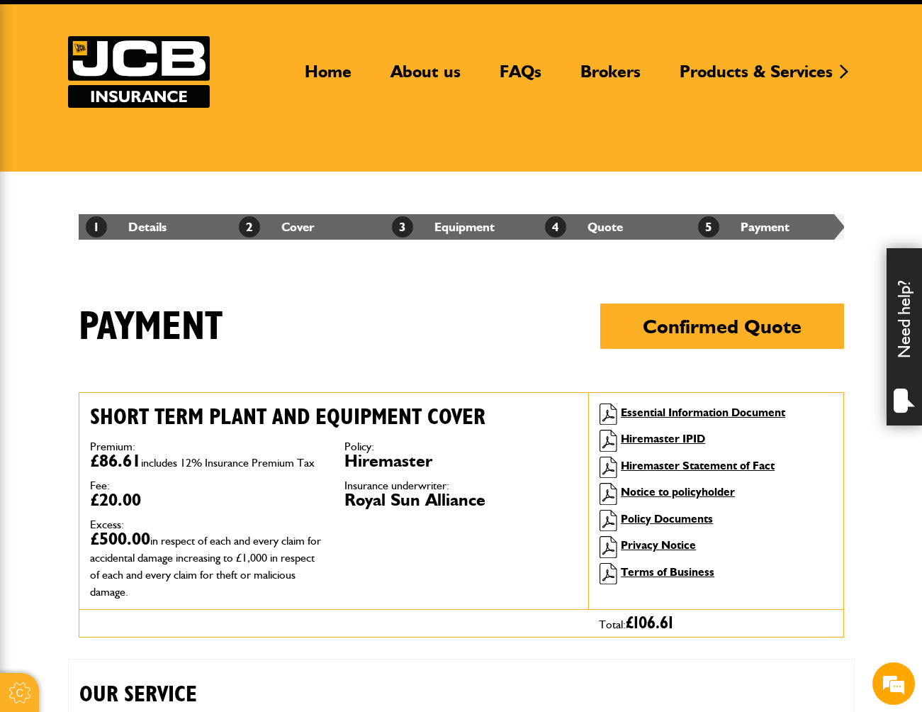
scroll to position [71, 0]
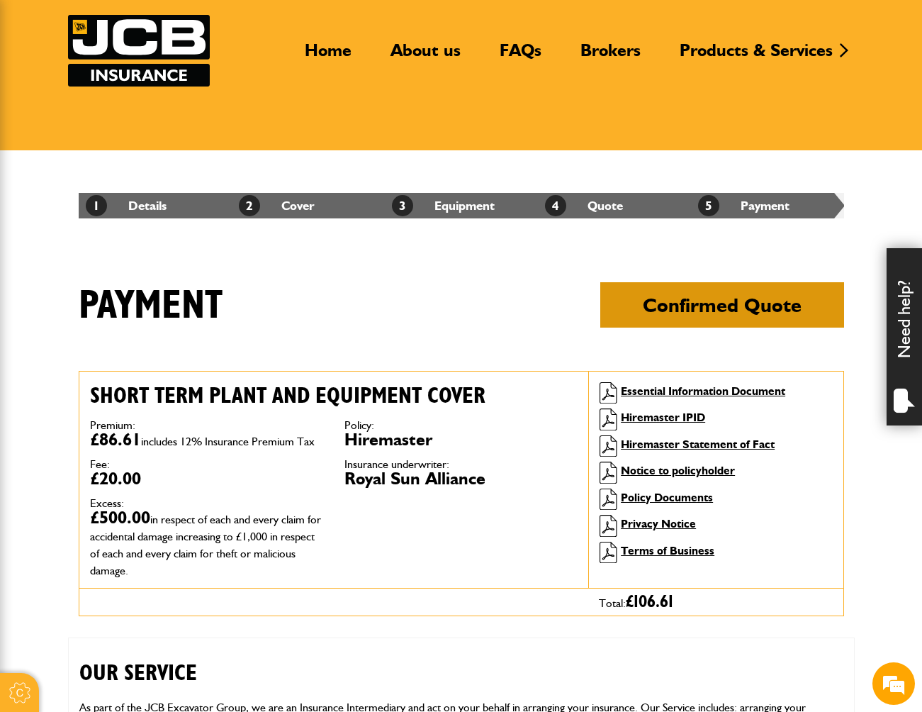
click at [728, 322] on button "Confirmed Quote" at bounding box center [722, 304] width 244 height 45
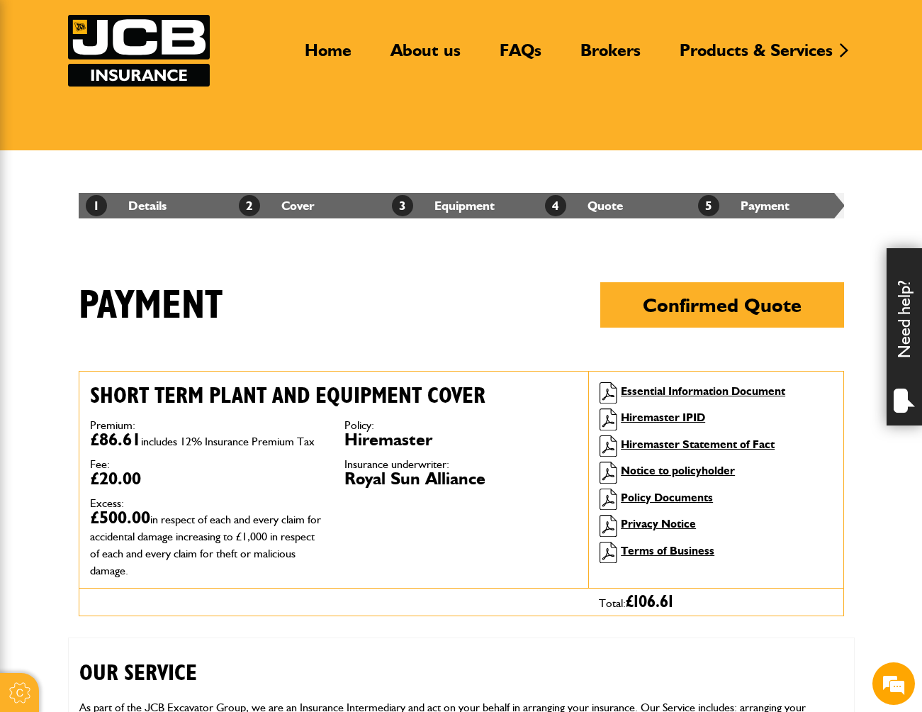
scroll to position [0, 0]
click at [565, 356] on div "Payment Confirmed Quote" at bounding box center [461, 326] width 787 height 88
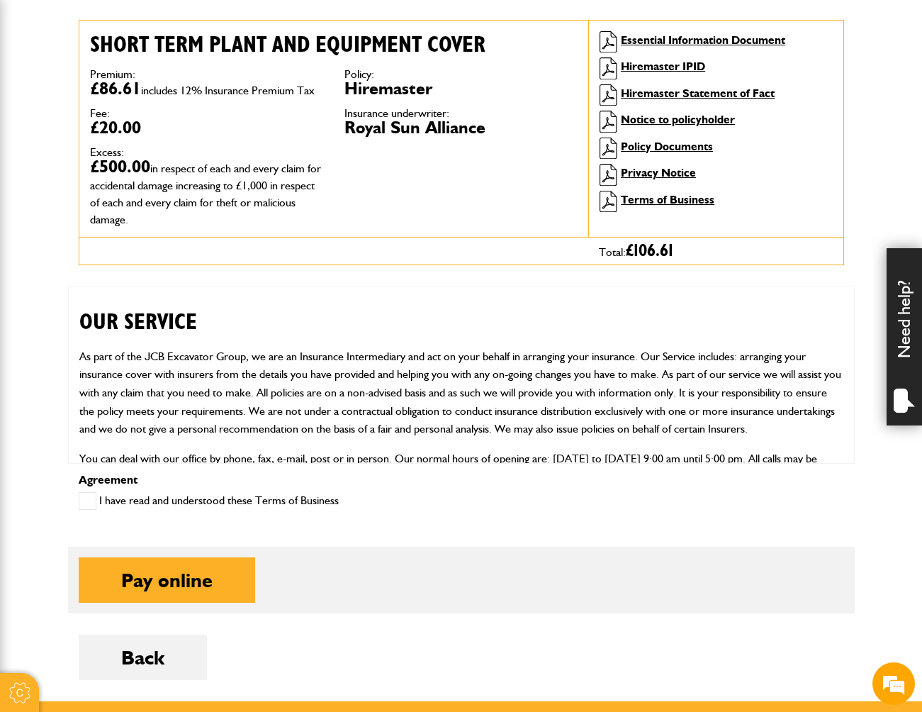
scroll to position [496, 0]
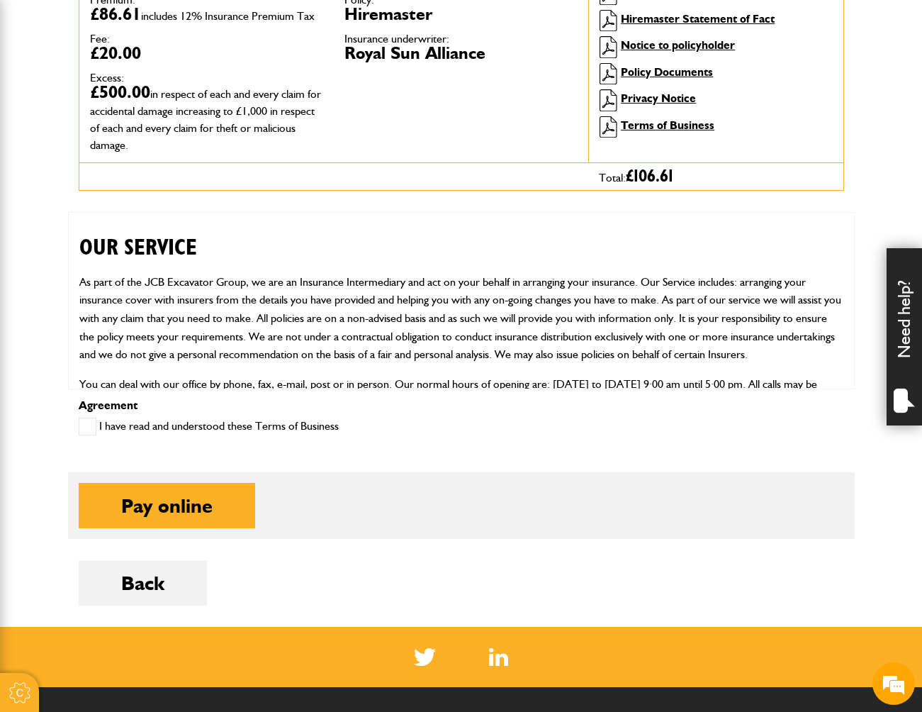
click at [97, 430] on label "I have read and understood these Terms of Business" at bounding box center [209, 427] width 260 height 18
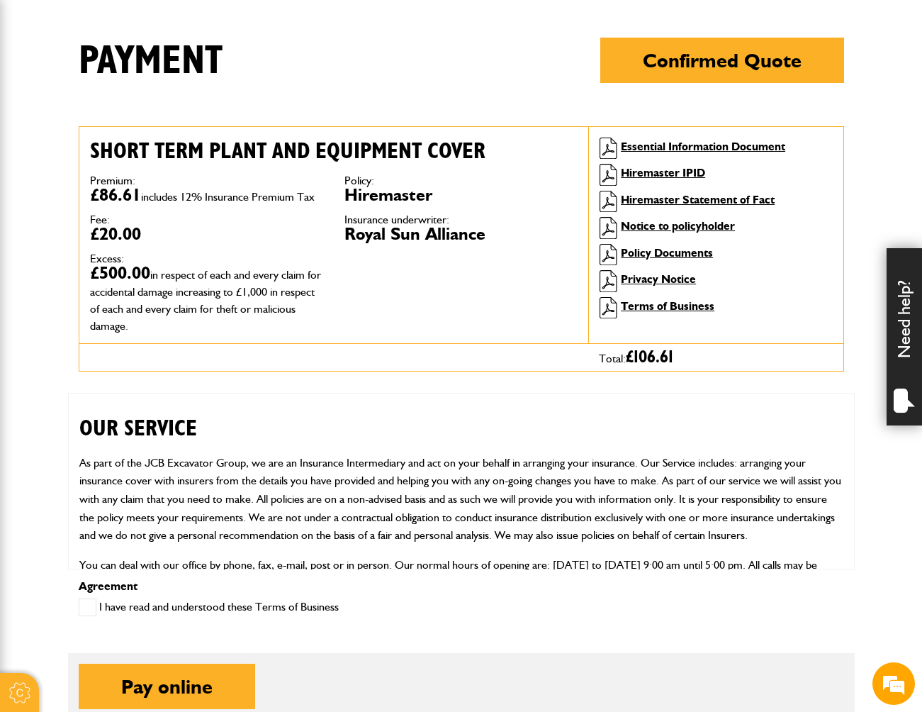
scroll to position [213, 0]
